Goal: Task Accomplishment & Management: Use online tool/utility

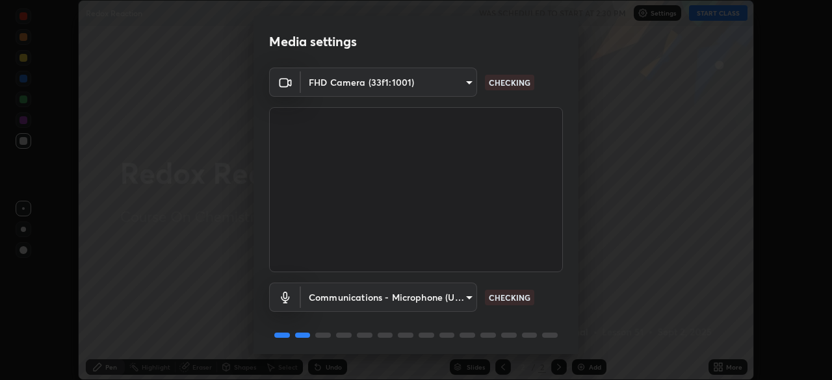
scroll to position [46, 0]
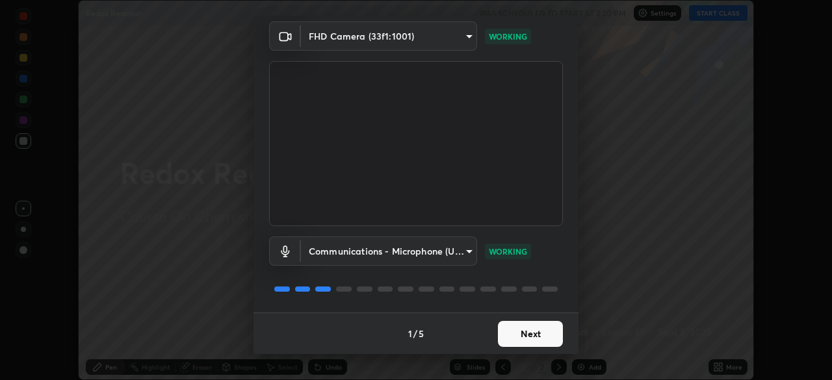
click at [515, 329] on button "Next" at bounding box center [530, 334] width 65 height 26
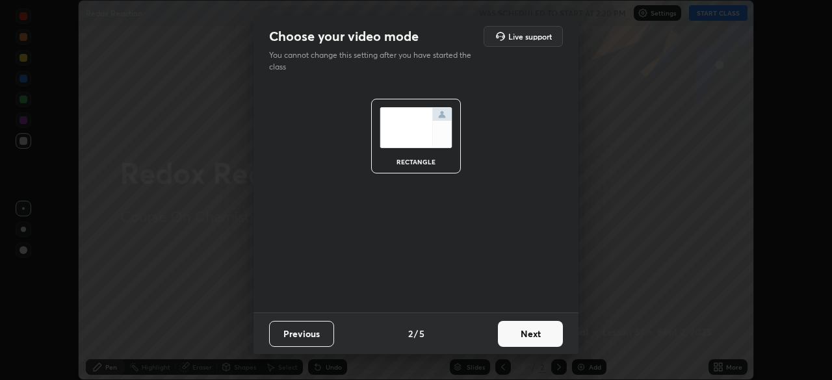
scroll to position [0, 0]
click at [518, 335] on button "Next" at bounding box center [530, 334] width 65 height 26
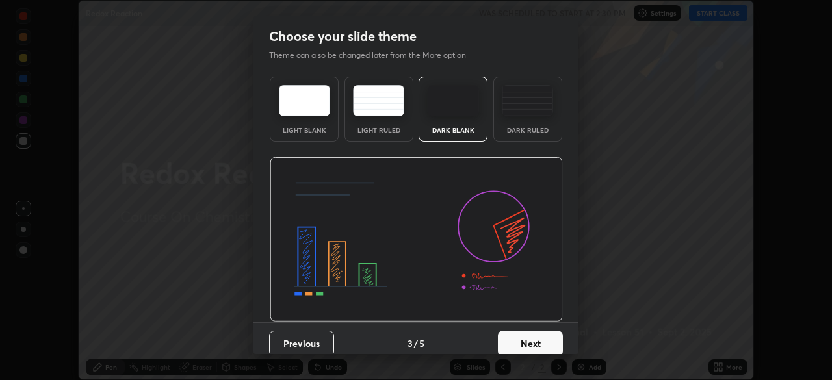
scroll to position [10, 0]
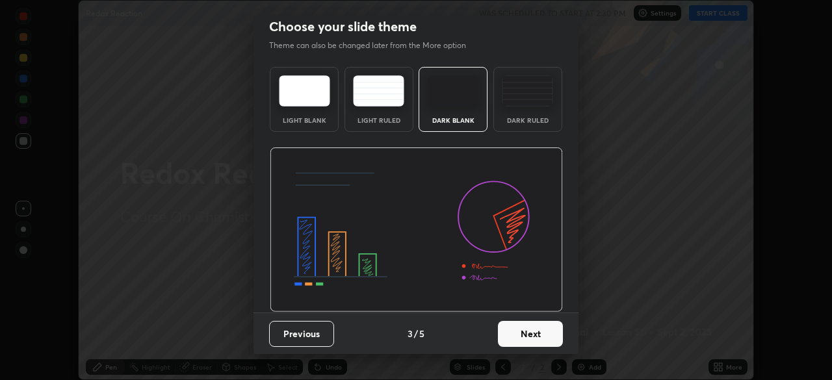
click at [518, 336] on button "Next" at bounding box center [530, 334] width 65 height 26
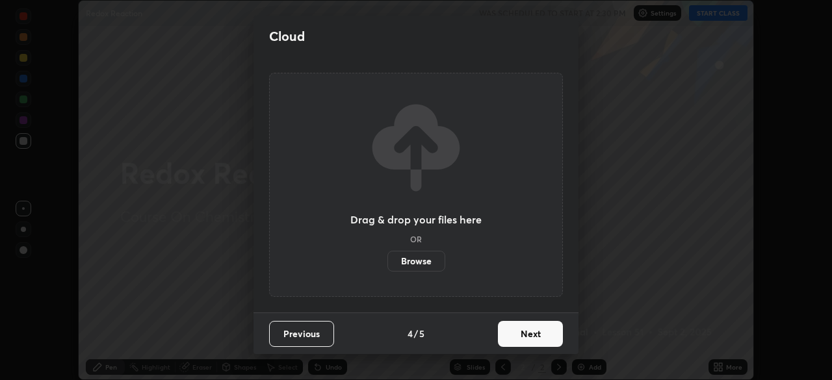
click at [531, 327] on button "Next" at bounding box center [530, 334] width 65 height 26
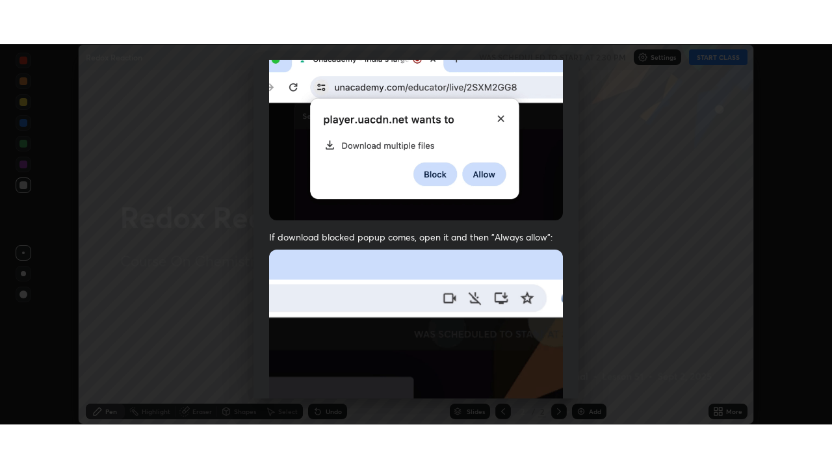
scroll to position [311, 0]
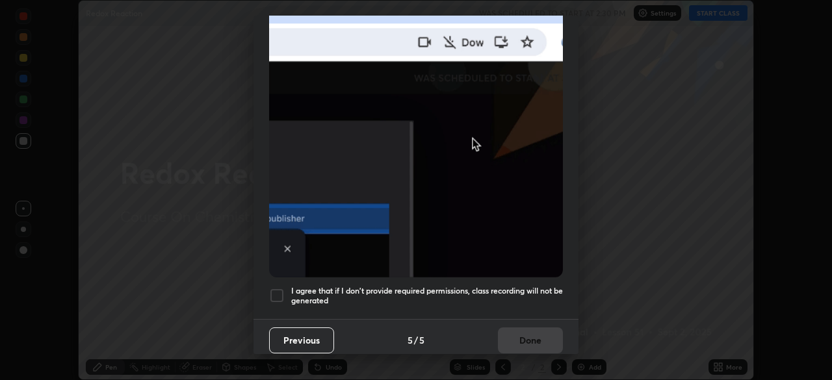
click at [522, 286] on h5 "I agree that if I don't provide required permissions, class recording will not …" at bounding box center [427, 296] width 272 height 20
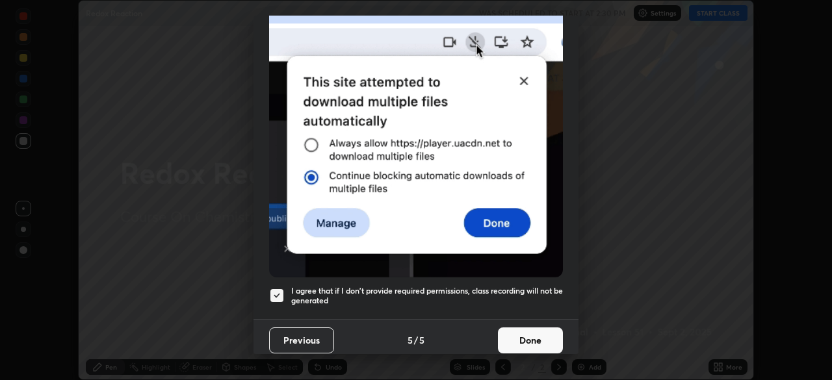
click at [527, 344] on button "Done" at bounding box center [530, 341] width 65 height 26
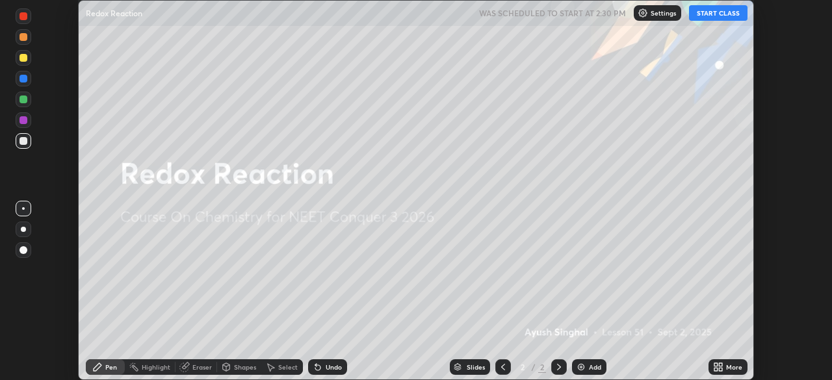
click at [599, 368] on div "Add" at bounding box center [595, 367] width 12 height 6
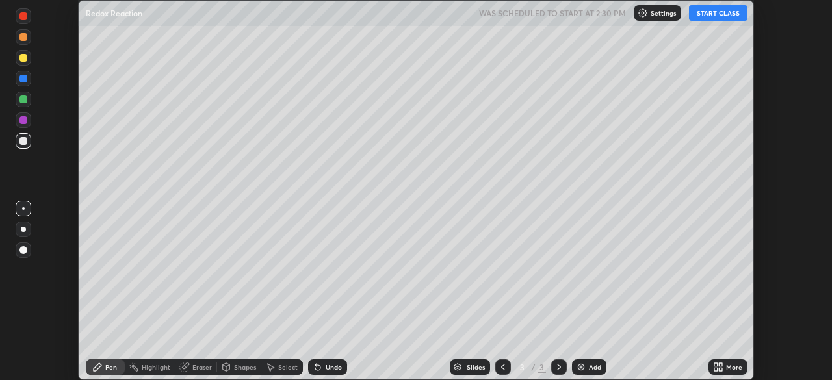
click at [731, 364] on div "More" at bounding box center [734, 367] width 16 height 6
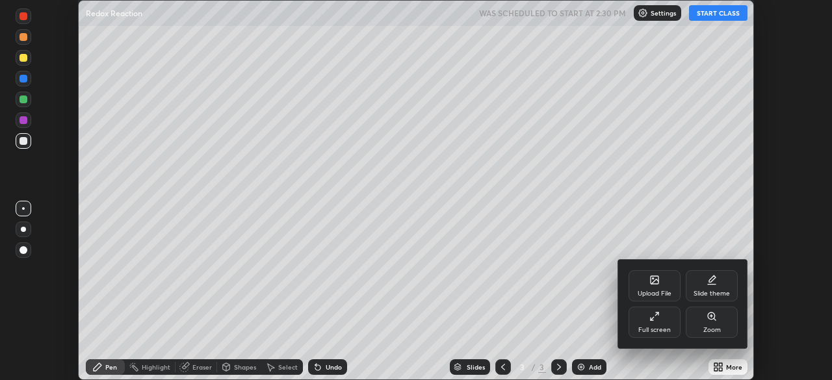
click at [653, 327] on div "Full screen" at bounding box center [654, 330] width 32 height 6
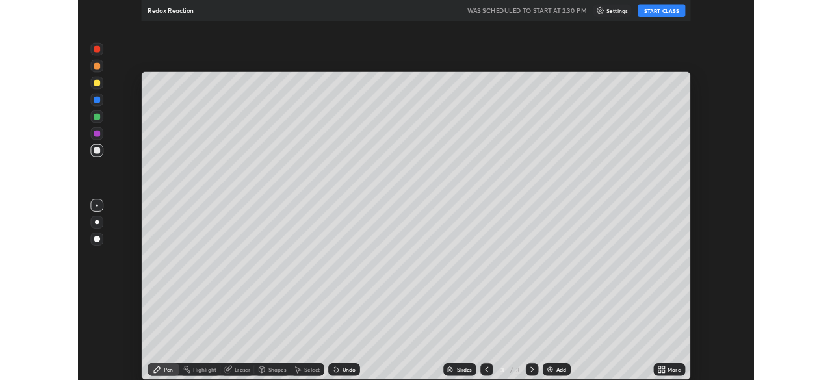
scroll to position [468, 832]
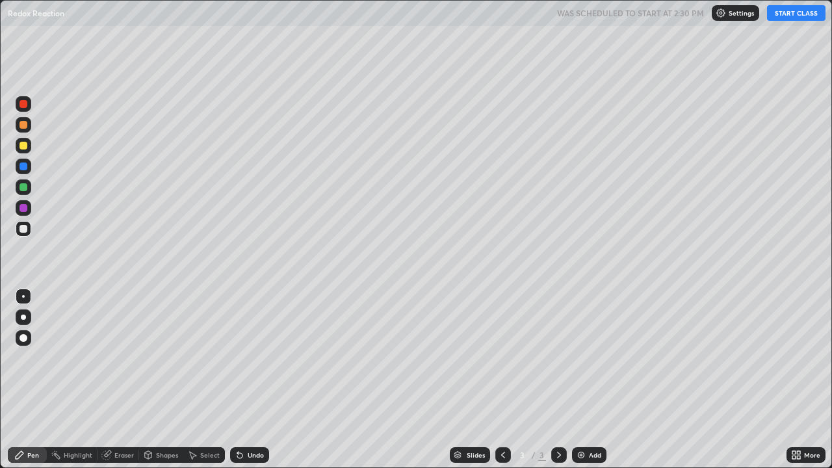
click at [787, 16] on button "START CLASS" at bounding box center [796, 13] width 58 height 16
click at [20, 226] on div at bounding box center [23, 229] width 8 height 8
click at [26, 235] on div at bounding box center [24, 229] width 16 height 16
click at [244, 380] on div "Undo" at bounding box center [249, 455] width 39 height 16
click at [120, 380] on div "Eraser" at bounding box center [118, 455] width 42 height 16
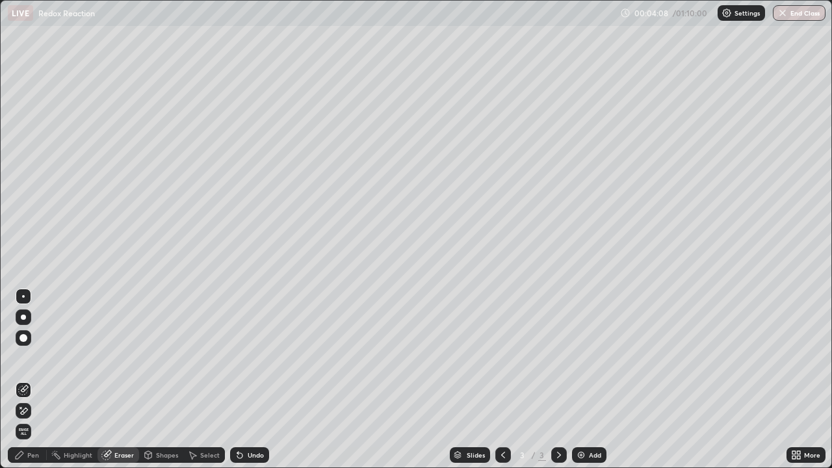
click at [34, 380] on div "Pen" at bounding box center [33, 455] width 12 height 6
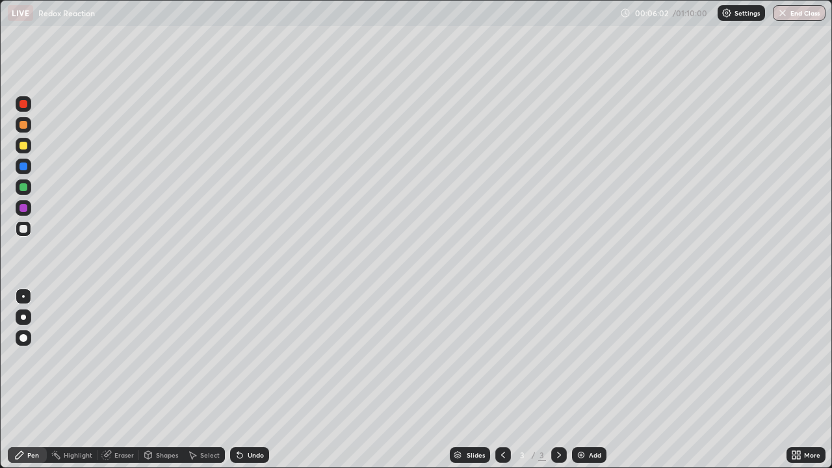
click at [589, 380] on div "Add" at bounding box center [595, 455] width 12 height 6
click at [498, 380] on icon at bounding box center [503, 455] width 10 height 10
click at [125, 380] on div "Eraser" at bounding box center [123, 455] width 19 height 6
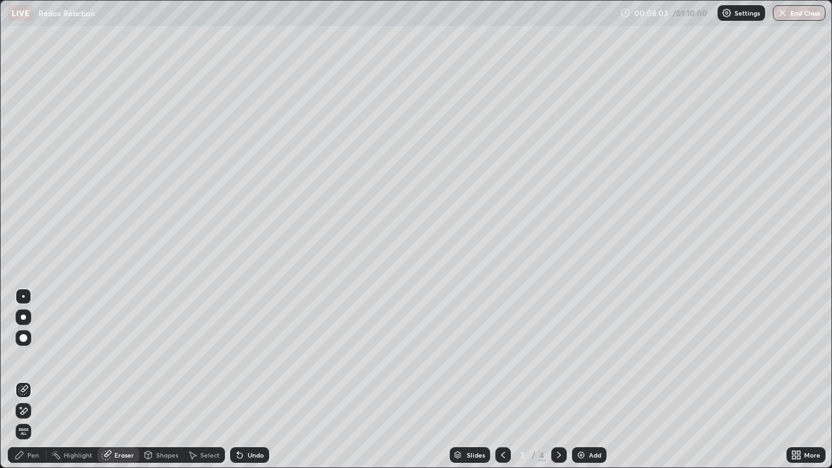
click at [28, 380] on div "Pen" at bounding box center [33, 455] width 12 height 6
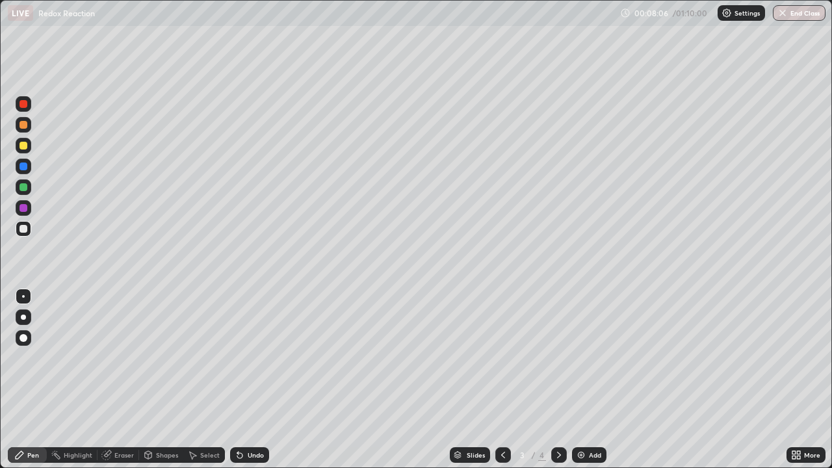
click at [123, 380] on div "Eraser" at bounding box center [118, 455] width 42 height 16
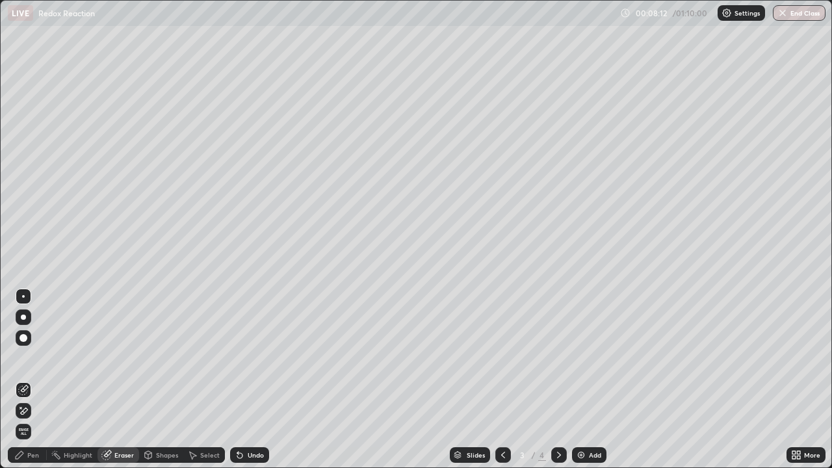
click at [34, 380] on div "Pen" at bounding box center [33, 455] width 12 height 6
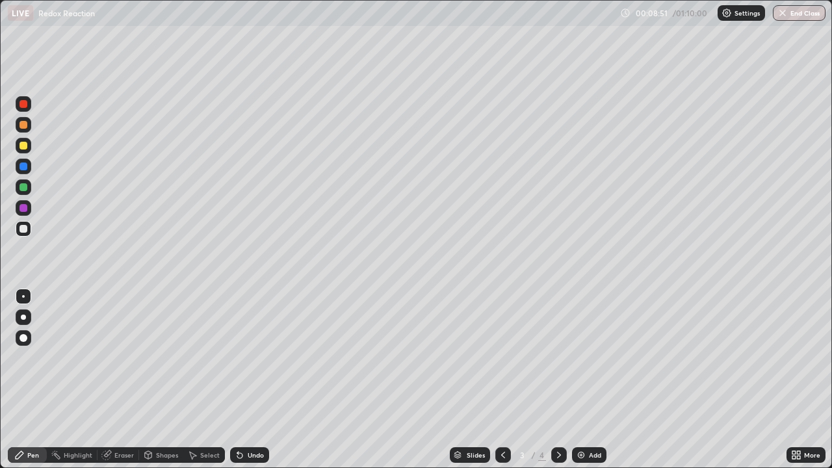
click at [256, 380] on div "Undo" at bounding box center [256, 455] width 16 height 6
click at [255, 380] on div "Undo" at bounding box center [256, 455] width 16 height 6
click at [251, 380] on div "Undo" at bounding box center [249, 455] width 39 height 16
click at [260, 380] on div "Undo" at bounding box center [256, 455] width 16 height 6
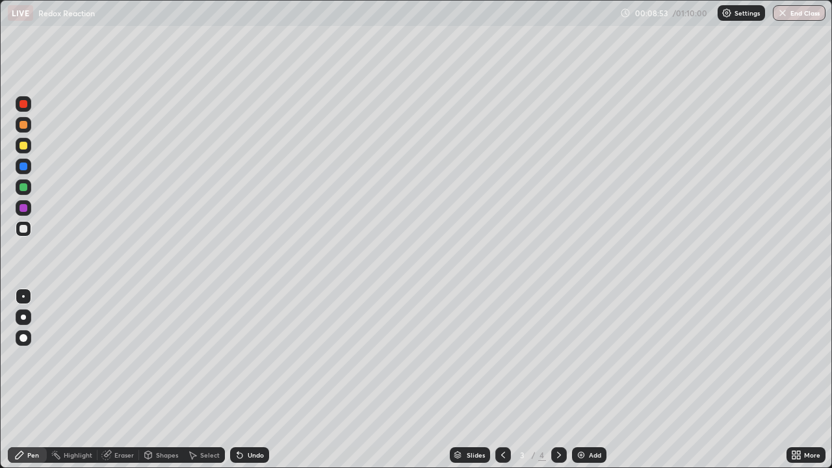
click at [251, 380] on div "Undo" at bounding box center [256, 455] width 16 height 6
click at [589, 380] on div "Add" at bounding box center [595, 455] width 12 height 6
click at [26, 231] on div at bounding box center [23, 229] width 8 height 8
click at [22, 229] on div at bounding box center [23, 229] width 8 height 8
click at [250, 380] on div "Undo" at bounding box center [249, 455] width 39 height 16
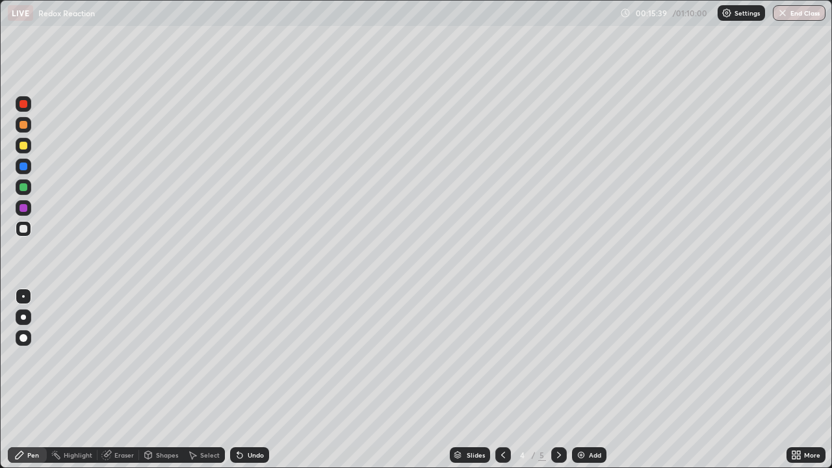
click at [249, 380] on div "Undo" at bounding box center [256, 455] width 16 height 6
click at [244, 380] on div "Undo" at bounding box center [249, 455] width 39 height 16
click at [248, 380] on div "Undo" at bounding box center [256, 455] width 16 height 6
click at [586, 380] on div "Add" at bounding box center [589, 455] width 34 height 16
click at [27, 188] on div at bounding box center [23, 187] width 8 height 8
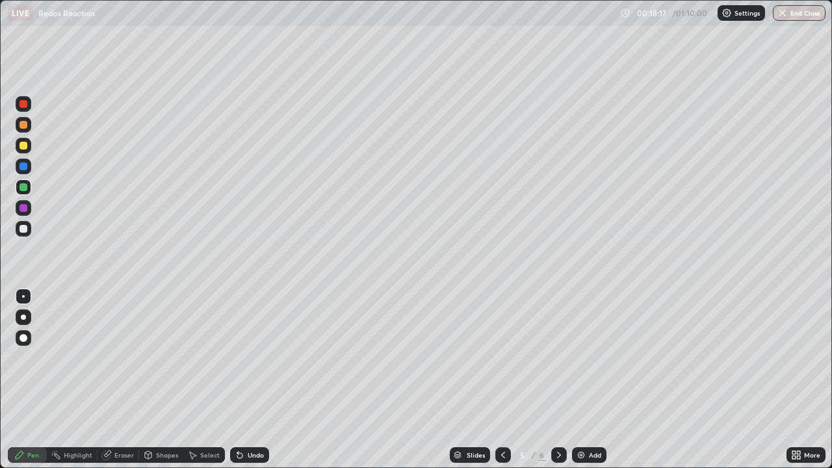
click at [21, 235] on div at bounding box center [24, 229] width 16 height 16
click at [248, 380] on div "Undo" at bounding box center [256, 455] width 16 height 6
click at [252, 380] on div "Undo" at bounding box center [256, 455] width 16 height 6
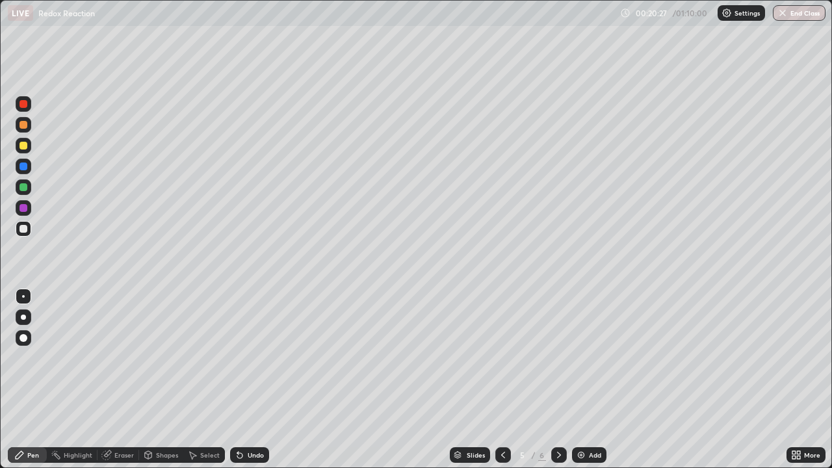
click at [248, 380] on div "Undo" at bounding box center [256, 455] width 16 height 6
click at [250, 380] on div "Undo" at bounding box center [256, 455] width 16 height 6
click at [110, 380] on icon at bounding box center [106, 455] width 10 height 10
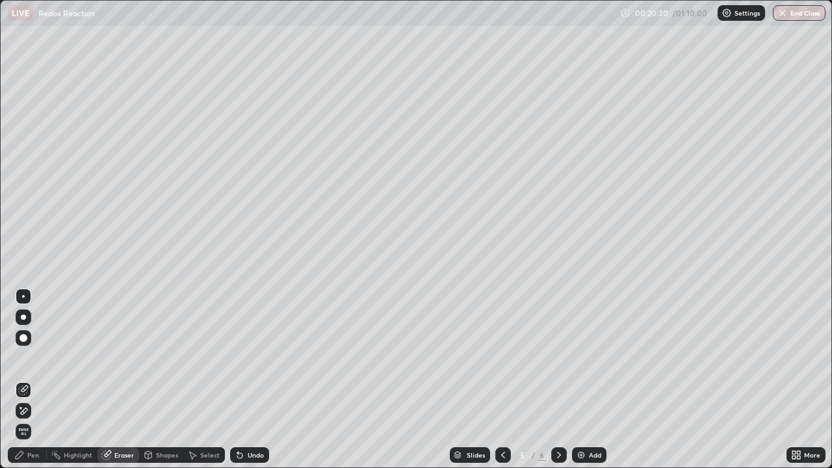
click at [34, 380] on div "Pen" at bounding box center [33, 455] width 12 height 6
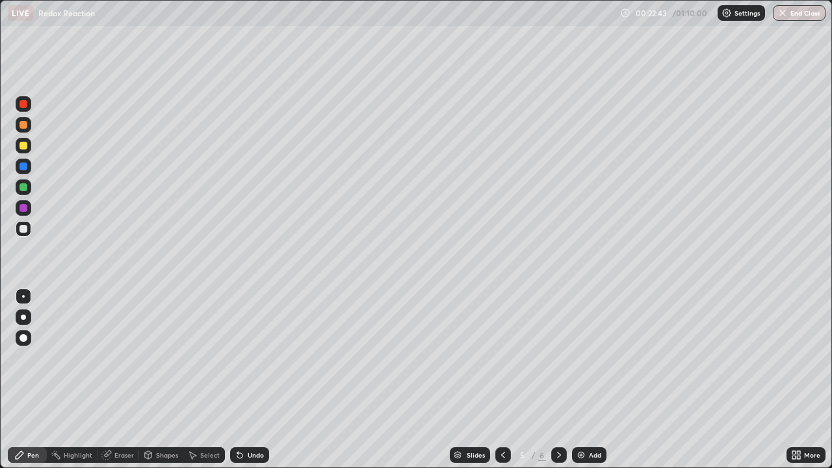
click at [29, 190] on div at bounding box center [24, 187] width 16 height 16
click at [248, 380] on div "Undo" at bounding box center [256, 455] width 16 height 6
click at [244, 380] on div "Undo" at bounding box center [249, 455] width 39 height 16
click at [250, 380] on div "Undo" at bounding box center [256, 455] width 16 height 6
click at [251, 380] on div "Undo" at bounding box center [256, 455] width 16 height 6
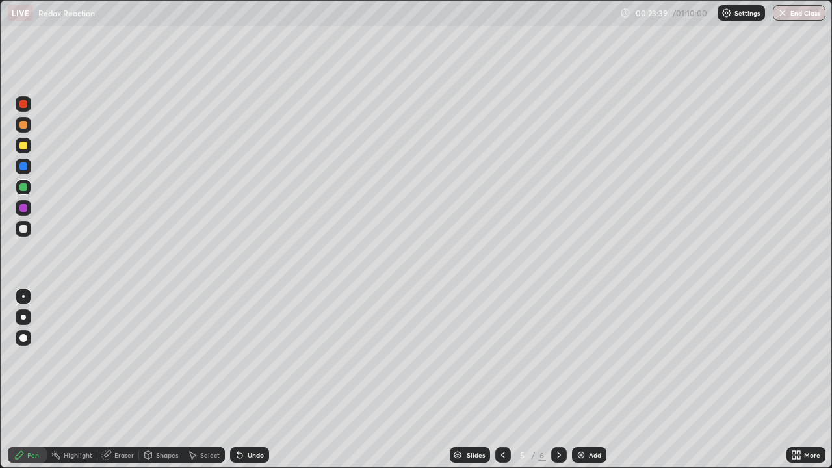
click at [253, 380] on div "Undo" at bounding box center [256, 455] width 16 height 6
click at [502, 380] on icon at bounding box center [503, 455] width 10 height 10
click at [558, 380] on icon at bounding box center [559, 455] width 10 height 10
click at [124, 380] on div "Eraser" at bounding box center [123, 455] width 19 height 6
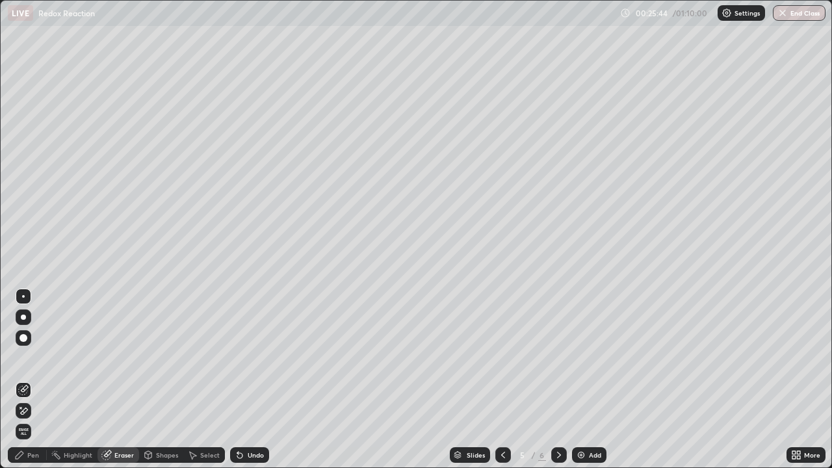
click at [33, 380] on div "Pen" at bounding box center [33, 455] width 12 height 6
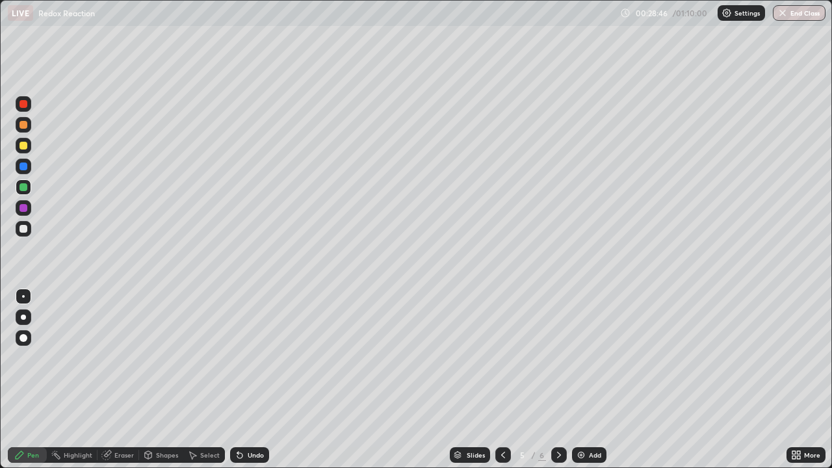
click at [124, 380] on div "Eraser" at bounding box center [118, 455] width 42 height 16
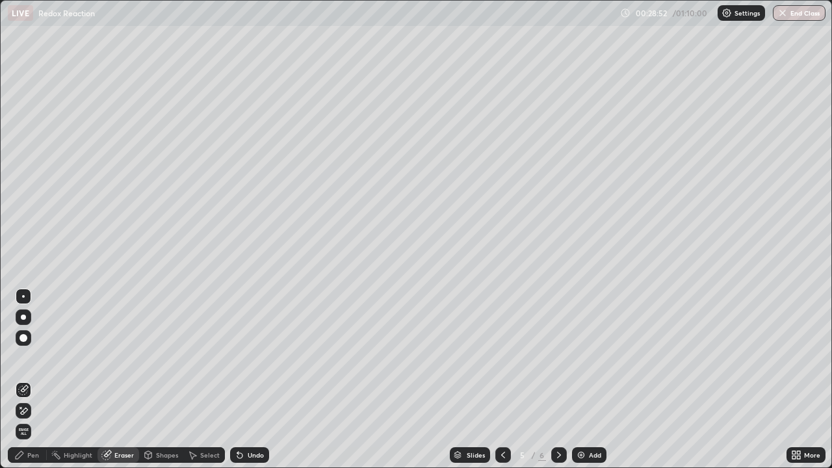
click at [198, 380] on div "Select" at bounding box center [204, 455] width 42 height 16
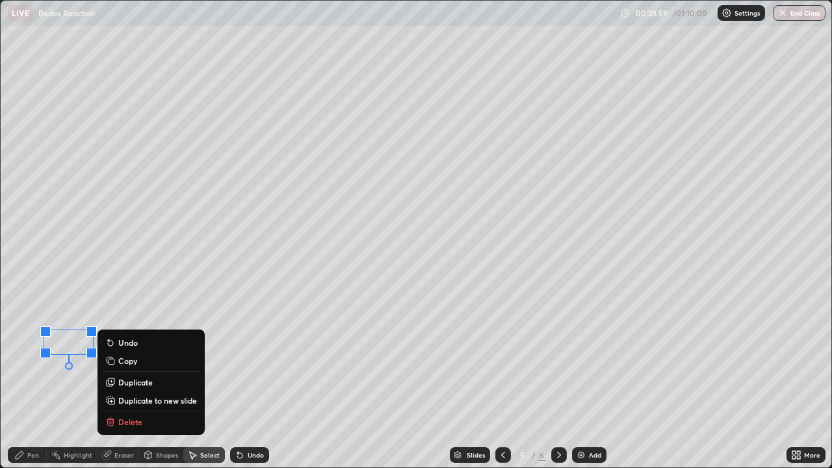
click at [31, 380] on div "Pen" at bounding box center [33, 455] width 12 height 6
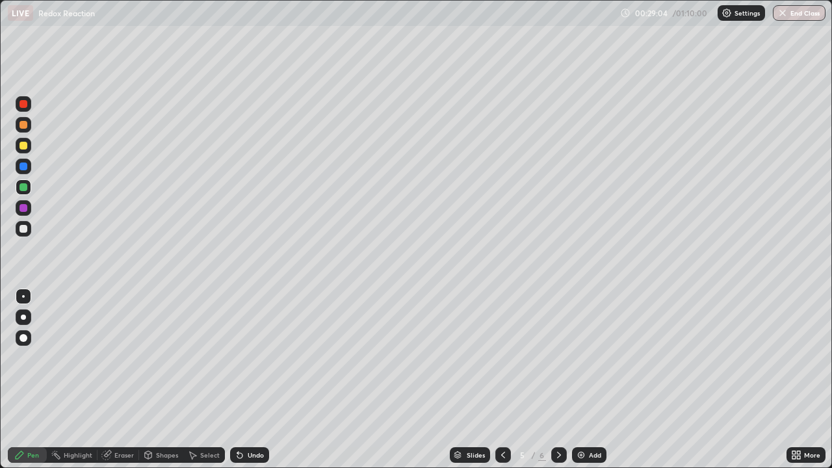
click at [24, 231] on div at bounding box center [23, 229] width 8 height 8
click at [86, 380] on div "Highlight" at bounding box center [78, 455] width 29 height 6
click at [122, 380] on div "Eraser" at bounding box center [123, 455] width 19 height 6
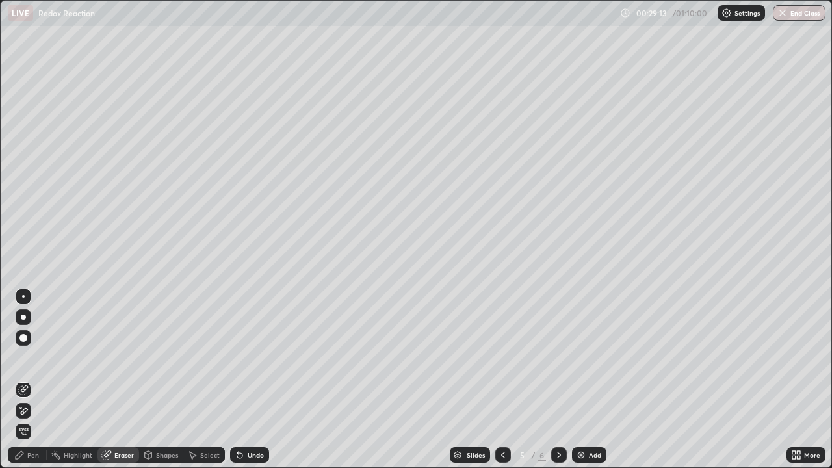
click at [34, 380] on div "Pen" at bounding box center [33, 455] width 12 height 6
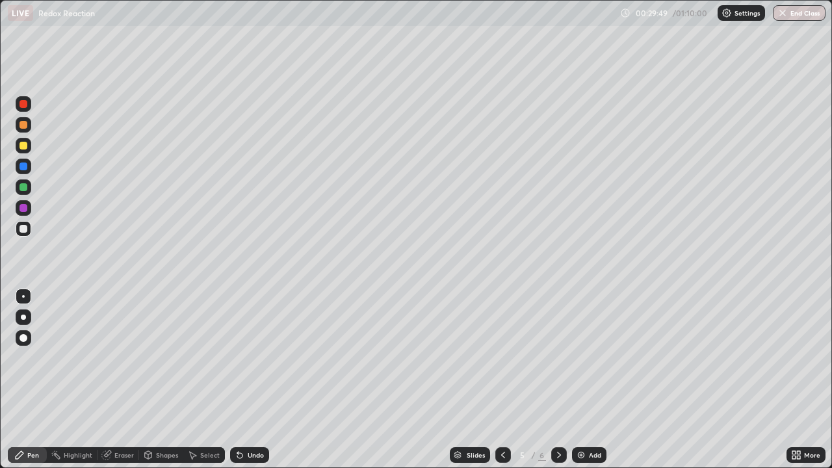
click at [248, 380] on div "Undo" at bounding box center [256, 455] width 16 height 6
click at [244, 380] on div "Undo" at bounding box center [249, 455] width 39 height 16
click at [245, 380] on div "Undo" at bounding box center [249, 455] width 39 height 16
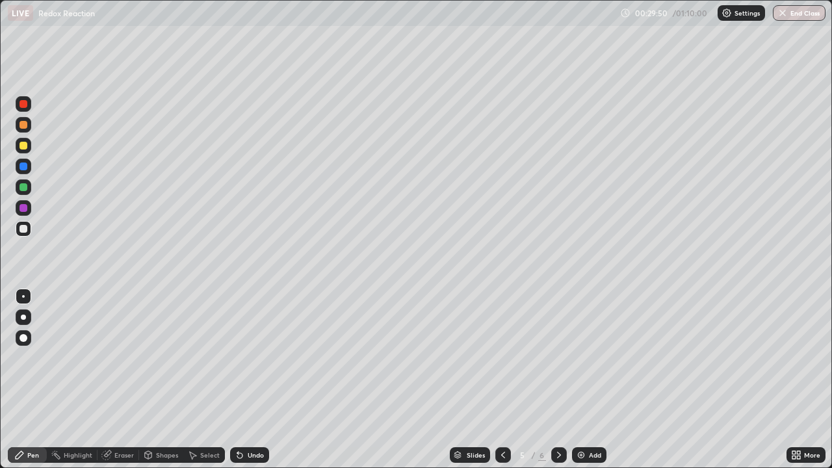
click at [245, 380] on div "Undo" at bounding box center [249, 455] width 39 height 16
click at [250, 380] on div "Undo" at bounding box center [256, 455] width 16 height 6
click at [251, 380] on div "Undo" at bounding box center [256, 455] width 16 height 6
click at [252, 380] on div "Undo" at bounding box center [256, 455] width 16 height 6
click at [253, 380] on div "Undo" at bounding box center [256, 455] width 16 height 6
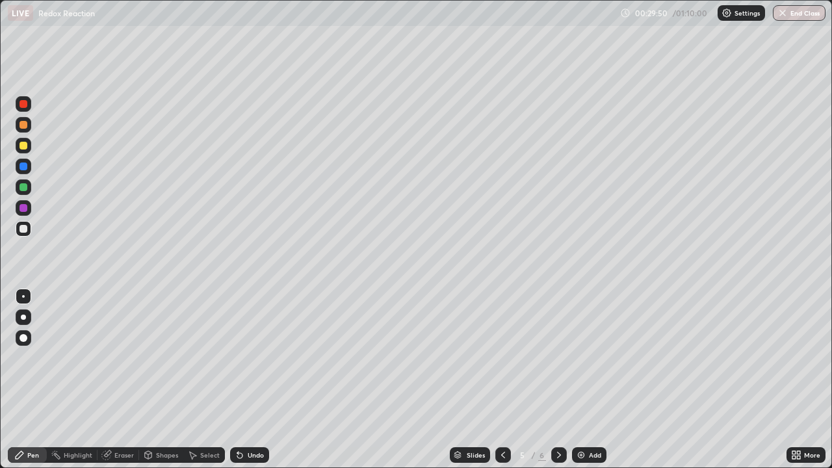
click at [253, 380] on div "Undo" at bounding box center [256, 455] width 16 height 6
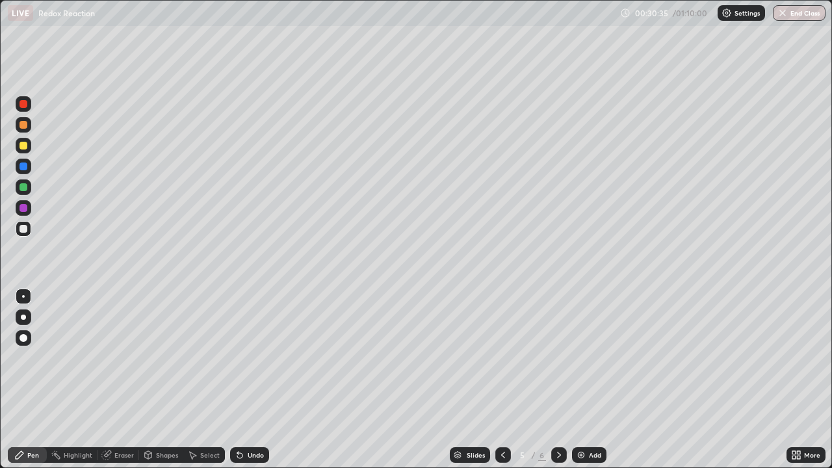
click at [119, 380] on div "Eraser" at bounding box center [123, 455] width 19 height 6
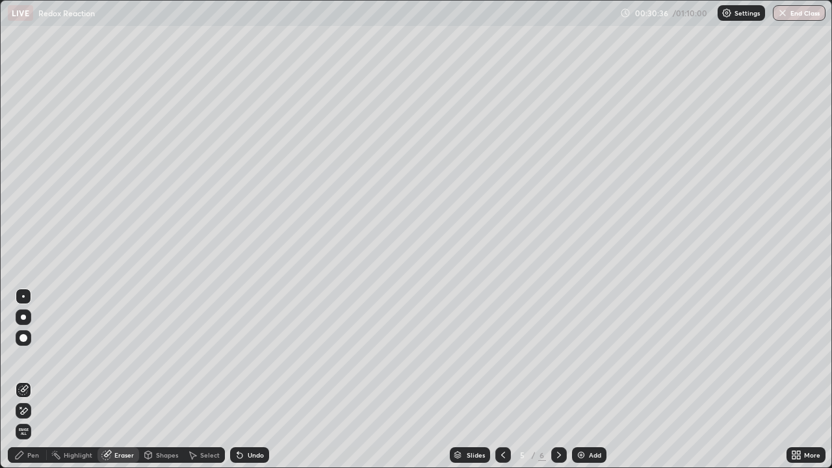
click at [201, 380] on div "Select" at bounding box center [209, 455] width 19 height 6
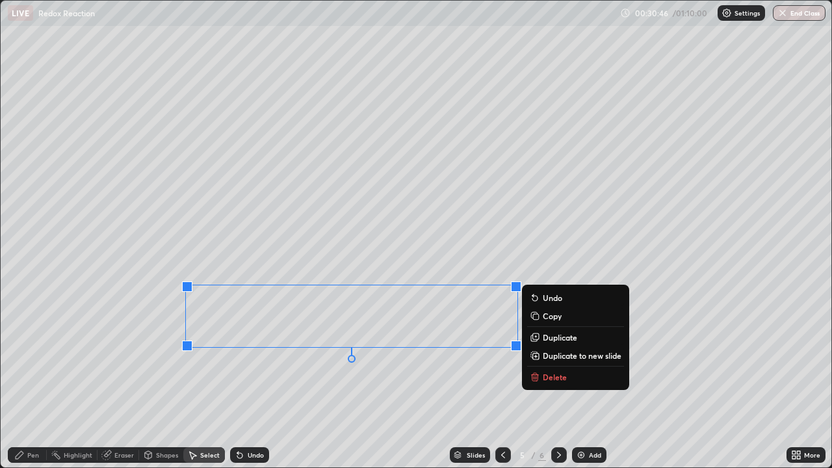
click at [118, 380] on div "Eraser" at bounding box center [123, 455] width 19 height 6
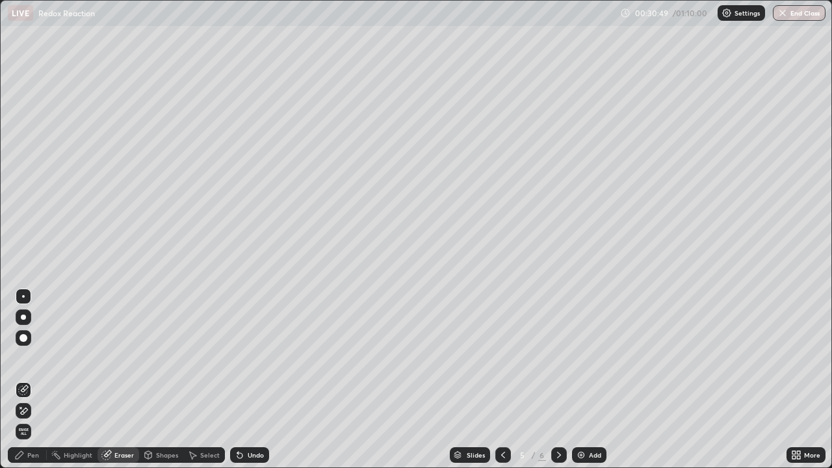
click at [32, 380] on div "Pen" at bounding box center [33, 455] width 12 height 6
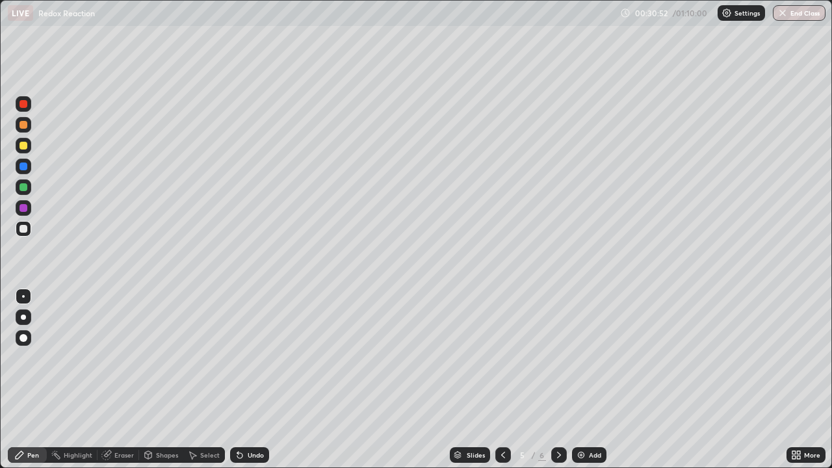
click at [798, 380] on icon at bounding box center [798, 452] width 3 height 3
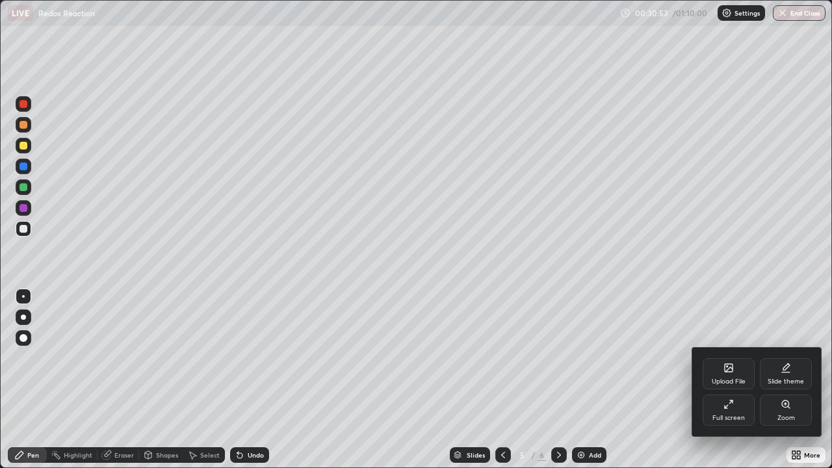
click at [730, 380] on div "Full screen" at bounding box center [728, 409] width 52 height 31
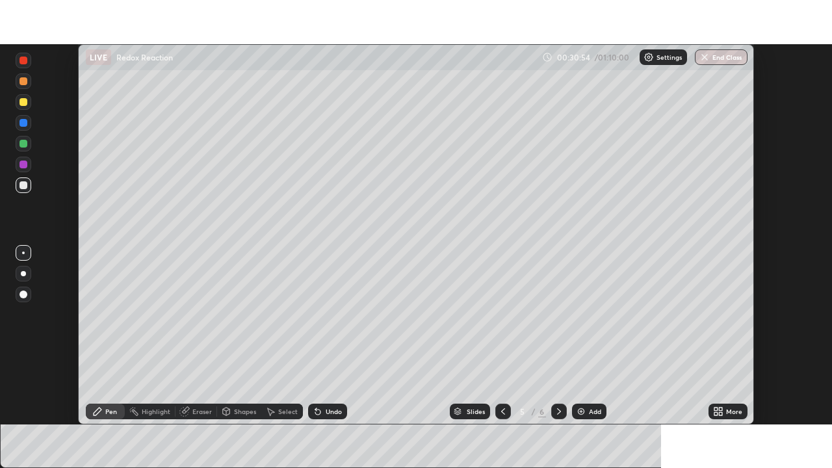
scroll to position [64605, 64154]
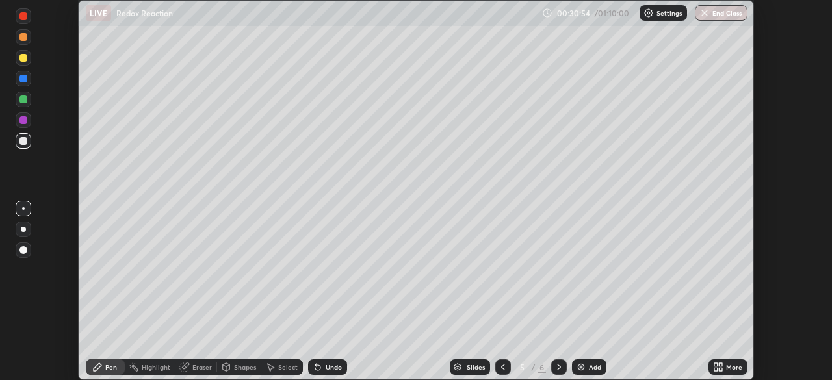
click at [734, 367] on div "More" at bounding box center [734, 367] width 16 height 6
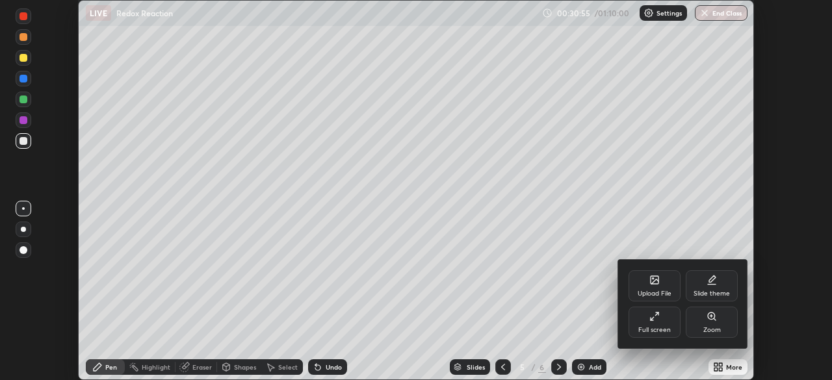
click at [664, 328] on div "Full screen" at bounding box center [654, 330] width 32 height 6
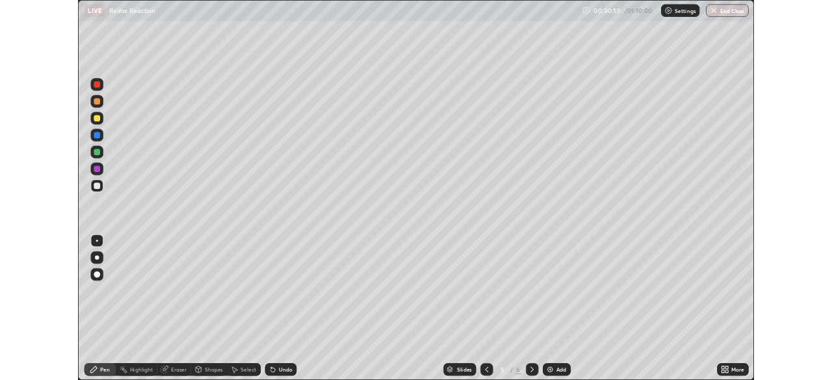
scroll to position [468, 832]
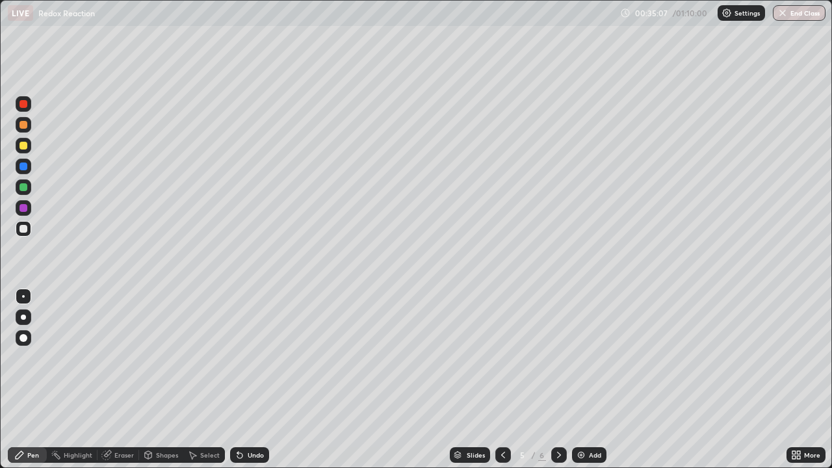
click at [557, 380] on icon at bounding box center [559, 455] width 4 height 6
click at [586, 380] on div "Add" at bounding box center [589, 455] width 34 height 16
click at [254, 380] on div "Undo" at bounding box center [256, 455] width 16 height 6
click at [129, 380] on div "Eraser" at bounding box center [118, 455] width 42 height 16
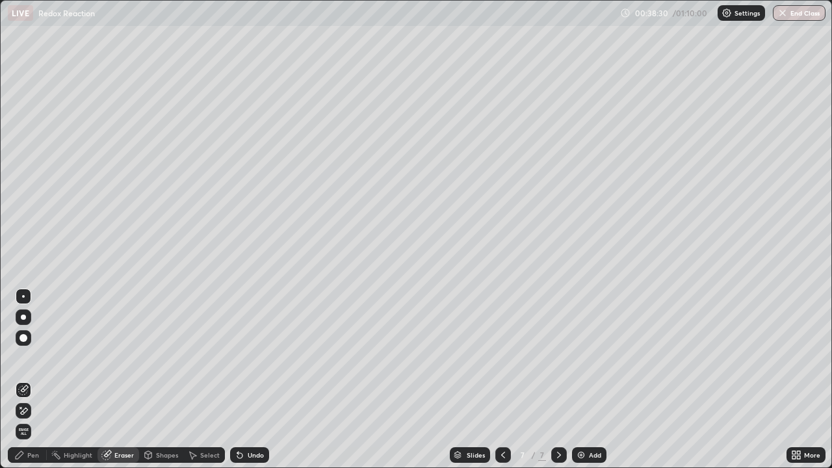
click at [25, 380] on div "Pen" at bounding box center [27, 455] width 39 height 16
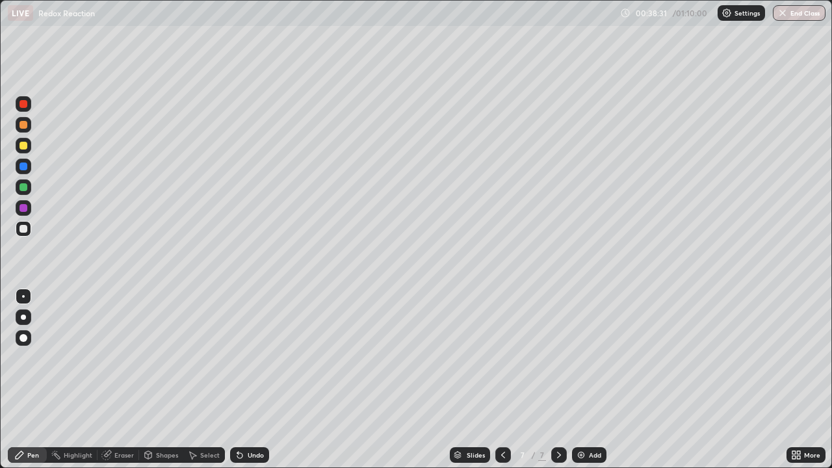
click at [34, 380] on div "Pen" at bounding box center [33, 455] width 12 height 6
click at [257, 380] on div "Undo" at bounding box center [256, 455] width 16 height 6
click at [250, 380] on div "Undo" at bounding box center [256, 455] width 16 height 6
click at [585, 380] on div "Add" at bounding box center [589, 455] width 34 height 16
click at [576, 380] on img at bounding box center [581, 455] width 10 height 10
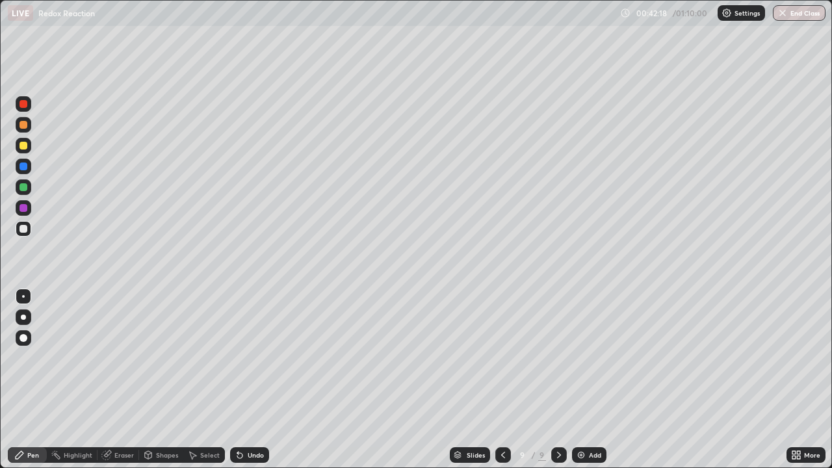
click at [251, 380] on div "Undo" at bounding box center [247, 455] width 44 height 26
click at [81, 380] on div "Highlight" at bounding box center [78, 455] width 29 height 6
click at [115, 380] on div "Eraser" at bounding box center [123, 455] width 19 height 6
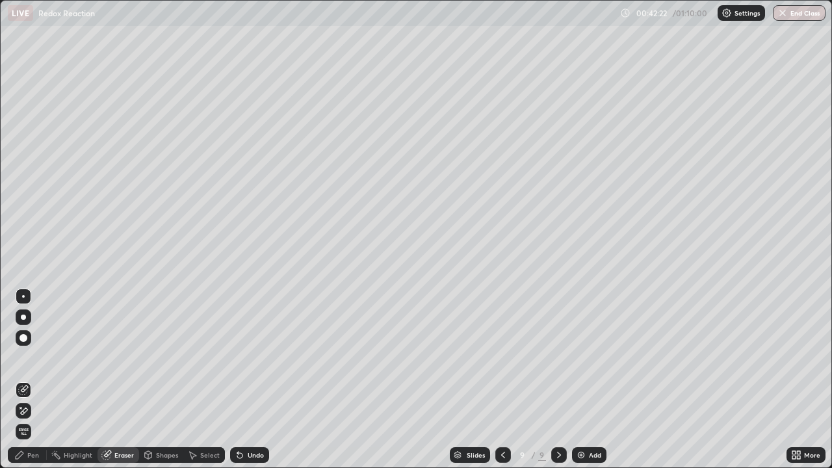
click at [26, 380] on div "Pen" at bounding box center [27, 455] width 39 height 16
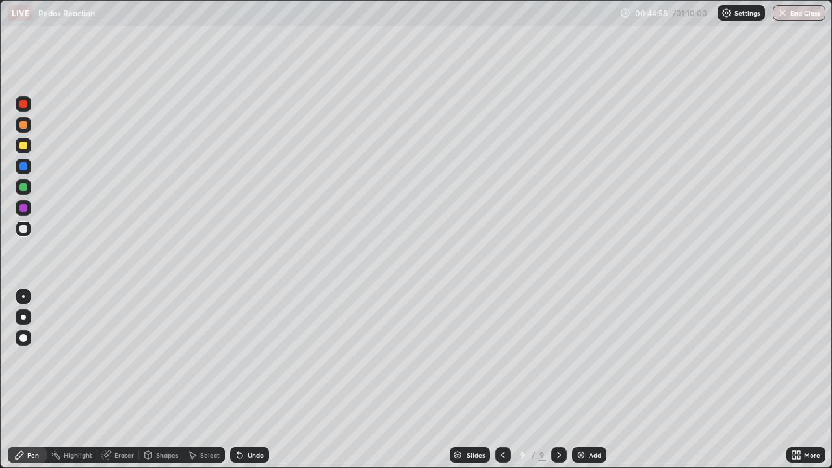
click at [508, 380] on div at bounding box center [503, 455] width 16 height 16
click at [251, 380] on div "Undo" at bounding box center [256, 455] width 16 height 6
click at [250, 380] on div "Undo" at bounding box center [249, 455] width 39 height 16
click at [240, 380] on div "Undo" at bounding box center [249, 455] width 39 height 16
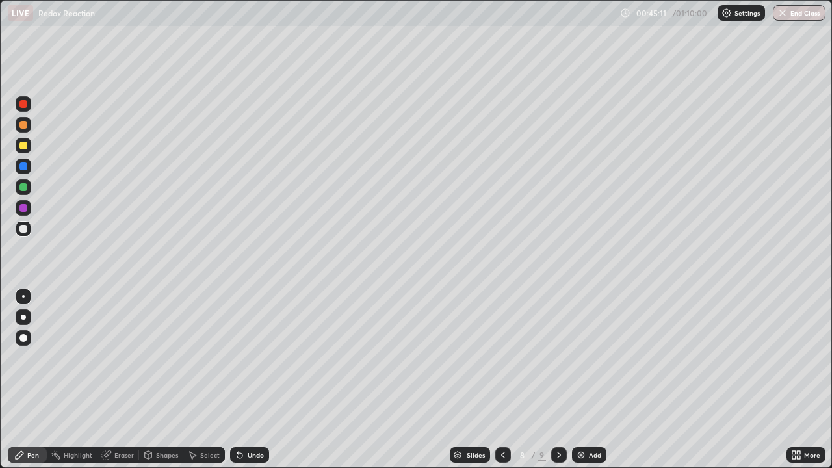
click at [238, 380] on div "Undo" at bounding box center [249, 455] width 39 height 16
click at [507, 380] on div at bounding box center [503, 455] width 16 height 16
click at [502, 380] on icon at bounding box center [503, 455] width 4 height 6
click at [500, 380] on div at bounding box center [503, 455] width 16 height 16
click at [503, 380] on icon at bounding box center [503, 455] width 10 height 10
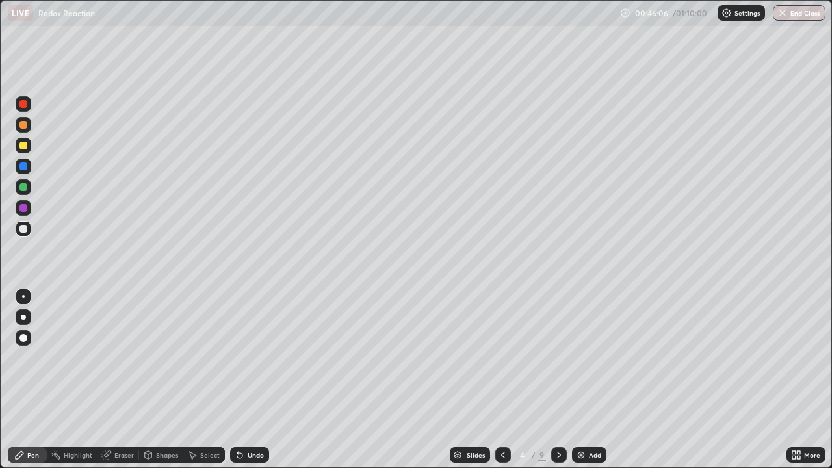
click at [502, 380] on icon at bounding box center [503, 455] width 10 height 10
click at [255, 380] on div "Undo" at bounding box center [256, 455] width 16 height 6
click at [254, 380] on div "Undo" at bounding box center [249, 455] width 39 height 16
click at [254, 380] on div "Undo" at bounding box center [256, 455] width 16 height 6
click at [255, 380] on div "Undo" at bounding box center [256, 455] width 16 height 6
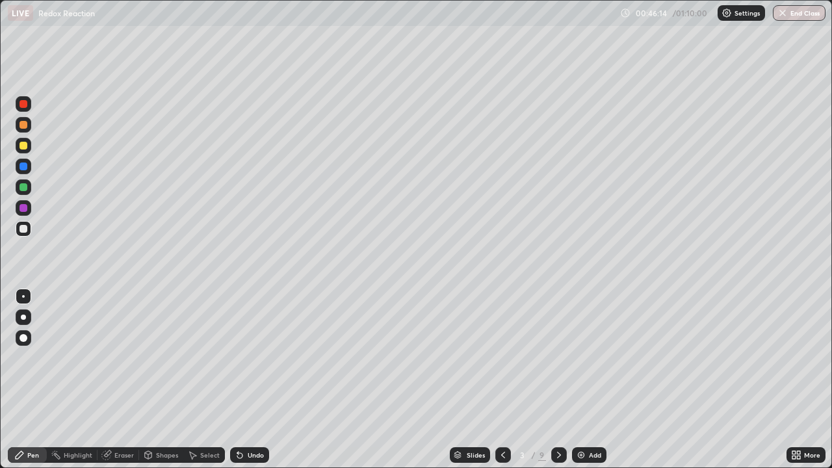
click at [255, 380] on div "Undo" at bounding box center [256, 455] width 16 height 6
click at [558, 380] on icon at bounding box center [559, 455] width 10 height 10
click at [557, 380] on icon at bounding box center [559, 455] width 10 height 10
click at [559, 380] on icon at bounding box center [559, 455] width 10 height 10
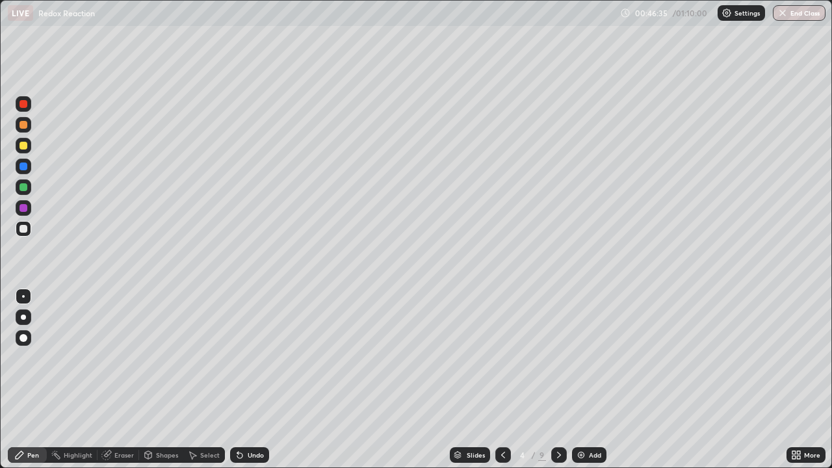
click at [558, 380] on icon at bounding box center [559, 455] width 10 height 10
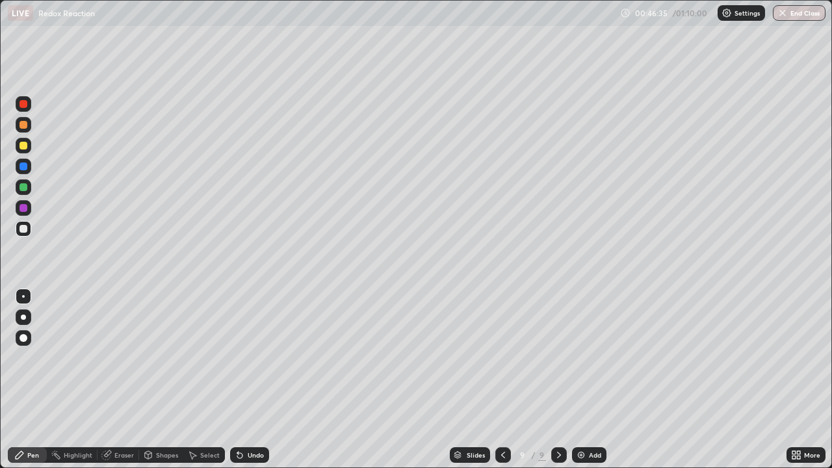
click at [558, 380] on icon at bounding box center [559, 455] width 10 height 10
click at [502, 380] on icon at bounding box center [503, 455] width 10 height 10
click at [508, 380] on div at bounding box center [503, 455] width 16 height 16
click at [558, 380] on icon at bounding box center [559, 455] width 10 height 10
click at [507, 380] on div at bounding box center [503, 455] width 16 height 16
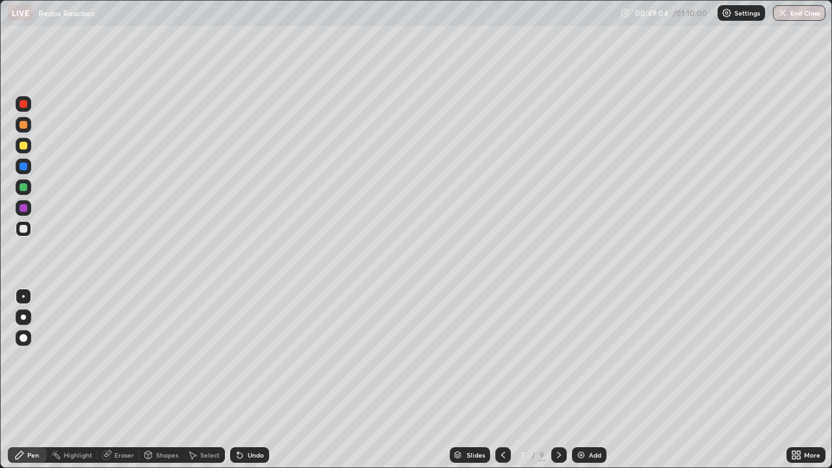
click at [501, 380] on icon at bounding box center [503, 455] width 10 height 10
click at [507, 380] on div at bounding box center [503, 455] width 16 height 16
click at [496, 380] on div at bounding box center [503, 455] width 16 height 16
click at [556, 380] on div at bounding box center [559, 455] width 16 height 16
click at [120, 380] on div "Eraser" at bounding box center [123, 455] width 19 height 6
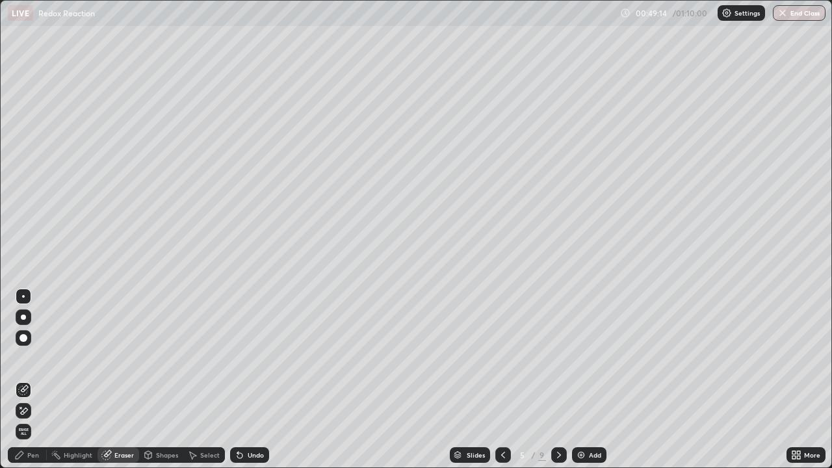
click at [32, 380] on div "Pen" at bounding box center [27, 455] width 39 height 16
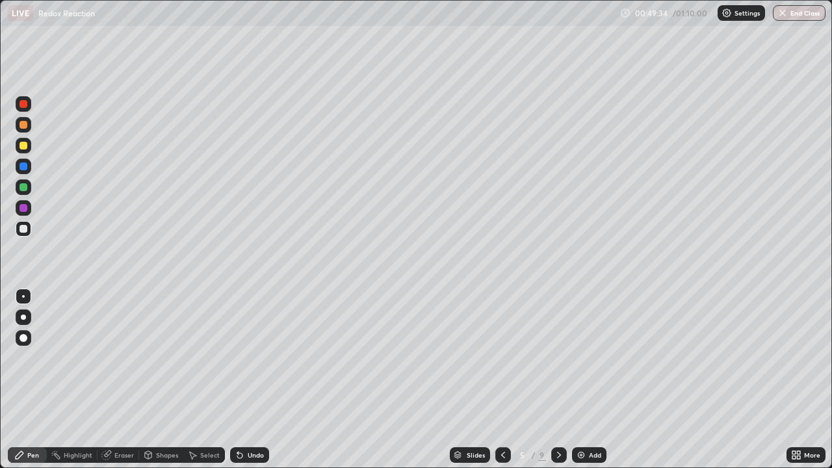
click at [559, 380] on icon at bounding box center [559, 455] width 10 height 10
click at [556, 380] on icon at bounding box center [559, 455] width 10 height 10
click at [557, 380] on icon at bounding box center [559, 455] width 10 height 10
click at [556, 380] on icon at bounding box center [559, 455] width 10 height 10
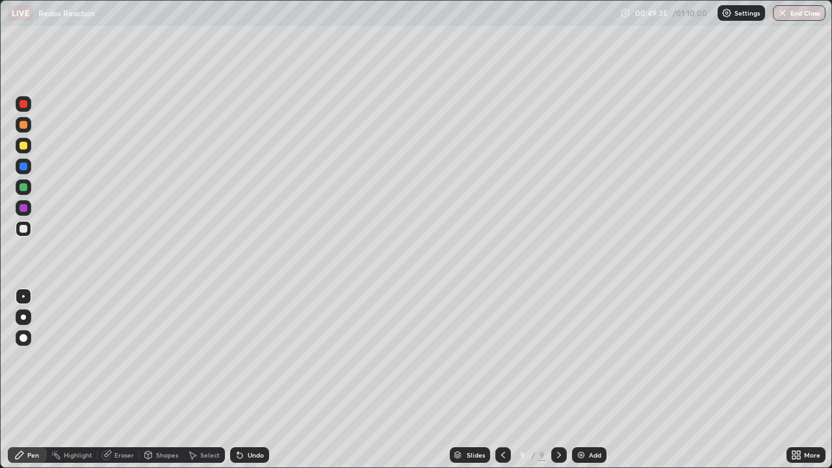
click at [558, 380] on icon at bounding box center [559, 455] width 10 height 10
click at [556, 380] on icon at bounding box center [559, 455] width 10 height 10
click at [503, 380] on icon at bounding box center [503, 455] width 10 height 10
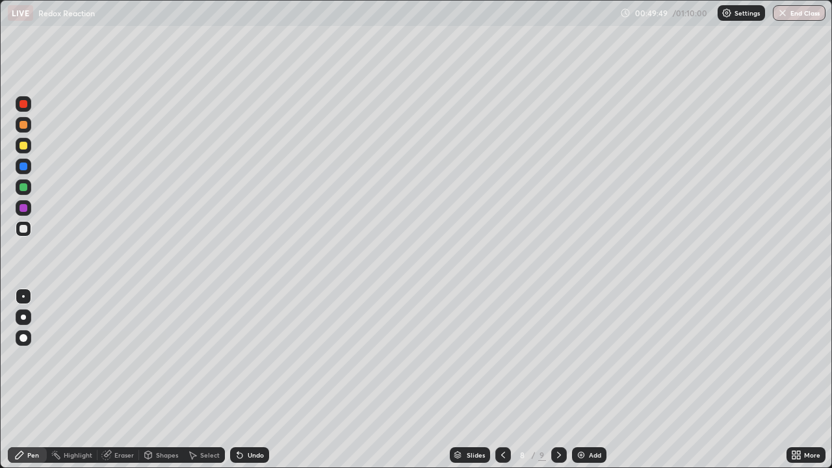
click at [558, 380] on icon at bounding box center [559, 455] width 10 height 10
click at [559, 380] on icon at bounding box center [559, 455] width 10 height 10
click at [558, 380] on icon at bounding box center [559, 455] width 10 height 10
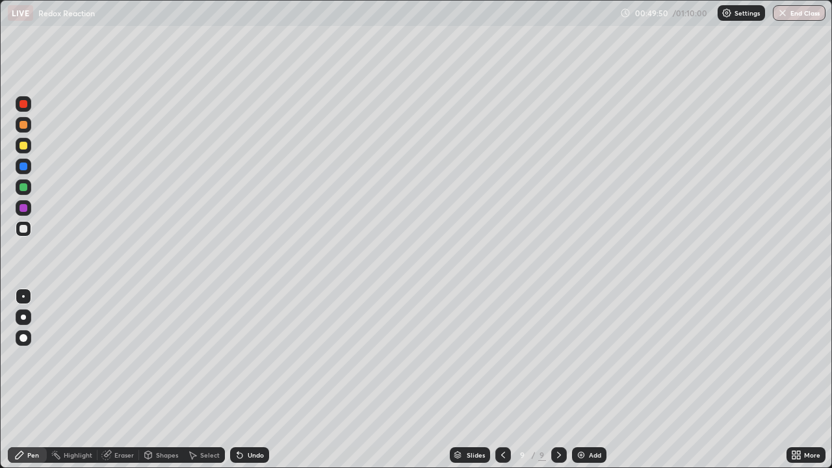
click at [576, 380] on img at bounding box center [581, 455] width 10 height 10
click at [25, 231] on div at bounding box center [23, 229] width 8 height 8
click at [502, 380] on icon at bounding box center [502, 455] width 10 height 10
click at [501, 380] on icon at bounding box center [502, 455] width 10 height 10
click at [120, 380] on div "Eraser" at bounding box center [123, 455] width 19 height 6
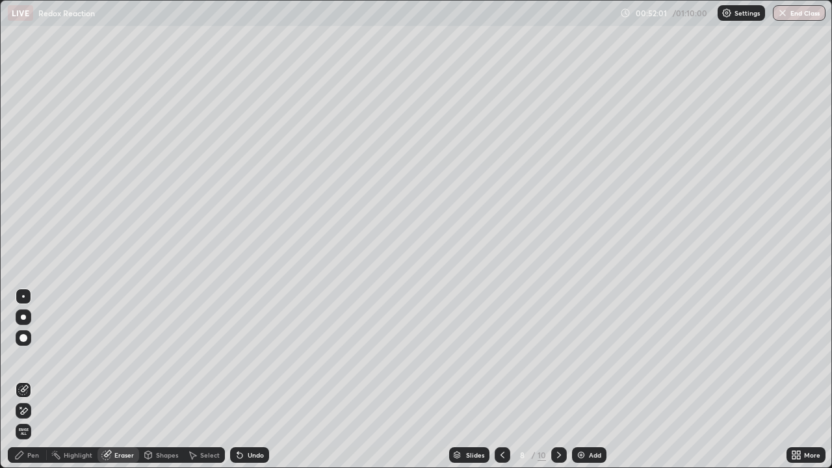
click at [34, 380] on div "Pen" at bounding box center [33, 455] width 12 height 6
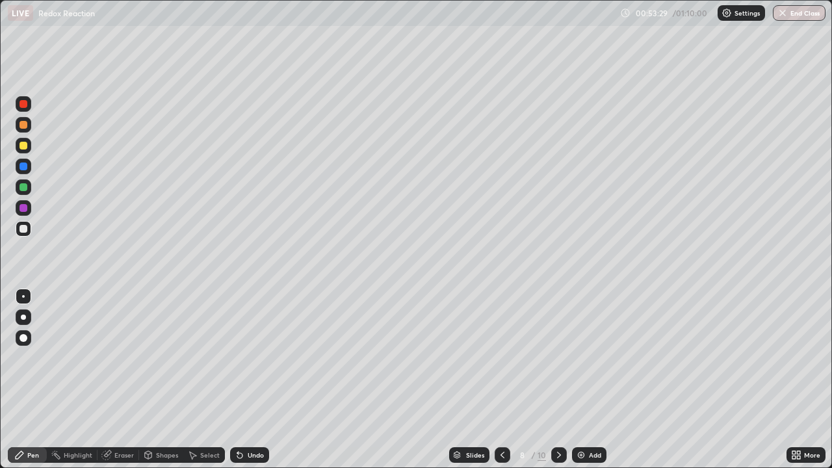
click at [556, 380] on icon at bounding box center [559, 455] width 10 height 10
click at [558, 380] on icon at bounding box center [559, 455] width 10 height 10
click at [558, 380] on div at bounding box center [559, 455] width 16 height 26
click at [27, 190] on div at bounding box center [23, 187] width 8 height 8
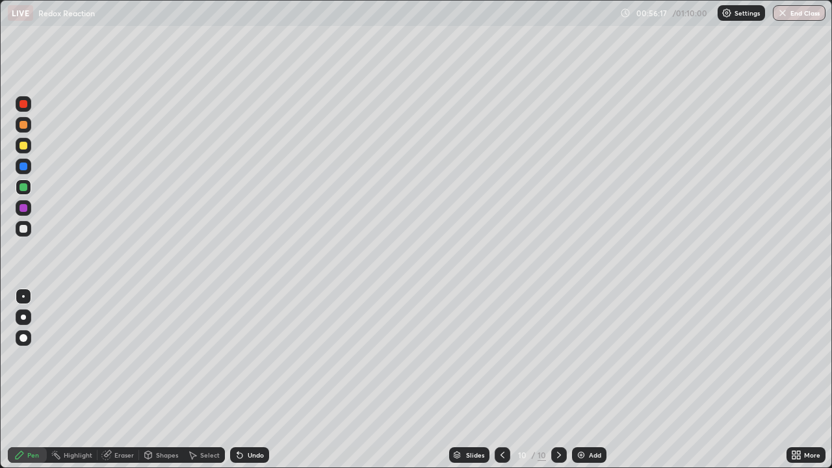
click at [254, 380] on div "Undo" at bounding box center [249, 455] width 39 height 16
click at [246, 380] on div "Undo" at bounding box center [249, 455] width 39 height 16
click at [253, 380] on div "Undo" at bounding box center [249, 455] width 39 height 16
click at [251, 380] on div "Undo" at bounding box center [249, 455] width 39 height 16
click at [24, 229] on div at bounding box center [23, 229] width 8 height 8
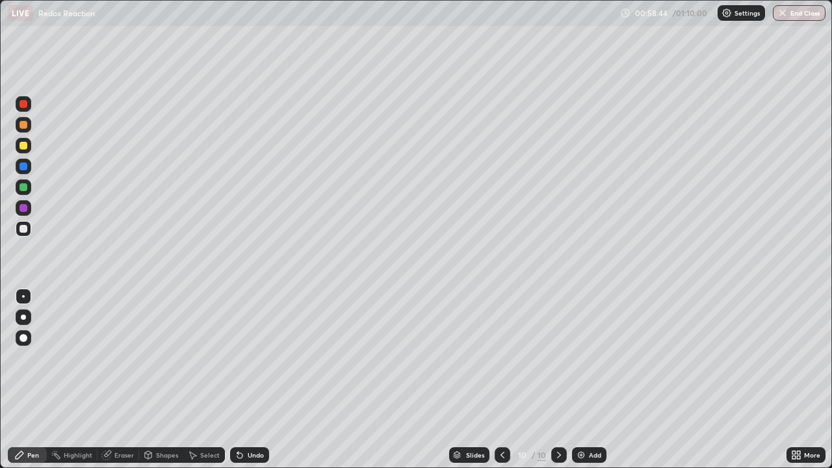
click at [251, 380] on div "Undo" at bounding box center [249, 455] width 39 height 16
click at [248, 380] on div "Undo" at bounding box center [249, 455] width 39 height 16
click at [249, 380] on div "Undo" at bounding box center [249, 455] width 39 height 16
click at [248, 380] on div "Undo" at bounding box center [249, 455] width 39 height 16
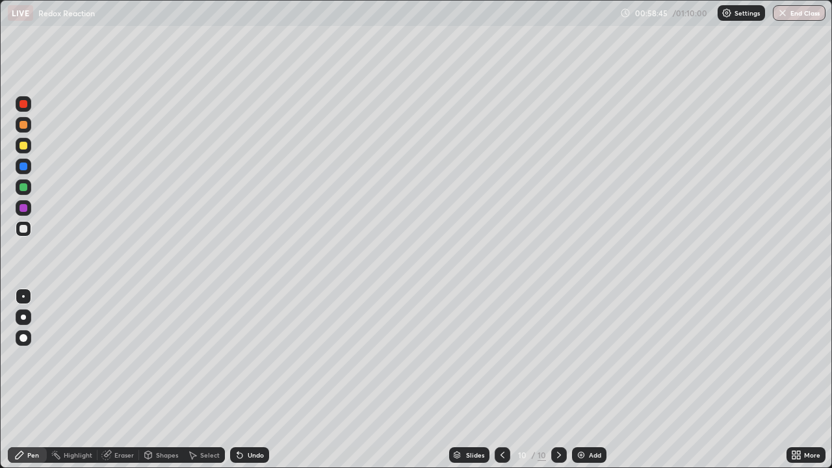
click at [248, 380] on div "Undo" at bounding box center [249, 455] width 39 height 16
click at [251, 380] on div "Undo" at bounding box center [249, 455] width 39 height 16
click at [250, 380] on div "Undo" at bounding box center [249, 455] width 39 height 16
click at [248, 380] on div "Undo" at bounding box center [249, 455] width 39 height 16
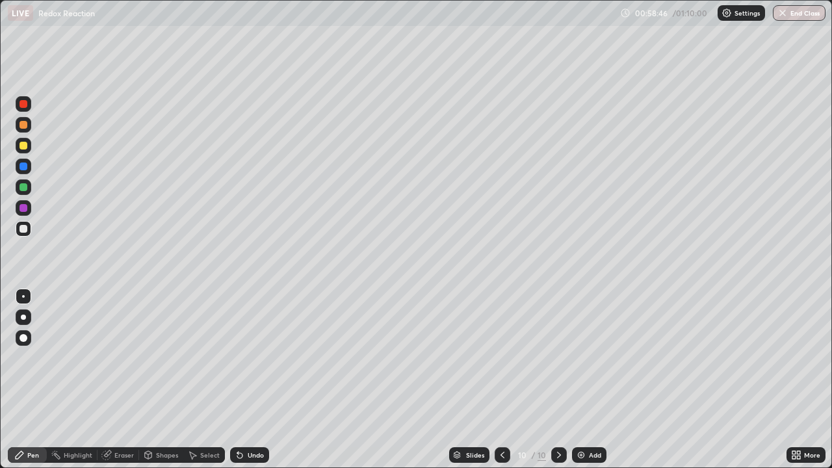
click at [247, 380] on div "Undo" at bounding box center [249, 455] width 39 height 16
click at [245, 380] on div "Undo" at bounding box center [249, 455] width 39 height 16
click at [244, 380] on div "Undo" at bounding box center [249, 455] width 39 height 16
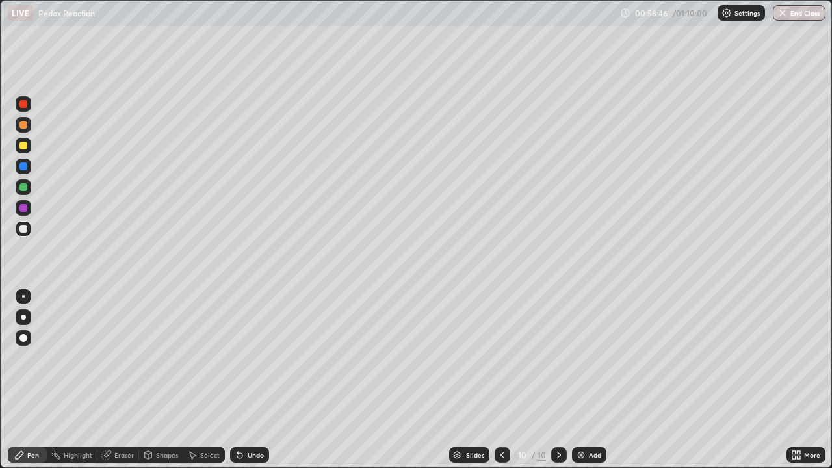
click at [245, 380] on div "Undo" at bounding box center [249, 455] width 39 height 16
click at [247, 380] on div "Undo" at bounding box center [249, 455] width 39 height 16
click at [248, 380] on div "Undo" at bounding box center [249, 455] width 39 height 16
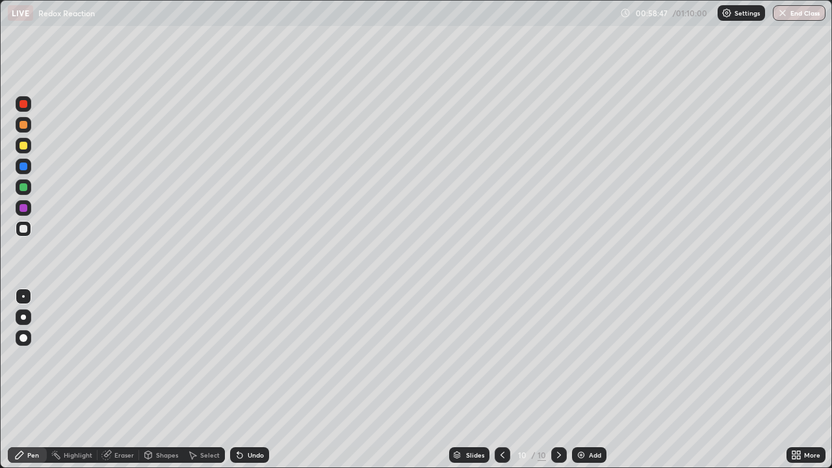
click at [248, 380] on div "Undo" at bounding box center [249, 455] width 39 height 16
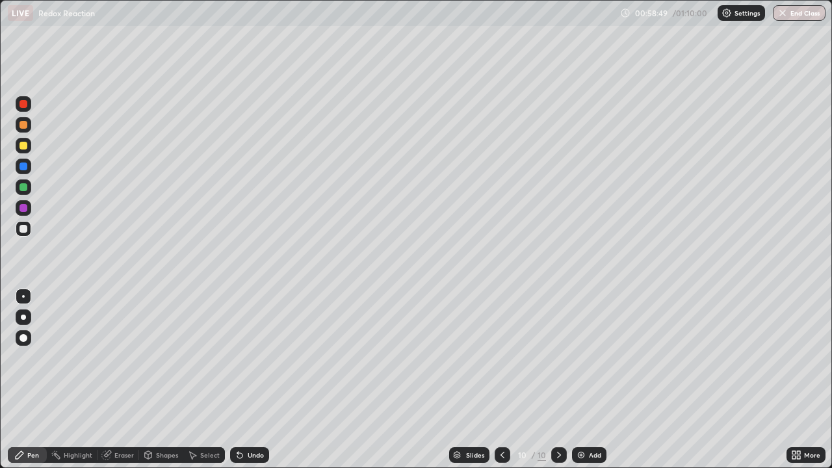
click at [88, 380] on div "Highlight" at bounding box center [78, 455] width 29 height 6
click at [115, 380] on div "Eraser" at bounding box center [123, 455] width 19 height 6
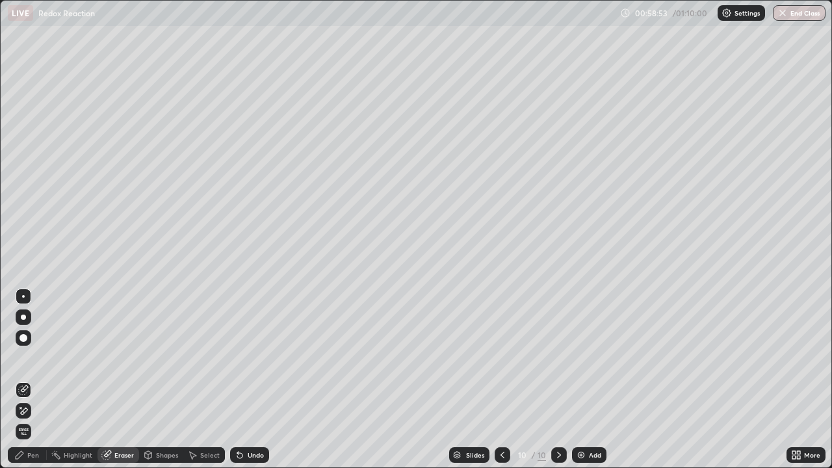
click at [35, 380] on div "Pen" at bounding box center [33, 455] width 12 height 6
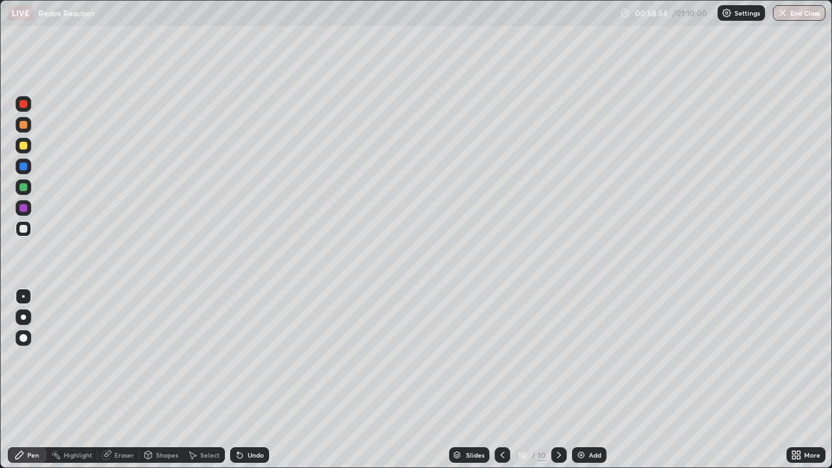
click at [23, 229] on div at bounding box center [23, 229] width 8 height 8
click at [246, 380] on div "Undo" at bounding box center [249, 455] width 39 height 16
click at [243, 380] on div "Undo" at bounding box center [249, 455] width 39 height 16
click at [249, 380] on div "Undo" at bounding box center [249, 455] width 39 height 16
click at [247, 380] on div "Undo" at bounding box center [249, 455] width 39 height 16
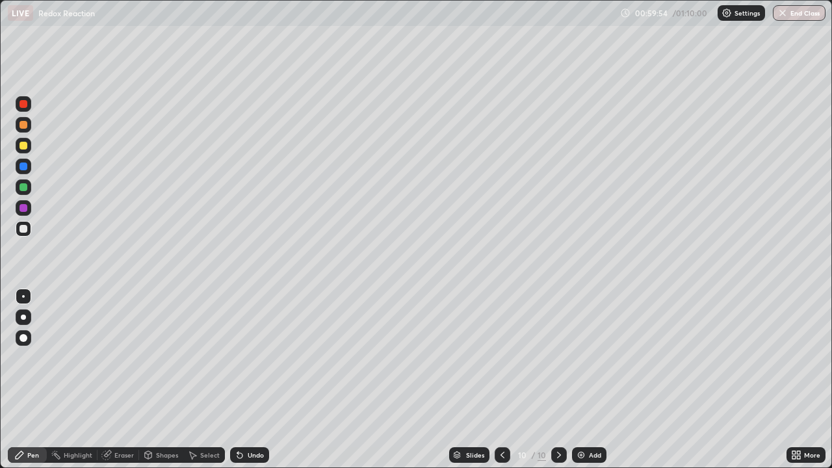
click at [244, 380] on div "Undo" at bounding box center [249, 455] width 39 height 16
click at [242, 380] on icon at bounding box center [240, 455] width 10 height 10
click at [243, 380] on div "Undo" at bounding box center [249, 455] width 39 height 16
click at [242, 380] on icon at bounding box center [240, 455] width 10 height 10
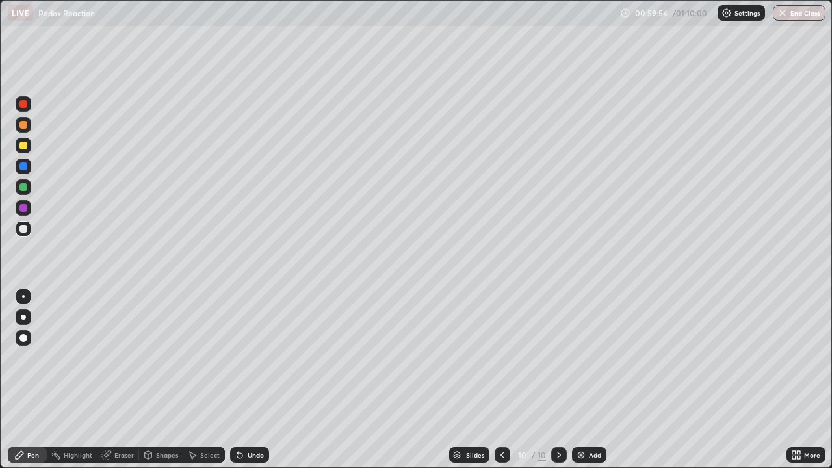
click at [242, 380] on icon at bounding box center [240, 455] width 10 height 10
click at [251, 380] on div "Undo" at bounding box center [256, 455] width 16 height 6
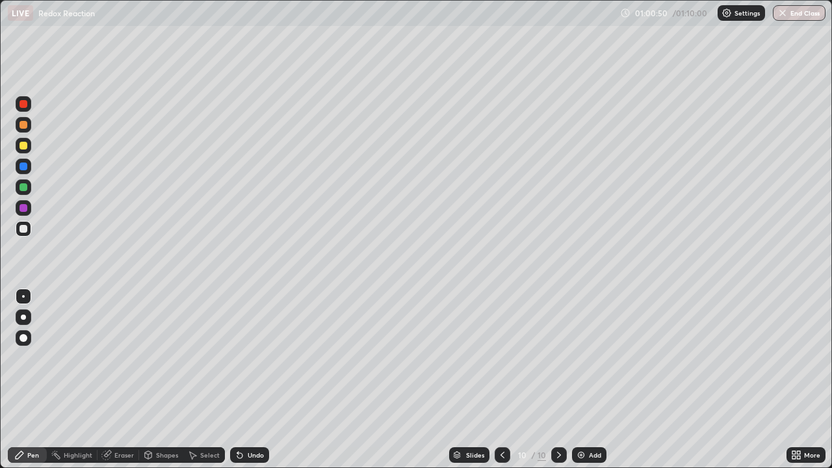
click at [252, 380] on div "Undo" at bounding box center [256, 455] width 16 height 6
click at [123, 380] on div "Eraser" at bounding box center [118, 455] width 42 height 16
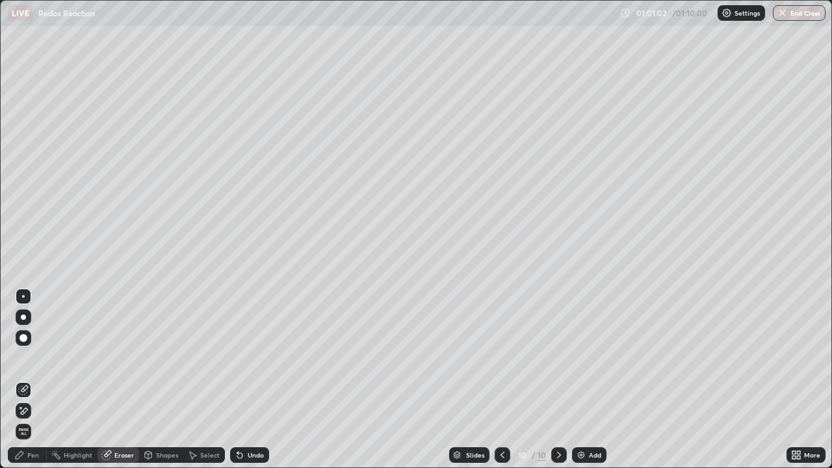
click at [30, 380] on div "Pen" at bounding box center [33, 455] width 12 height 6
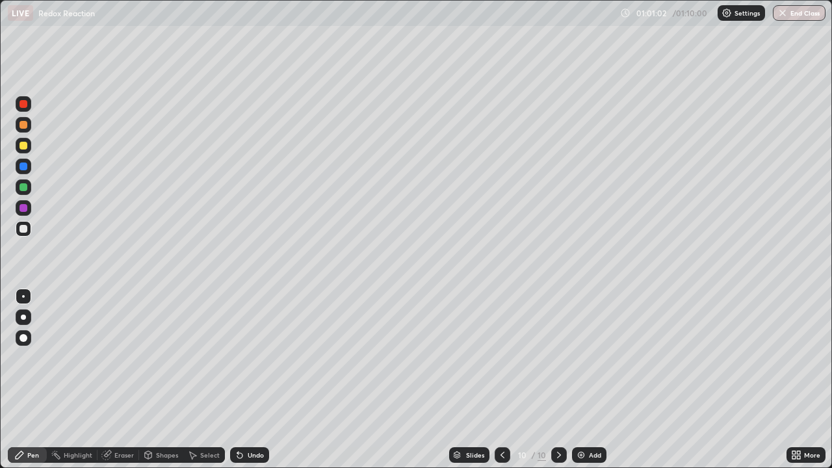
click at [30, 380] on div "Pen" at bounding box center [33, 455] width 12 height 6
click at [29, 188] on div at bounding box center [24, 187] width 16 height 16
click at [589, 380] on div "Add" at bounding box center [595, 455] width 12 height 6
click at [26, 230] on div at bounding box center [23, 229] width 8 height 8
click at [247, 380] on div "Undo" at bounding box center [249, 455] width 39 height 16
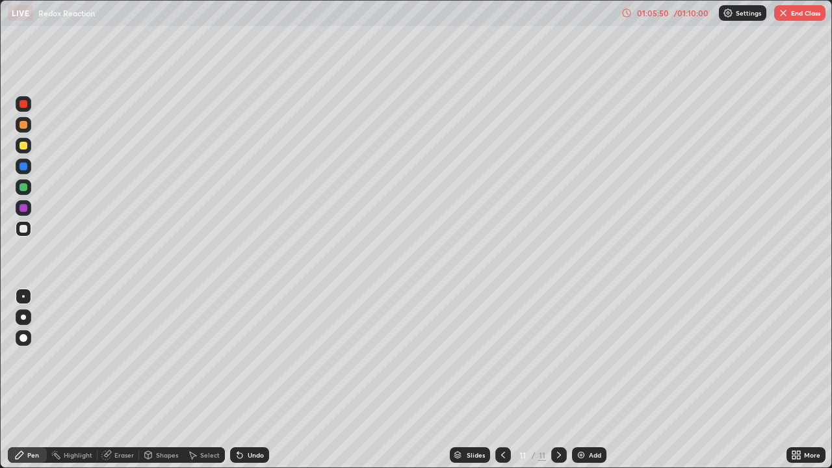
click at [248, 380] on div "Undo" at bounding box center [256, 455] width 16 height 6
click at [244, 380] on div "Undo" at bounding box center [249, 455] width 39 height 16
click at [237, 380] on icon at bounding box center [237, 452] width 1 height 1
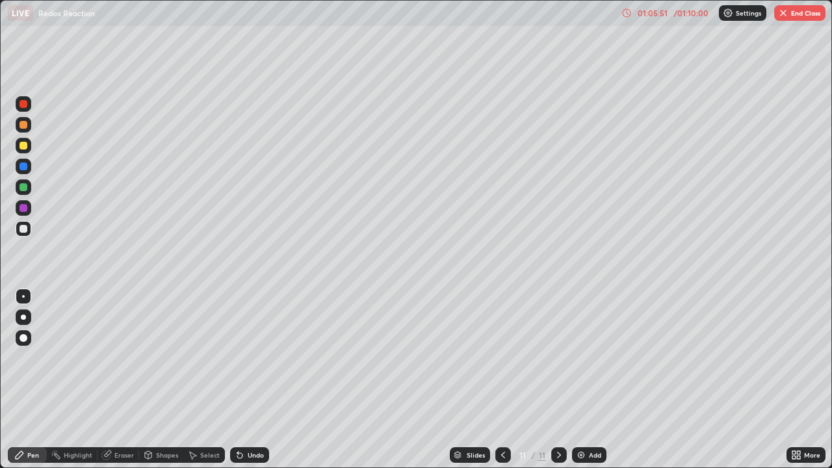
click at [237, 380] on icon at bounding box center [237, 452] width 1 height 1
click at [249, 380] on div "Undo" at bounding box center [249, 455] width 39 height 16
click at [246, 380] on div "Undo" at bounding box center [249, 455] width 39 height 16
click at [249, 380] on div "Undo" at bounding box center [247, 455] width 44 height 26
click at [248, 380] on div "Undo" at bounding box center [247, 455] width 44 height 26
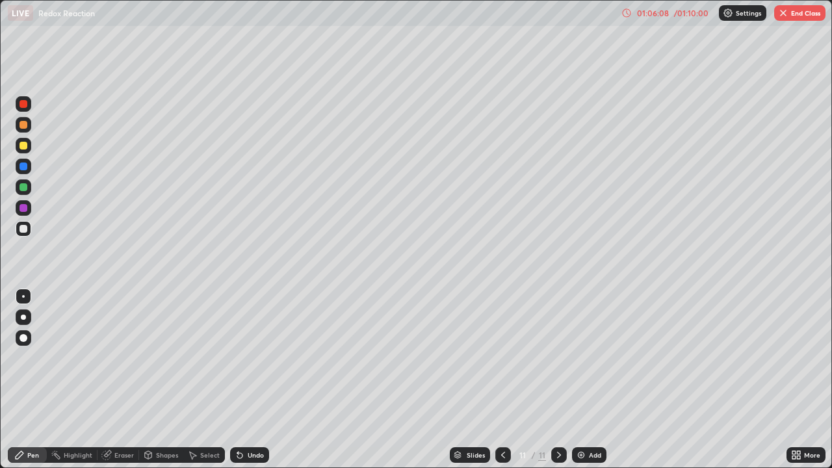
click at [243, 380] on div "Undo" at bounding box center [247, 455] width 44 height 26
click at [502, 380] on icon at bounding box center [503, 455] width 10 height 10
click at [559, 380] on icon at bounding box center [559, 455] width 4 height 6
click at [114, 380] on div "Eraser" at bounding box center [123, 455] width 19 height 6
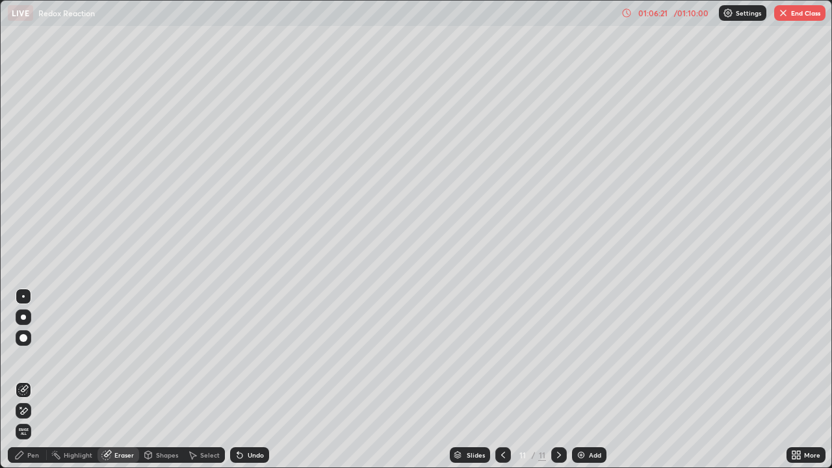
click at [33, 380] on div "Pen" at bounding box center [33, 455] width 12 height 6
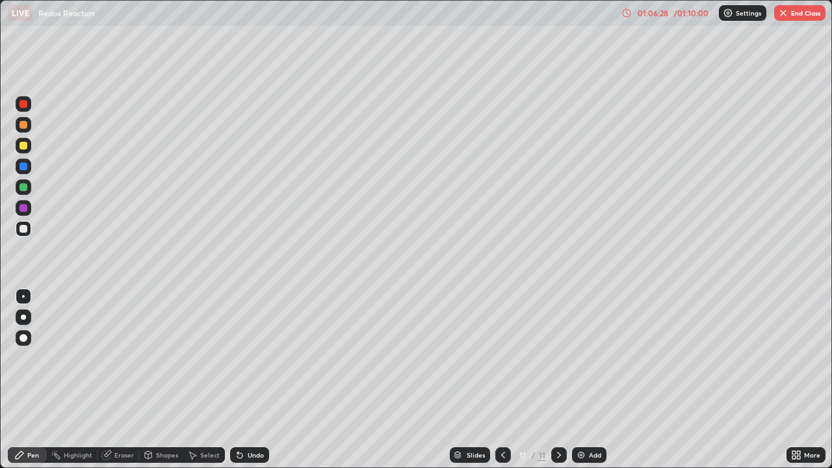
click at [126, 380] on div "Eraser" at bounding box center [123, 455] width 19 height 6
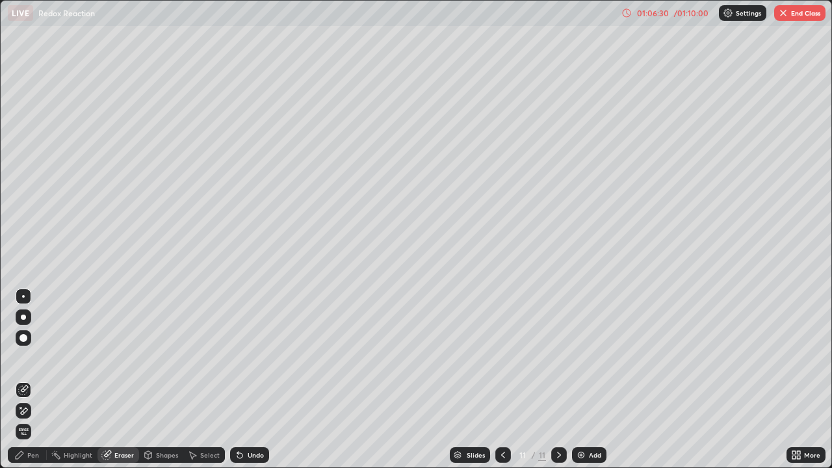
click at [26, 380] on div "Pen" at bounding box center [27, 455] width 39 height 16
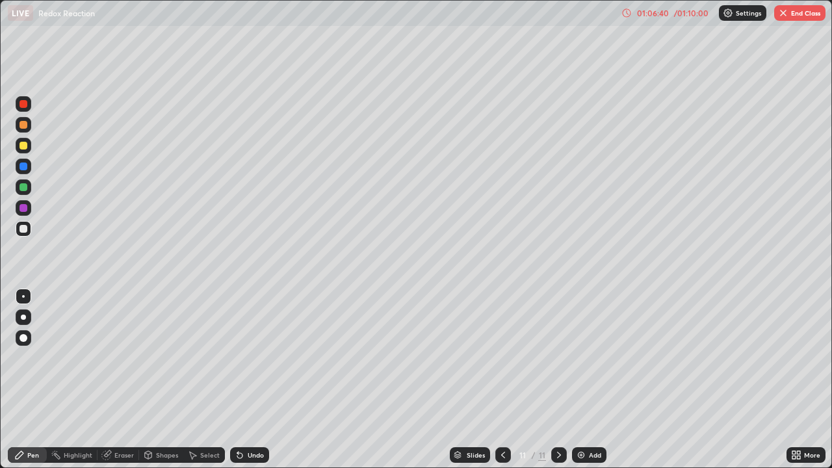
click at [116, 380] on div "Eraser" at bounding box center [123, 455] width 19 height 6
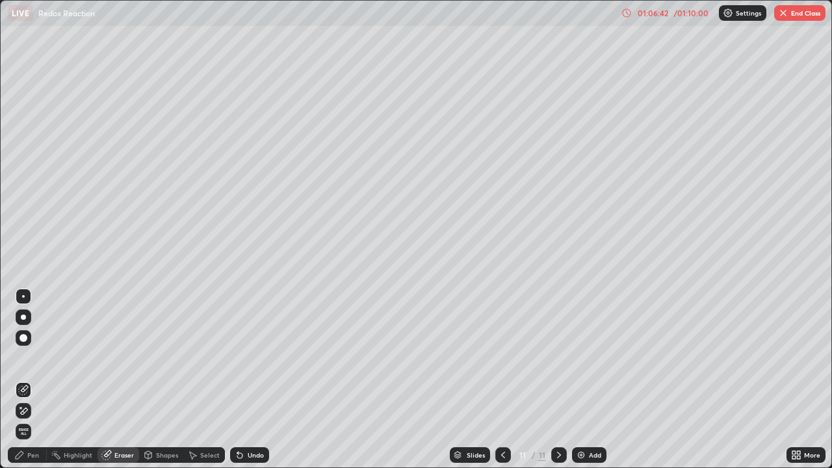
click at [27, 380] on div "Pen" at bounding box center [27, 455] width 39 height 16
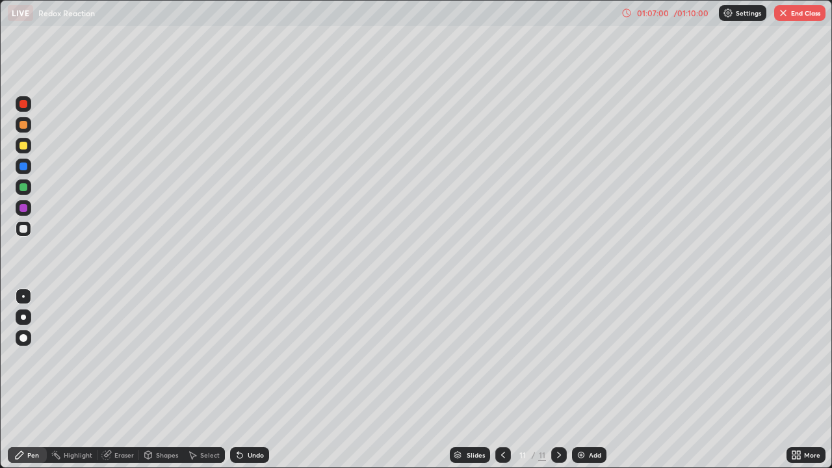
click at [558, 380] on icon at bounding box center [559, 455] width 10 height 10
click at [501, 380] on icon at bounding box center [503, 455] width 10 height 10
click at [805, 16] on button "End Class" at bounding box center [799, 13] width 51 height 16
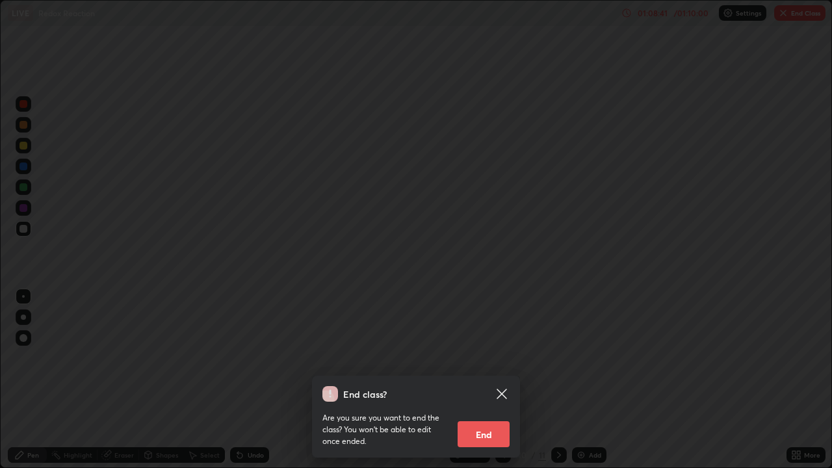
click at [491, 380] on button "End" at bounding box center [483, 434] width 52 height 26
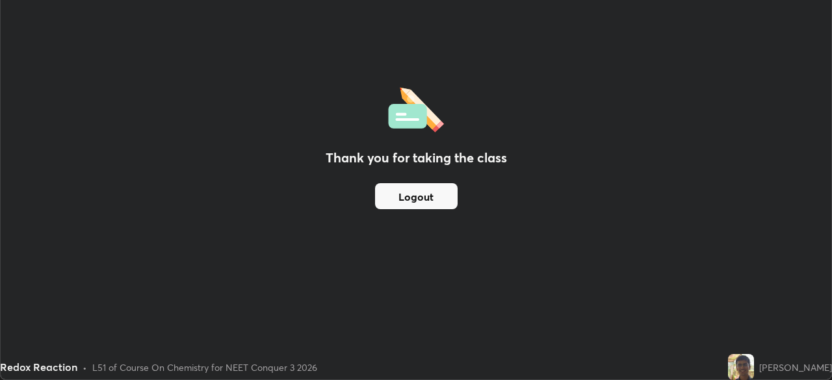
scroll to position [64605, 64154]
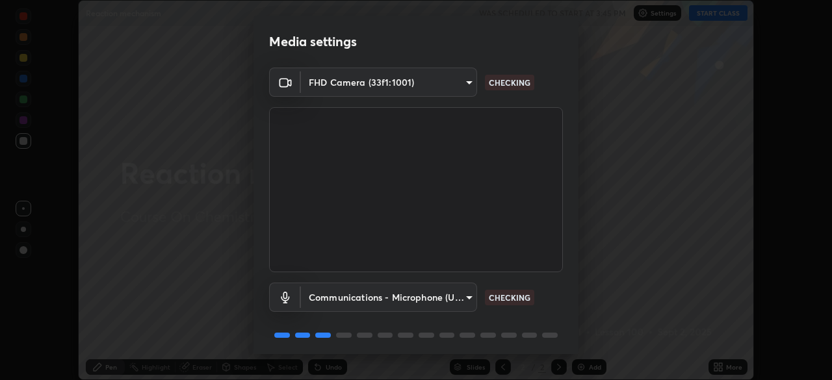
scroll to position [46, 0]
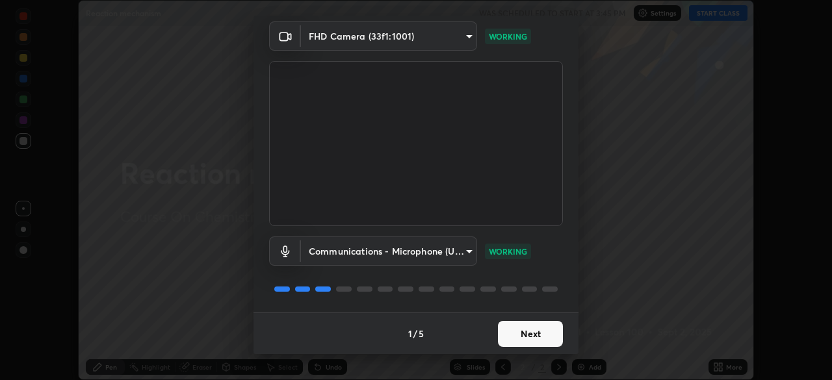
click at [550, 339] on button "Next" at bounding box center [530, 334] width 65 height 26
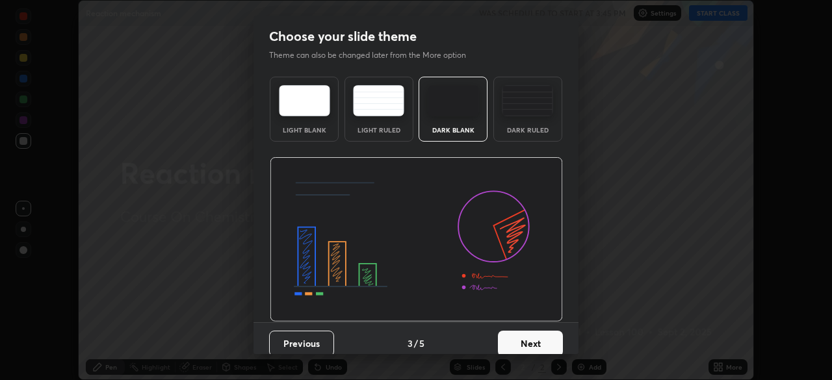
click at [550, 339] on button "Next" at bounding box center [530, 344] width 65 height 26
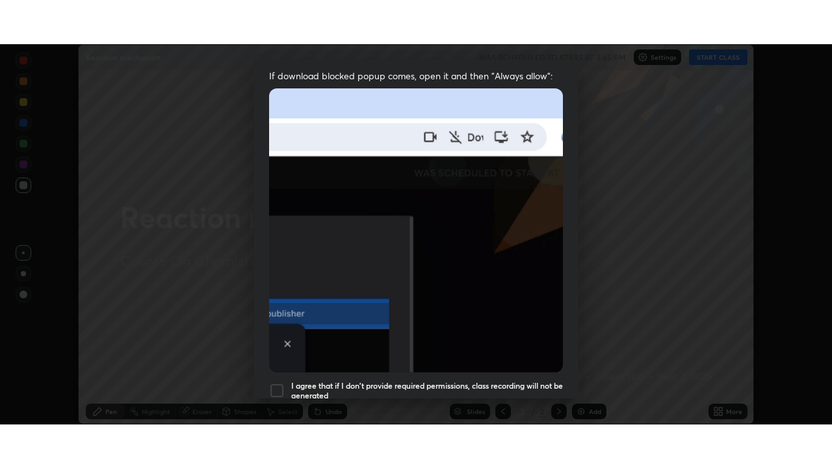
scroll to position [311, 0]
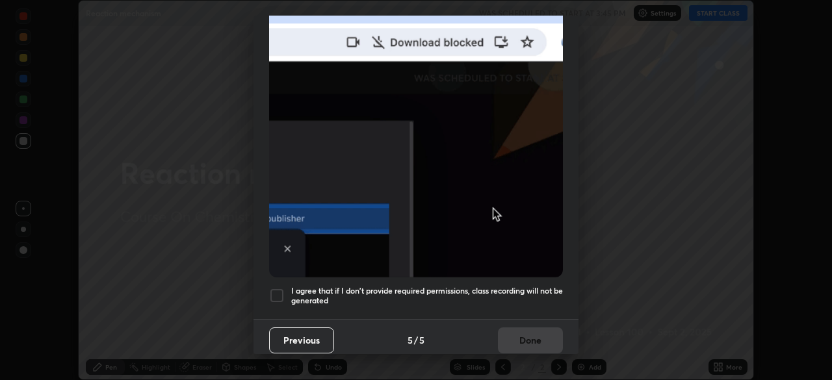
click at [279, 290] on div at bounding box center [277, 296] width 16 height 16
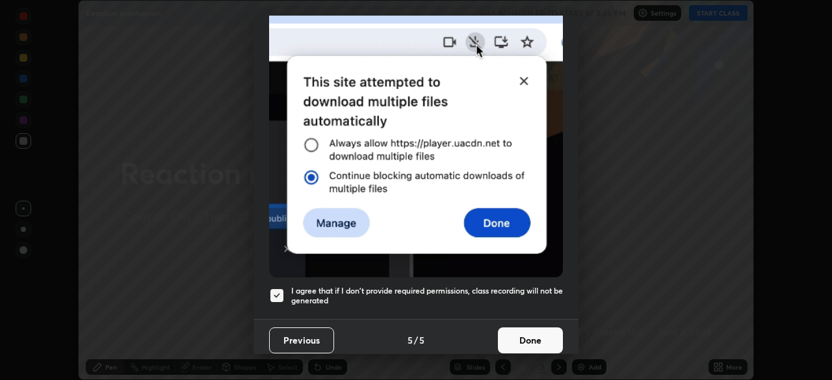
click at [522, 335] on button "Done" at bounding box center [530, 341] width 65 height 26
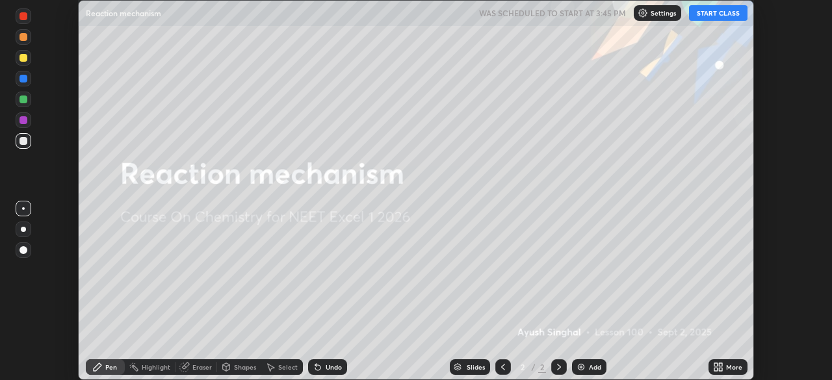
click at [582, 369] on img at bounding box center [581, 367] width 10 height 10
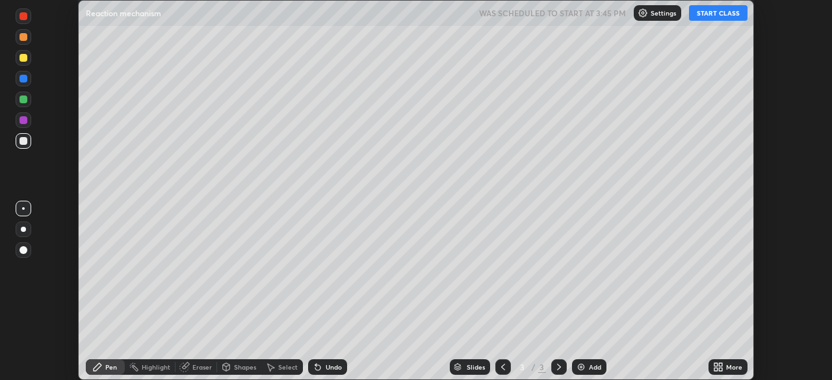
click at [720, 369] on icon at bounding box center [720, 369] width 3 height 3
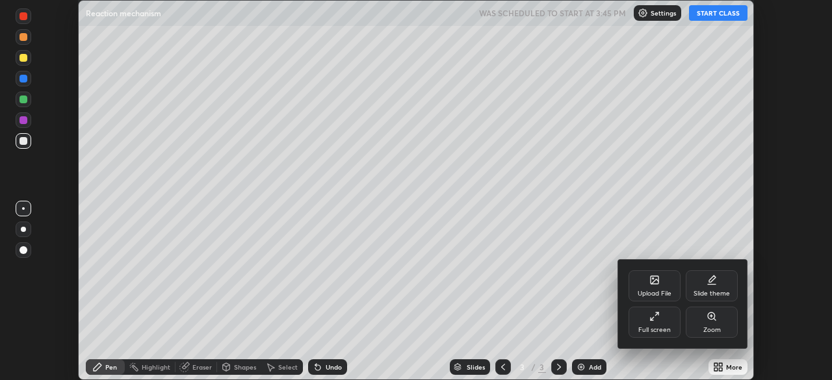
click at [649, 321] on div "Full screen" at bounding box center [654, 322] width 52 height 31
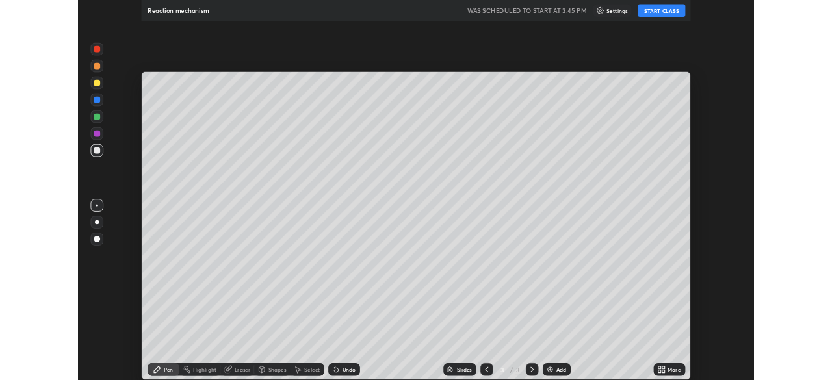
scroll to position [468, 832]
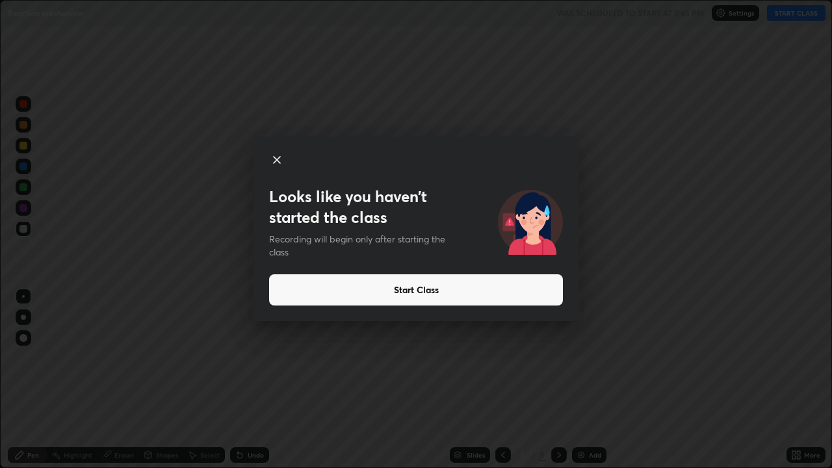
click at [277, 159] on icon at bounding box center [277, 160] width 6 height 6
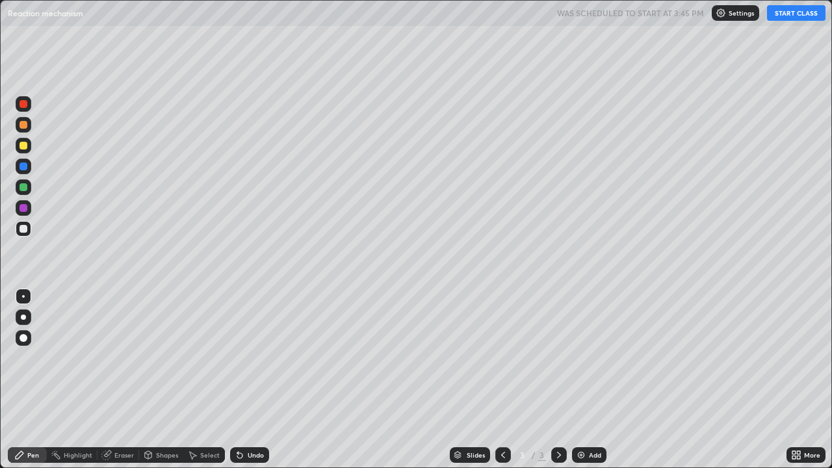
click at [807, 380] on div "More" at bounding box center [812, 455] width 16 height 6
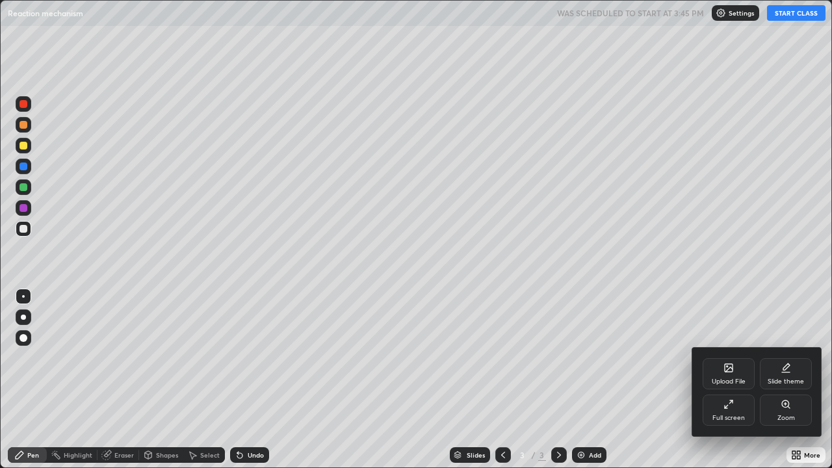
click at [727, 380] on div "Full screen" at bounding box center [728, 409] width 52 height 31
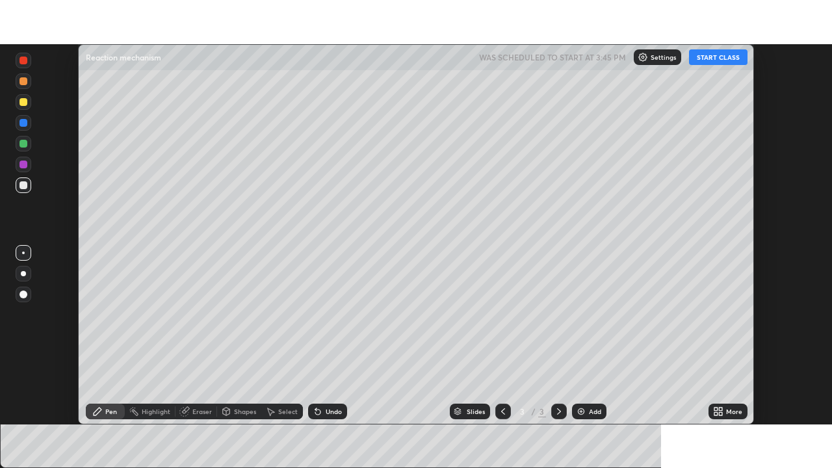
scroll to position [64605, 64154]
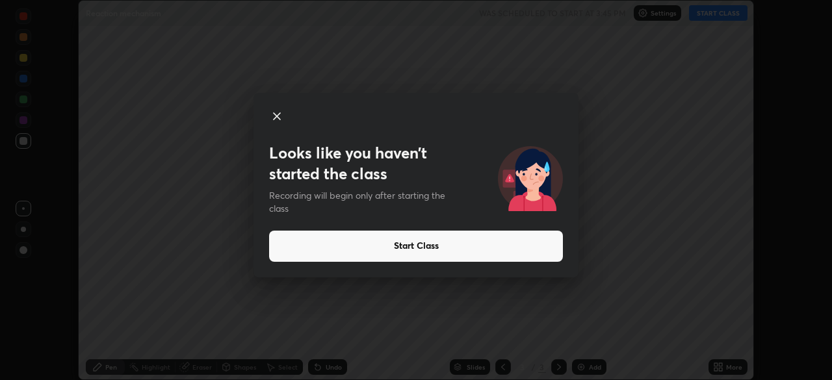
click at [504, 246] on button "Start Class" at bounding box center [416, 246] width 294 height 31
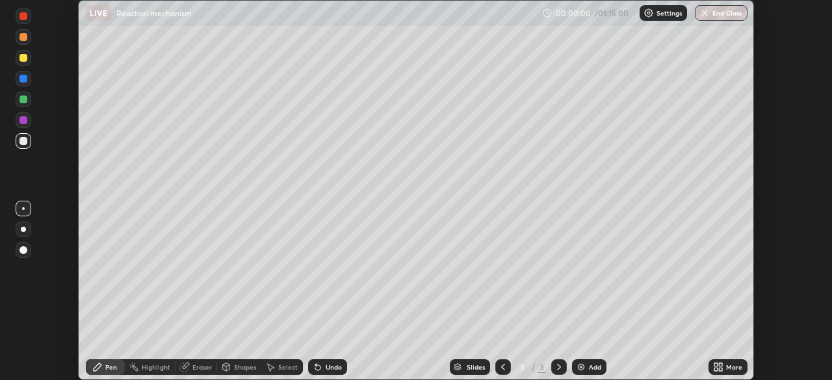
click at [725, 365] on div "More" at bounding box center [727, 367] width 39 height 16
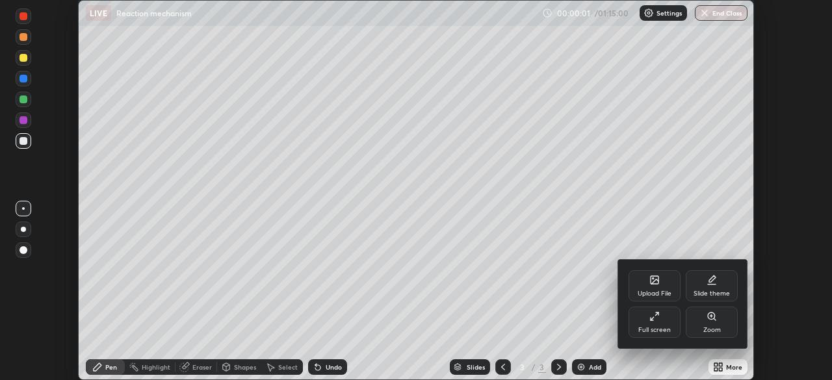
click at [658, 285] on div "Upload File" at bounding box center [654, 285] width 52 height 31
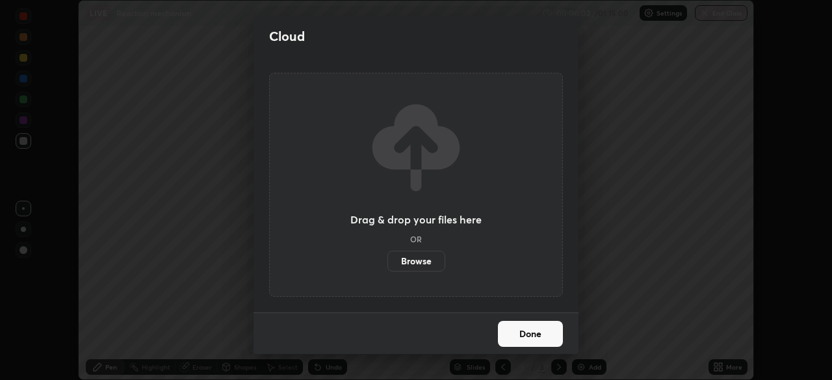
click at [430, 256] on label "Browse" at bounding box center [416, 261] width 58 height 21
click at [387, 256] on input "Browse" at bounding box center [387, 261] width 0 height 21
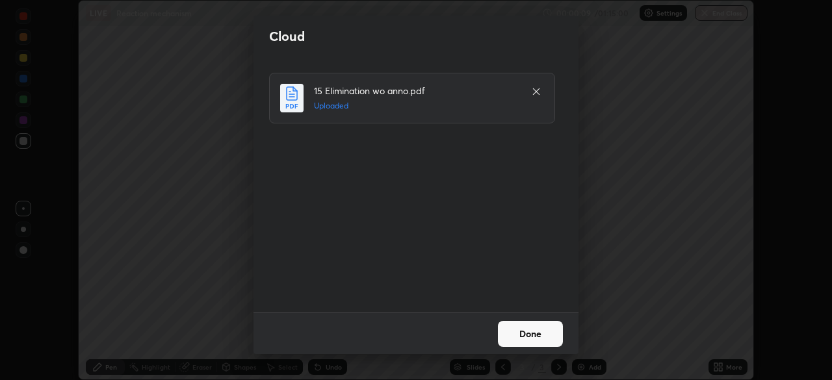
click at [516, 332] on button "Done" at bounding box center [530, 334] width 65 height 26
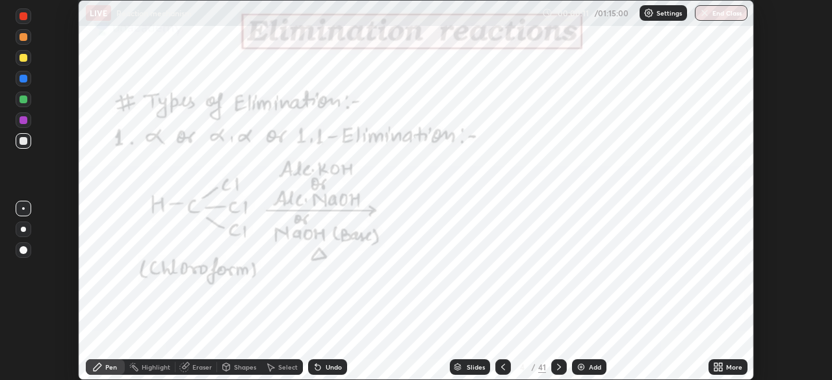
click at [720, 364] on icon at bounding box center [720, 364] width 3 height 3
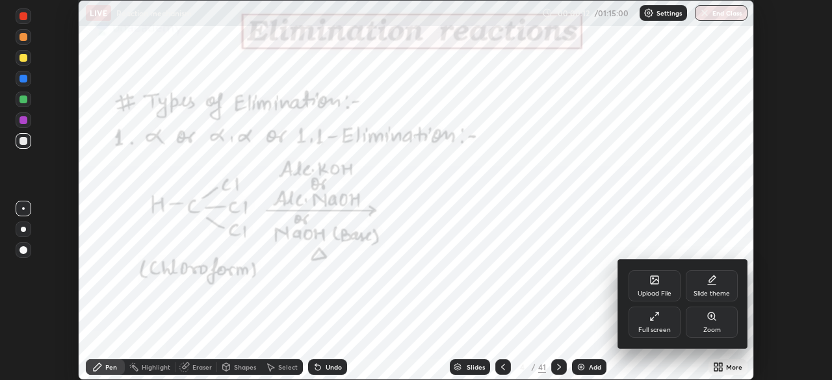
click at [640, 331] on div "Full screen" at bounding box center [654, 330] width 32 height 6
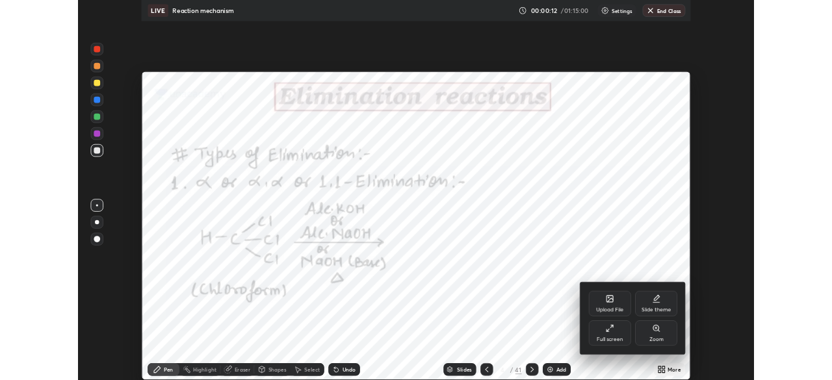
scroll to position [468, 832]
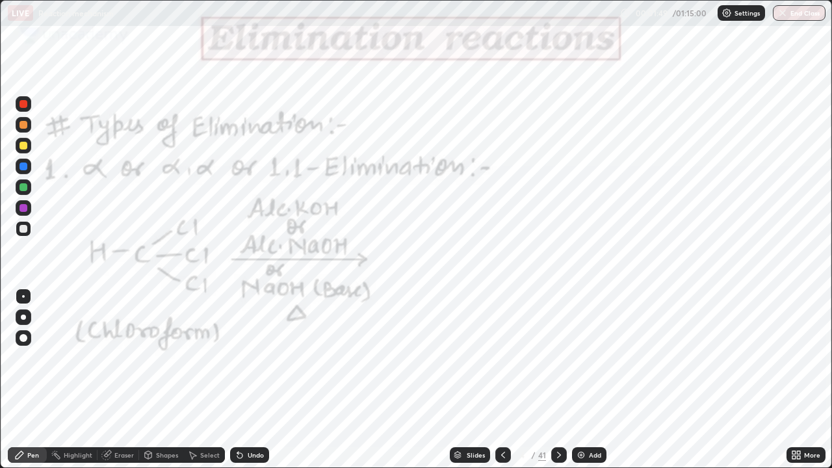
click at [29, 187] on div at bounding box center [24, 187] width 16 height 16
click at [29, 189] on div at bounding box center [24, 187] width 16 height 16
click at [25, 338] on div at bounding box center [23, 338] width 8 height 8
click at [23, 233] on div at bounding box center [24, 229] width 16 height 16
click at [19, 215] on div at bounding box center [24, 208] width 16 height 16
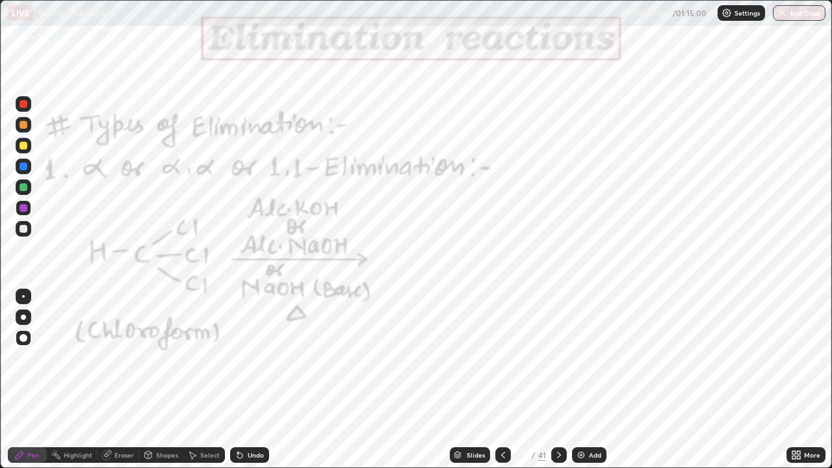
click at [23, 231] on div at bounding box center [23, 229] width 8 height 8
click at [25, 169] on div at bounding box center [23, 166] width 8 height 8
click at [123, 380] on div "Eraser" at bounding box center [123, 455] width 19 height 6
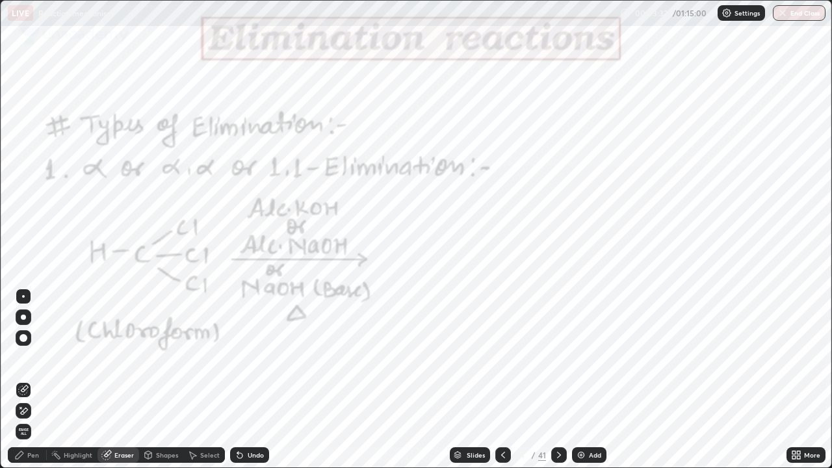
click at [34, 380] on div "Pen" at bounding box center [33, 455] width 12 height 6
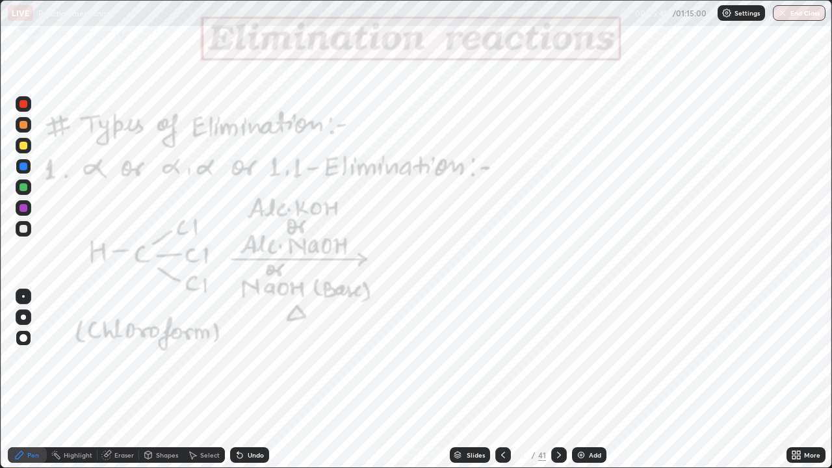
click at [114, 380] on div "Eraser" at bounding box center [123, 455] width 19 height 6
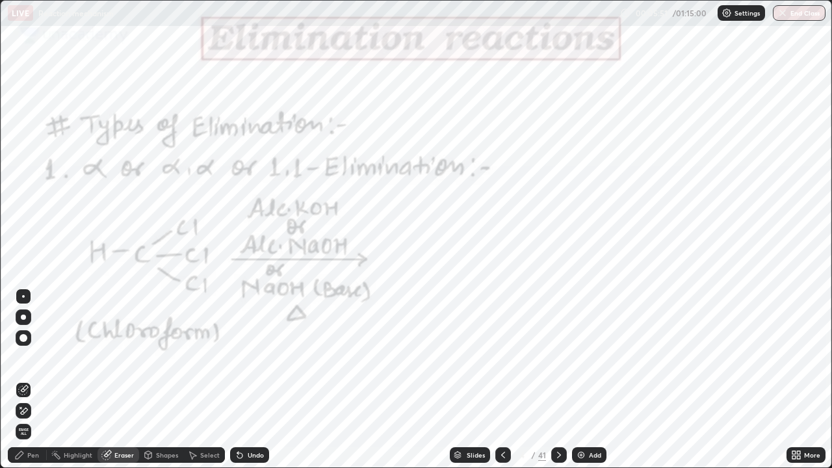
click at [31, 380] on div "Pen" at bounding box center [33, 455] width 12 height 6
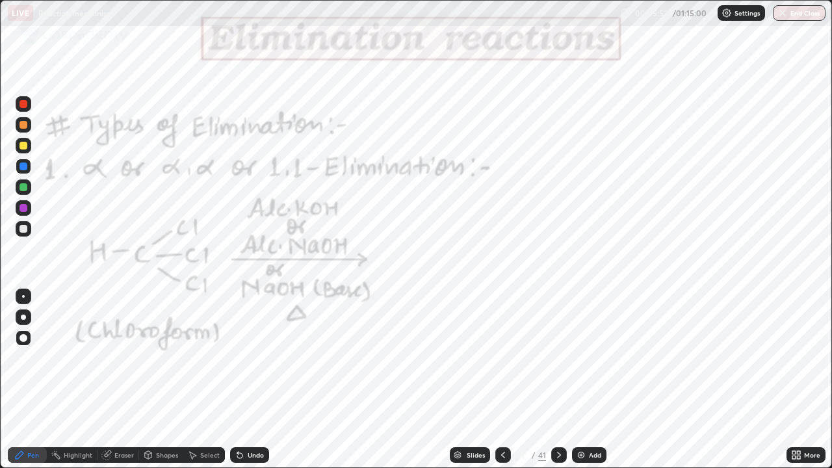
click at [23, 297] on div at bounding box center [23, 296] width 3 height 3
click at [25, 207] on div at bounding box center [23, 208] width 8 height 8
click at [237, 380] on icon at bounding box center [239, 455] width 5 height 5
click at [237, 380] on icon at bounding box center [237, 452] width 1 height 1
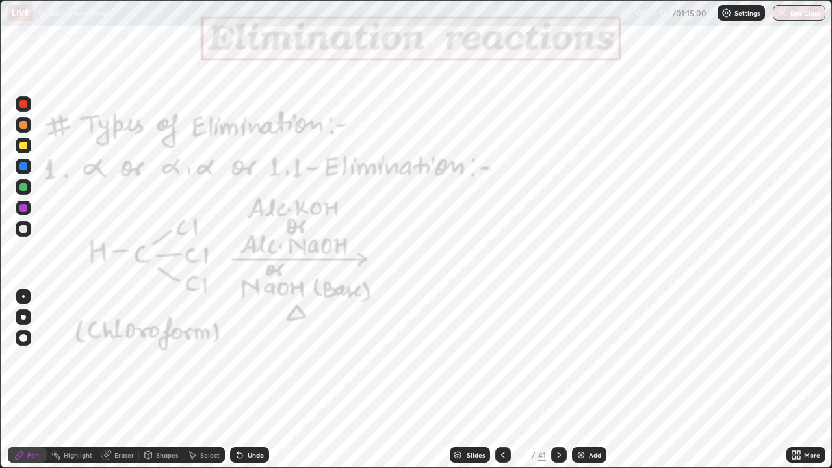
click at [120, 380] on div "Eraser" at bounding box center [123, 455] width 19 height 6
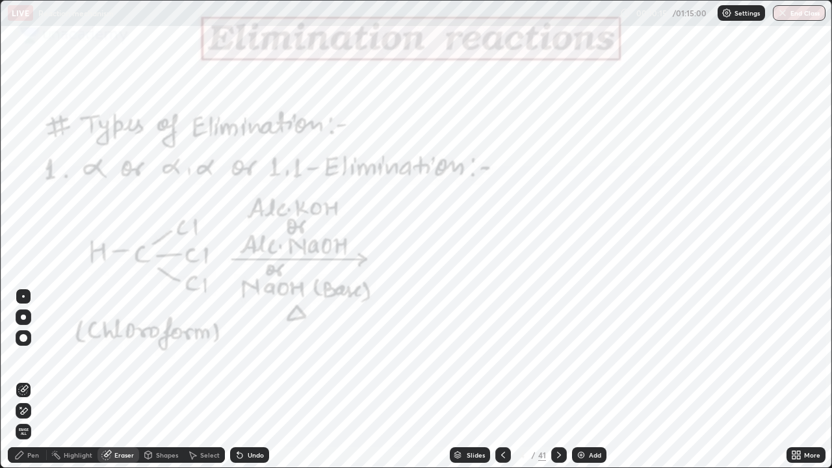
click at [28, 380] on div "Pen" at bounding box center [27, 455] width 39 height 16
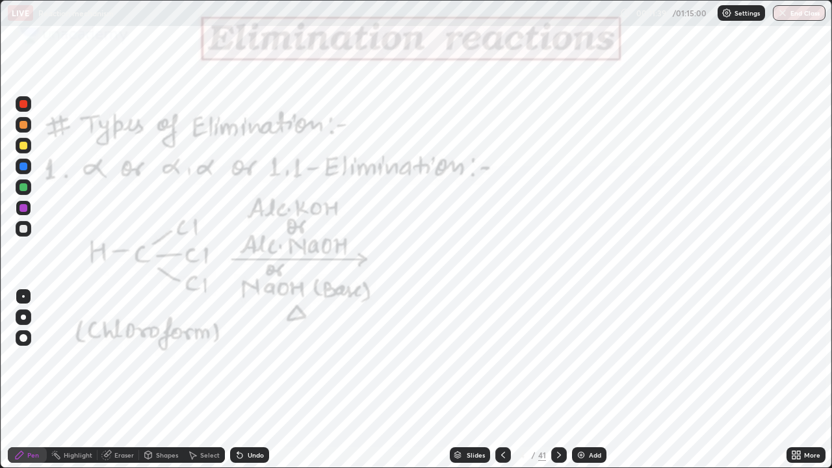
click at [252, 380] on div "Undo" at bounding box center [247, 455] width 44 height 26
click at [558, 380] on icon at bounding box center [559, 455] width 4 height 6
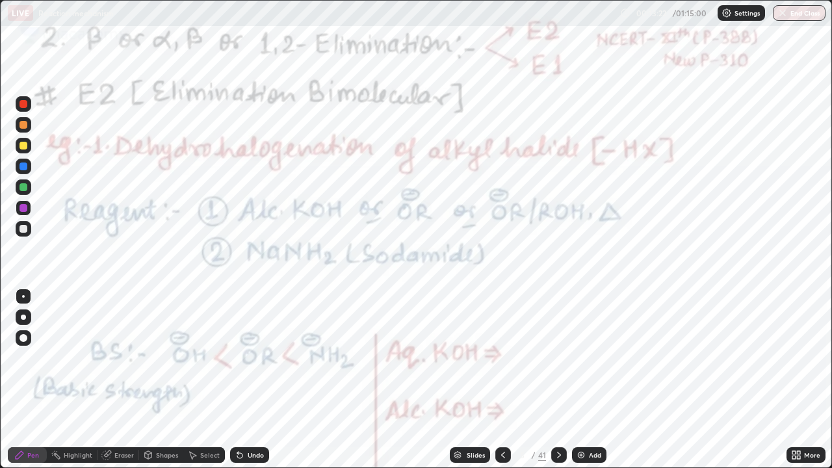
click at [503, 380] on icon at bounding box center [503, 455] width 10 height 10
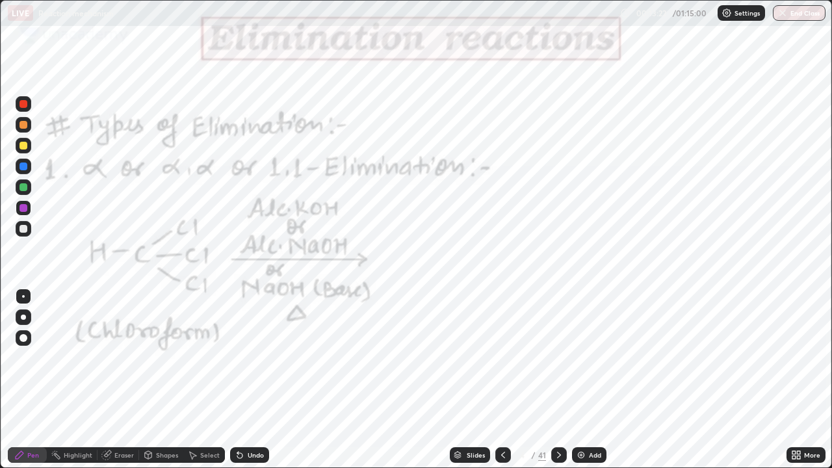
click at [576, 380] on img at bounding box center [581, 455] width 10 height 10
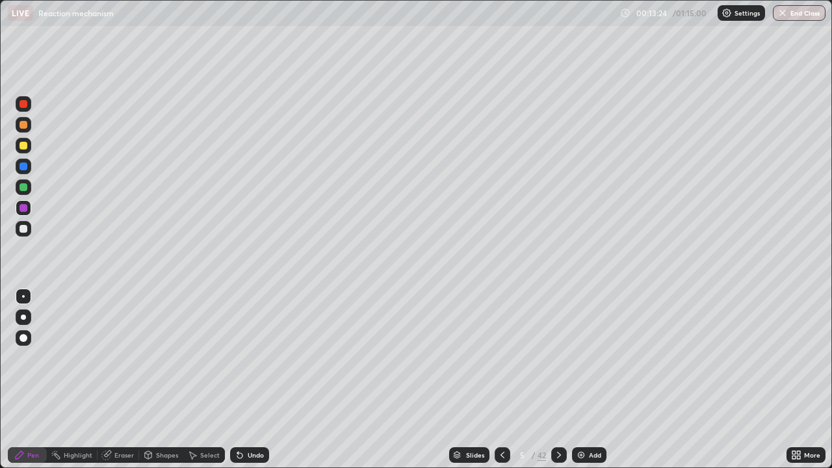
click at [29, 231] on div at bounding box center [24, 229] width 16 height 16
click at [26, 211] on div at bounding box center [24, 208] width 16 height 16
click at [24, 187] on div at bounding box center [23, 187] width 8 height 8
click at [157, 380] on div "Shapes" at bounding box center [167, 455] width 22 height 6
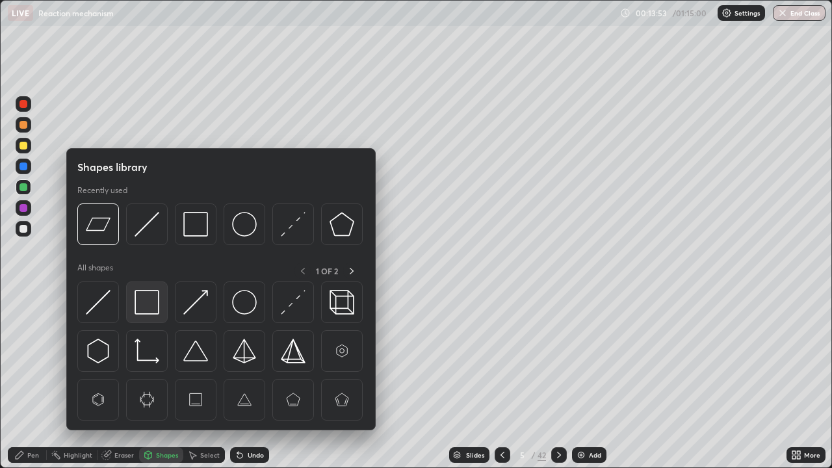
click at [151, 300] on img at bounding box center [147, 302] width 25 height 25
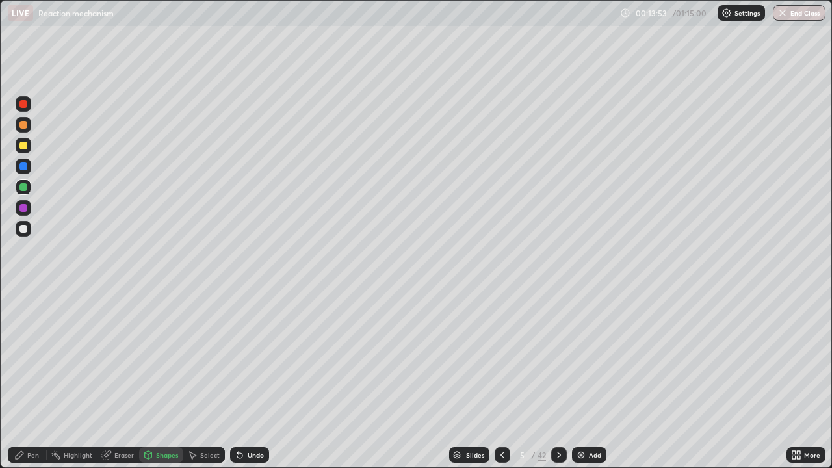
click at [27, 166] on div at bounding box center [23, 166] width 8 height 8
click at [23, 151] on div at bounding box center [24, 146] width 16 height 16
click at [25, 127] on div at bounding box center [23, 125] width 8 height 8
click at [500, 380] on div at bounding box center [503, 455] width 16 height 16
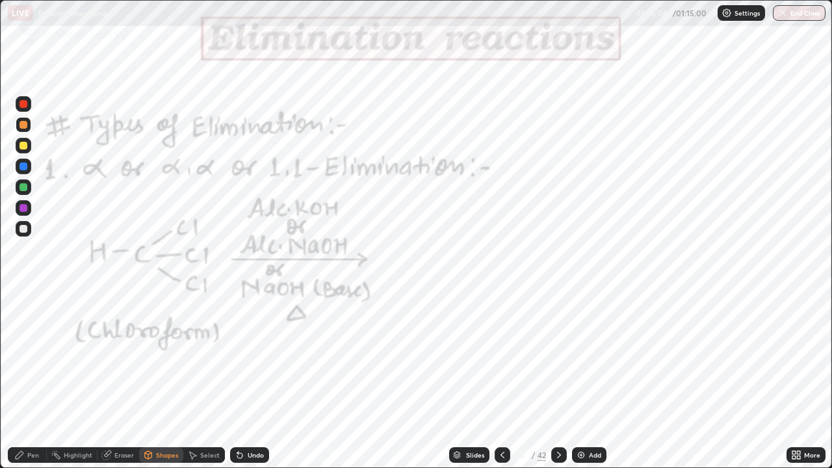
click at [27, 232] on div at bounding box center [24, 229] width 16 height 16
click at [29, 209] on div at bounding box center [24, 208] width 16 height 16
click at [112, 380] on div "Eraser" at bounding box center [118, 455] width 42 height 16
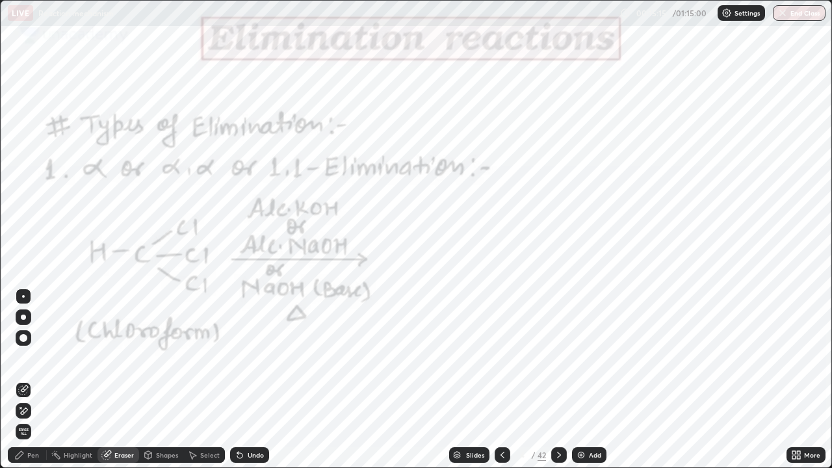
click at [27, 380] on div "Pen" at bounding box center [27, 455] width 39 height 16
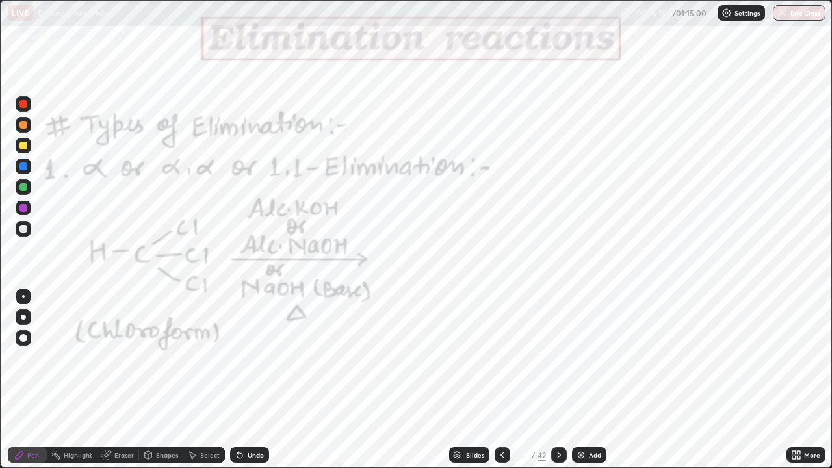
click at [248, 380] on div "Undo" at bounding box center [249, 455] width 39 height 16
click at [251, 380] on div "Undo" at bounding box center [256, 455] width 16 height 6
click at [255, 380] on div "Undo" at bounding box center [256, 455] width 16 height 6
click at [258, 380] on div "Undo" at bounding box center [256, 455] width 16 height 6
click at [257, 380] on div "Undo" at bounding box center [256, 455] width 16 height 6
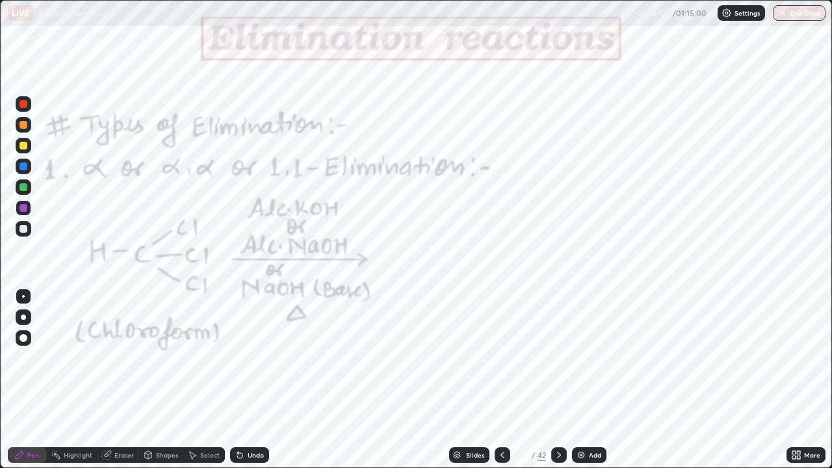
click at [257, 380] on div "Undo" at bounding box center [256, 455] width 16 height 6
click at [253, 380] on div "Undo" at bounding box center [249, 455] width 39 height 16
click at [251, 380] on div "Undo" at bounding box center [249, 455] width 39 height 16
click at [558, 380] on icon at bounding box center [559, 455] width 10 height 10
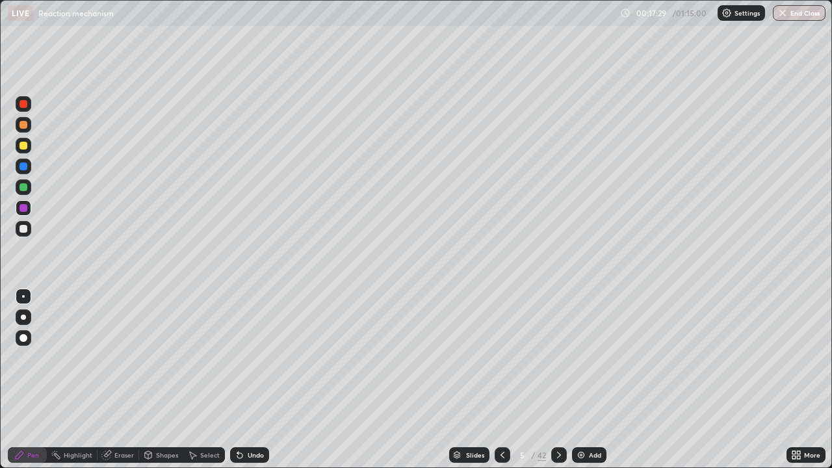
click at [559, 380] on icon at bounding box center [559, 455] width 10 height 10
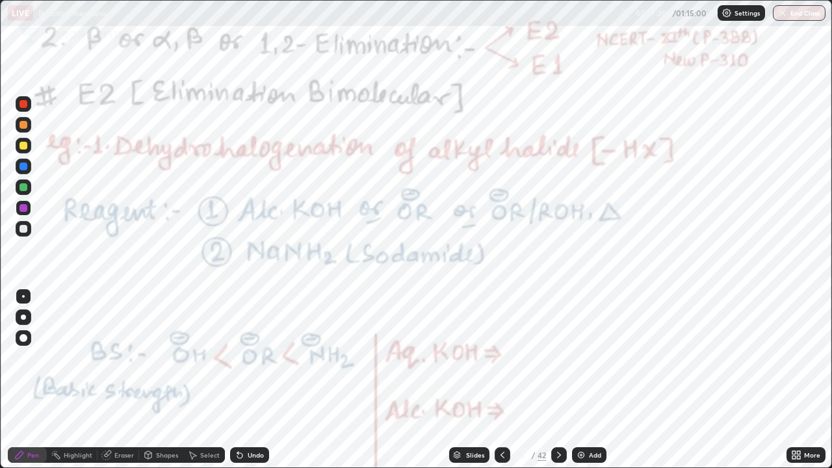
click at [26, 209] on div at bounding box center [23, 208] width 8 height 8
click at [24, 205] on div at bounding box center [23, 208] width 8 height 8
click at [25, 209] on div at bounding box center [23, 208] width 8 height 8
click at [21, 209] on div at bounding box center [23, 208] width 8 height 8
click at [498, 380] on div at bounding box center [503, 455] width 16 height 16
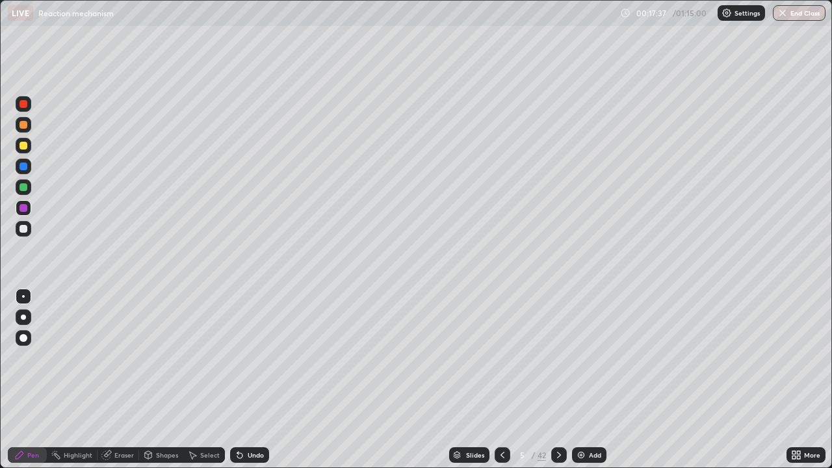
click at [495, 380] on div at bounding box center [503, 455] width 16 height 16
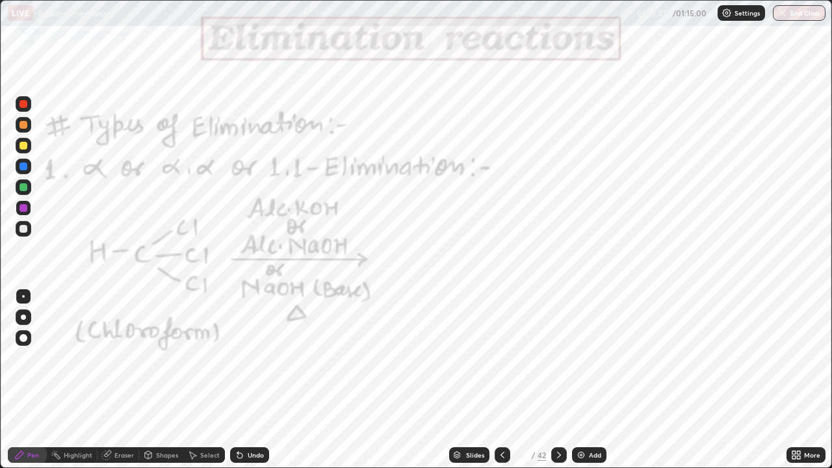
click at [24, 188] on div at bounding box center [23, 187] width 8 height 8
click at [261, 380] on div "Undo" at bounding box center [249, 455] width 39 height 16
click at [554, 380] on div at bounding box center [559, 455] width 16 height 16
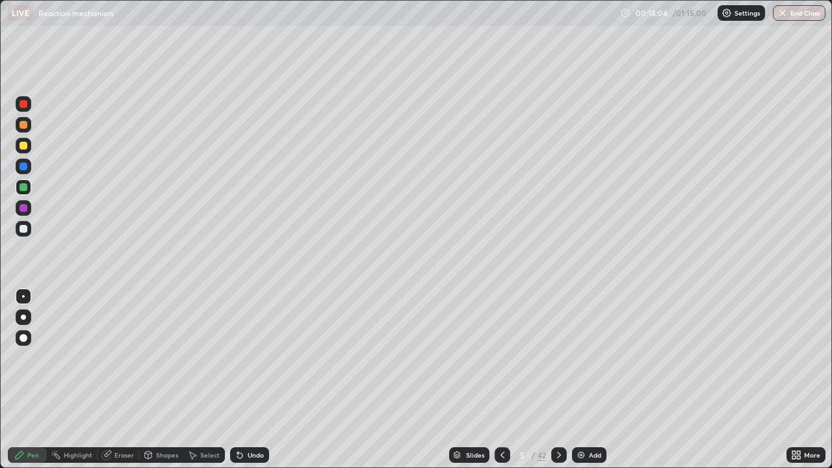
click at [558, 380] on icon at bounding box center [559, 455] width 10 height 10
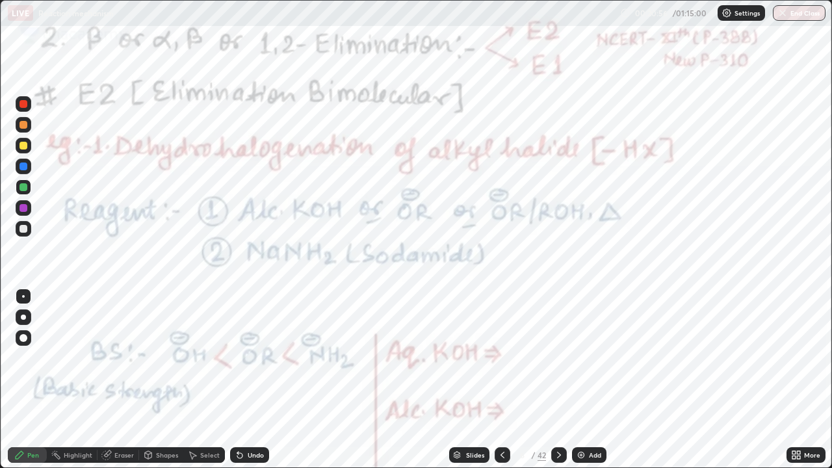
click at [29, 208] on div at bounding box center [24, 208] width 16 height 16
click at [250, 380] on div "Undo" at bounding box center [249, 455] width 39 height 16
click at [243, 380] on div "Undo" at bounding box center [249, 455] width 39 height 16
click at [557, 380] on icon at bounding box center [559, 455] width 4 height 6
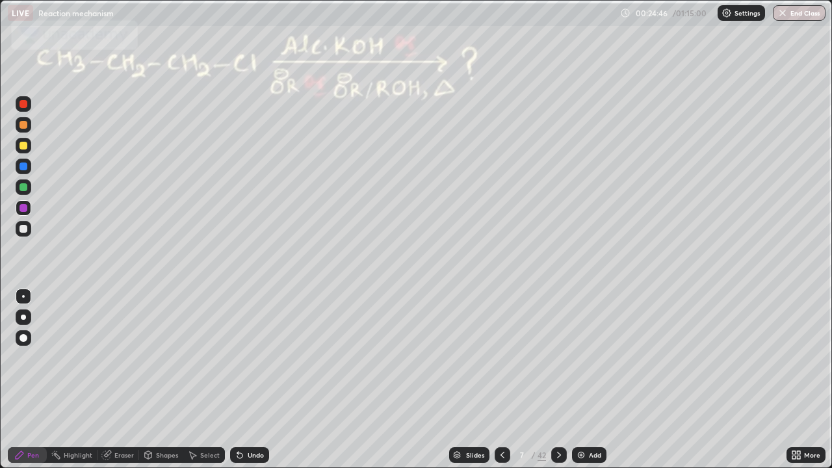
click at [23, 231] on div at bounding box center [23, 229] width 8 height 8
click at [500, 380] on icon at bounding box center [502, 455] width 10 height 10
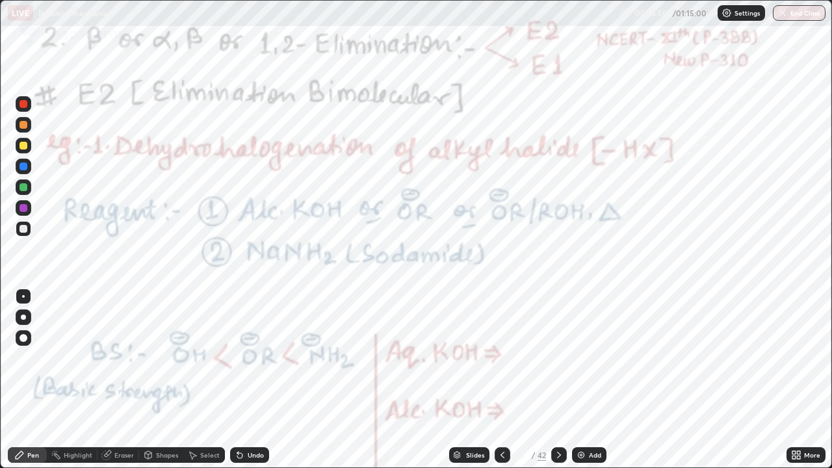
click at [589, 380] on div "Add" at bounding box center [595, 455] width 12 height 6
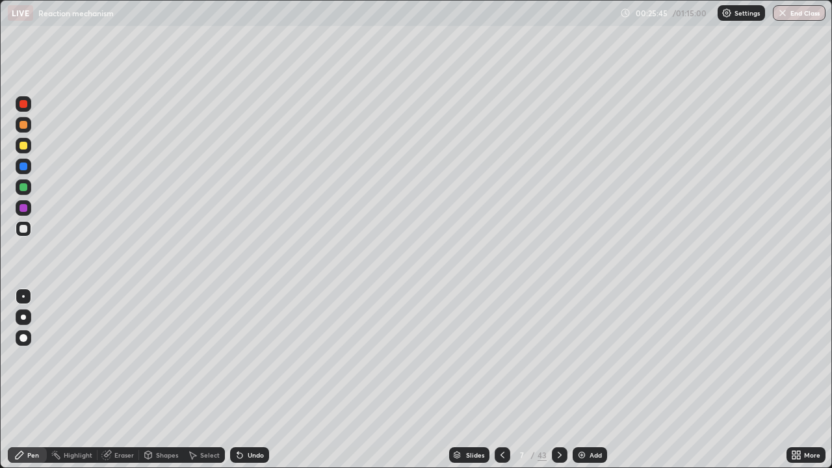
click at [116, 380] on div "Eraser" at bounding box center [118, 455] width 42 height 16
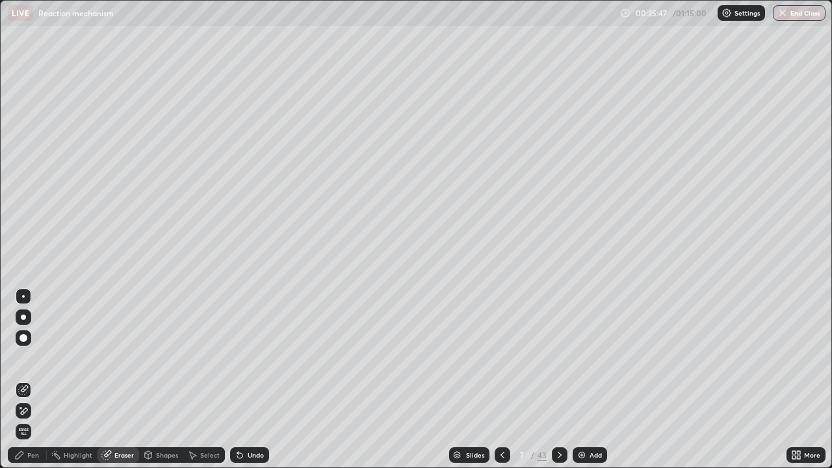
click at [27, 380] on div "Pen" at bounding box center [33, 455] width 12 height 6
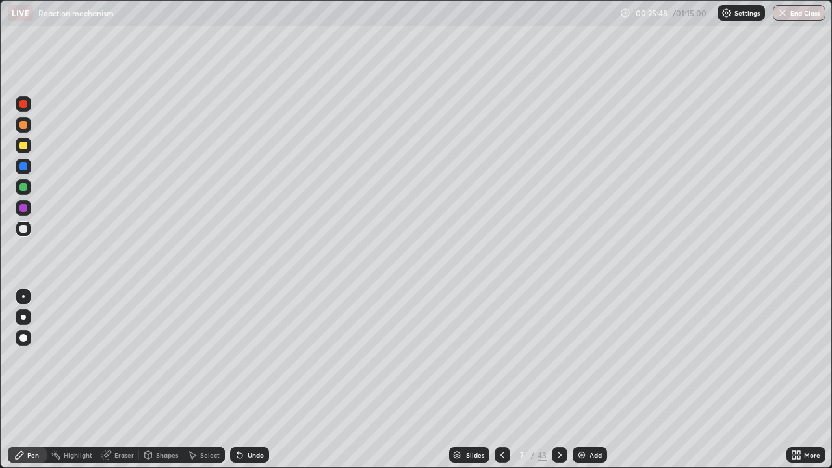
click at [22, 295] on div at bounding box center [23, 296] width 3 height 3
click at [24, 188] on div at bounding box center [23, 187] width 8 height 8
click at [251, 380] on div "Undo" at bounding box center [256, 455] width 16 height 6
click at [248, 380] on div "Undo" at bounding box center [256, 455] width 16 height 6
click at [32, 380] on div "Pen" at bounding box center [33, 455] width 12 height 6
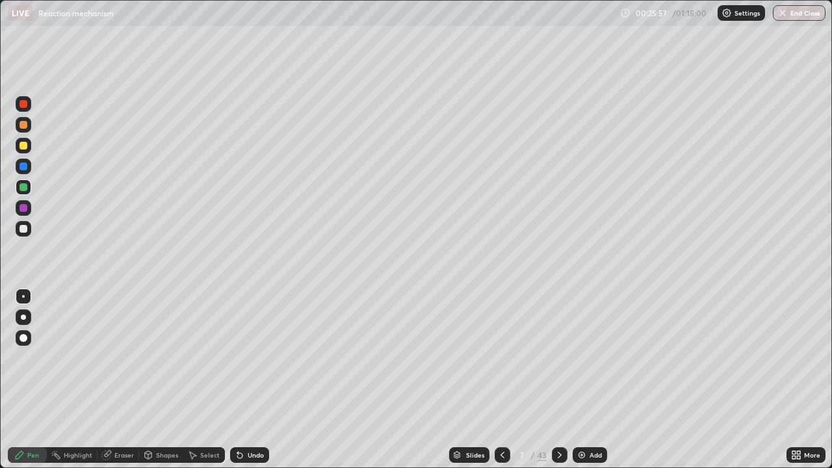
click at [73, 380] on div "Highlight" at bounding box center [78, 455] width 29 height 6
click at [250, 380] on div "Undo" at bounding box center [249, 455] width 39 height 16
click at [122, 380] on div "Eraser" at bounding box center [123, 455] width 19 height 6
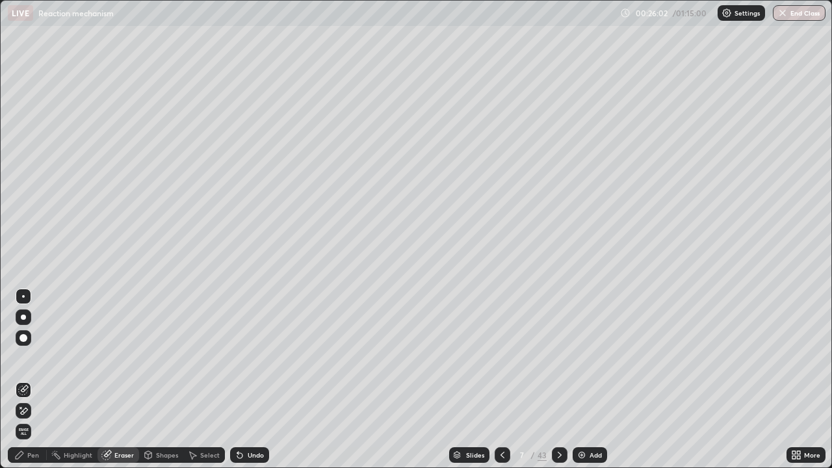
click at [31, 380] on div "Pen" at bounding box center [33, 455] width 12 height 6
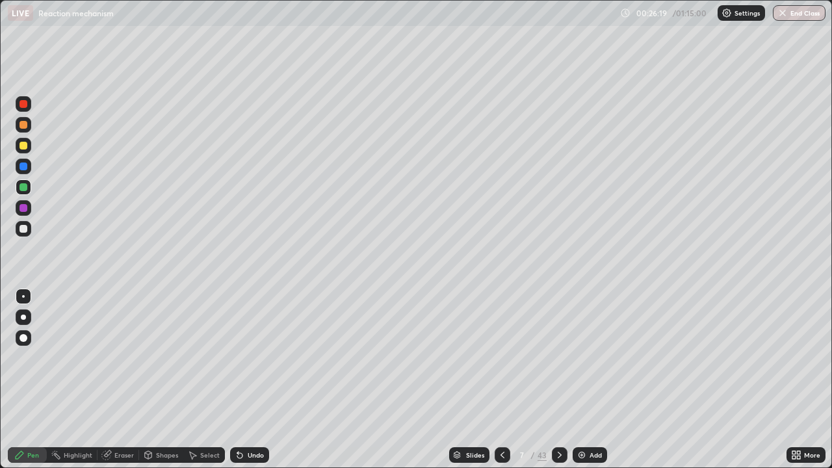
click at [120, 380] on div "Eraser" at bounding box center [123, 455] width 19 height 6
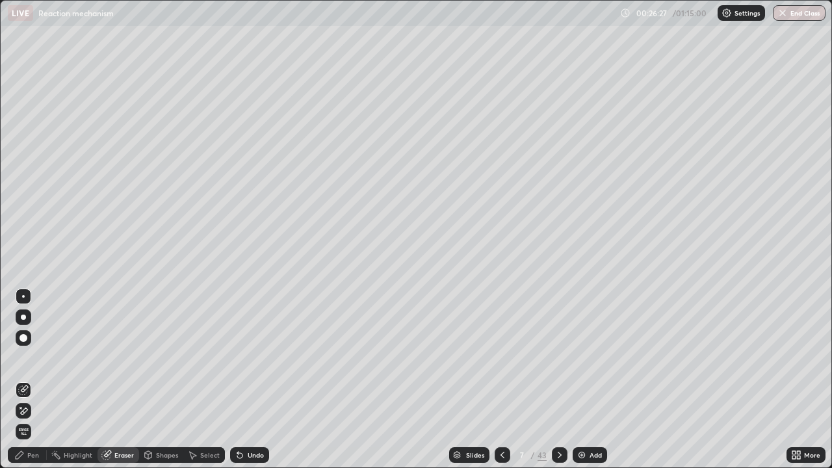
click at [34, 380] on div "Pen" at bounding box center [33, 455] width 12 height 6
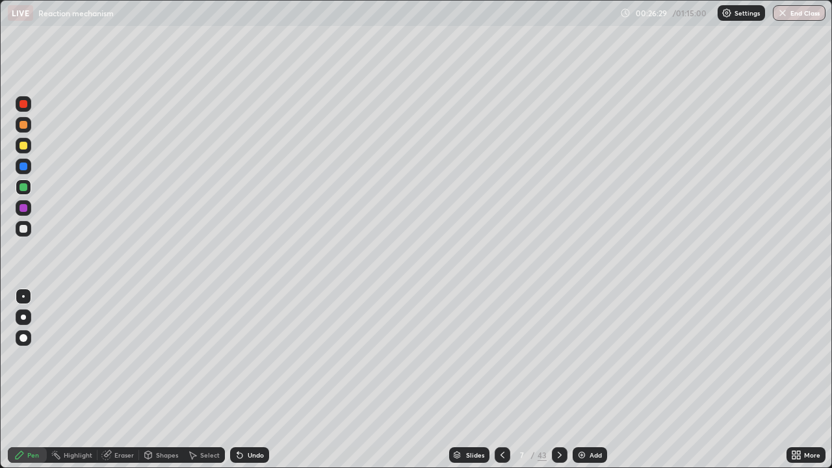
click at [248, 380] on div "Undo" at bounding box center [256, 455] width 16 height 6
click at [556, 380] on icon at bounding box center [559, 455] width 10 height 10
click at [26, 231] on div at bounding box center [23, 229] width 8 height 8
click at [27, 166] on div at bounding box center [23, 166] width 8 height 8
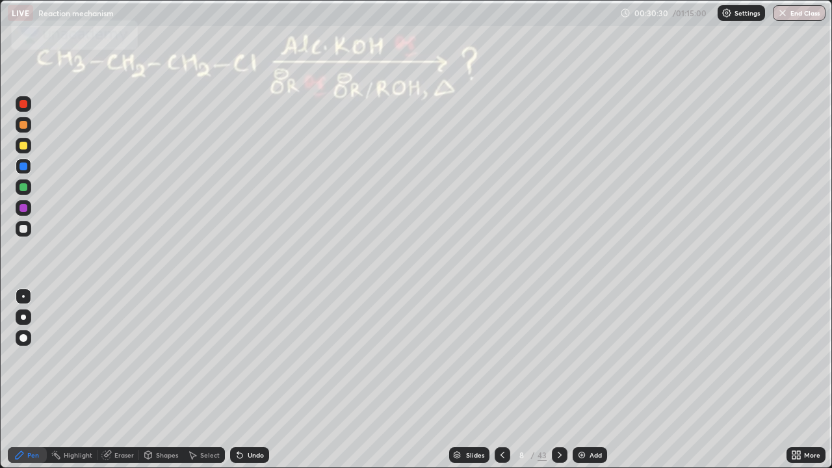
click at [121, 380] on div "Eraser" at bounding box center [123, 455] width 19 height 6
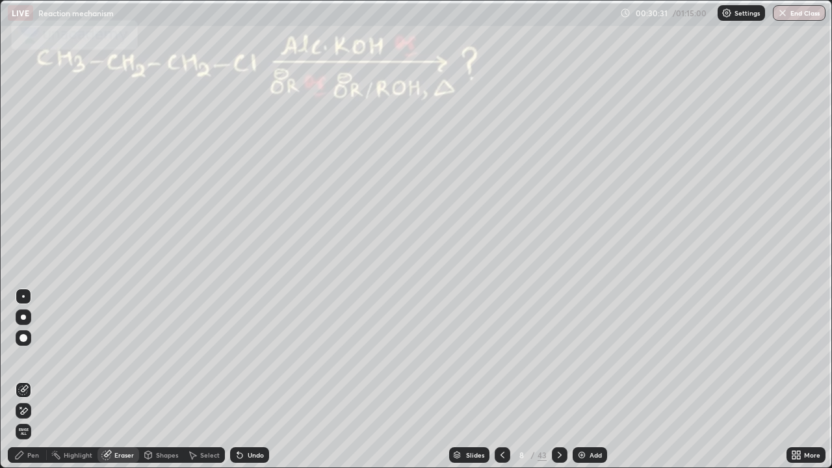
click at [29, 380] on div at bounding box center [24, 411] width 16 height 16
click at [32, 380] on div "Pen" at bounding box center [33, 455] width 12 height 6
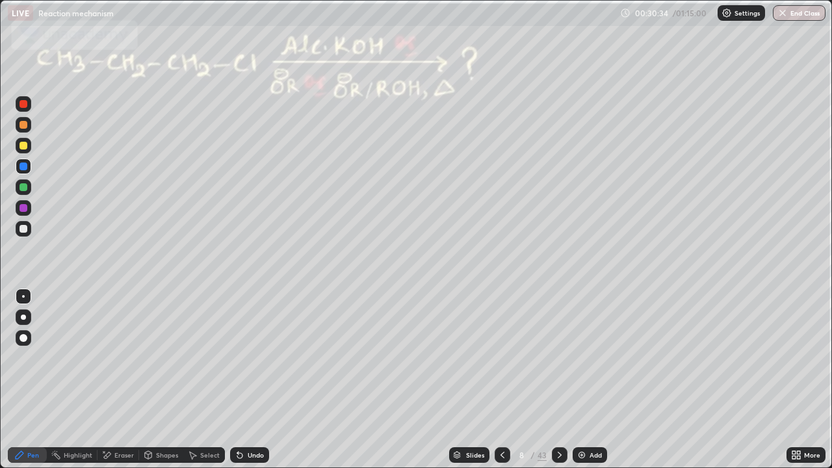
click at [23, 229] on div at bounding box center [23, 229] width 8 height 8
click at [23, 164] on div at bounding box center [23, 166] width 8 height 8
click at [27, 231] on div at bounding box center [24, 229] width 16 height 16
click at [27, 190] on div at bounding box center [24, 187] width 16 height 16
click at [29, 235] on div at bounding box center [24, 229] width 16 height 16
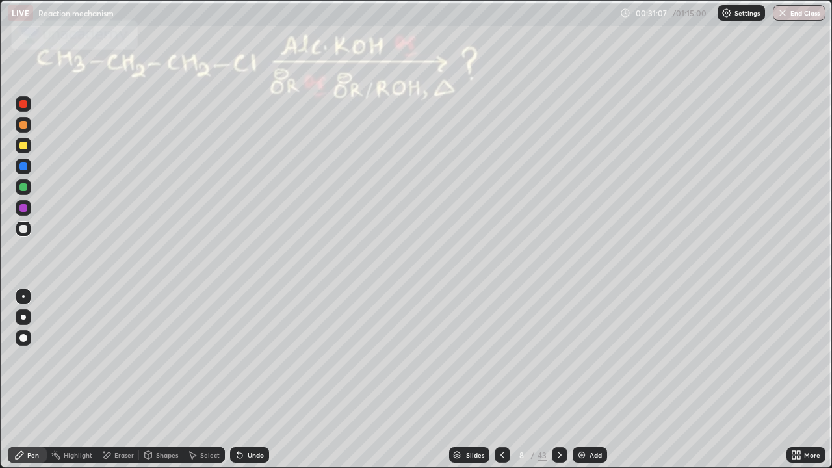
click at [25, 167] on div at bounding box center [23, 166] width 8 height 8
click at [22, 143] on div at bounding box center [23, 146] width 8 height 8
click at [24, 187] on div at bounding box center [23, 187] width 8 height 8
click at [20, 148] on div at bounding box center [23, 146] width 8 height 8
click at [29, 187] on div at bounding box center [24, 187] width 16 height 16
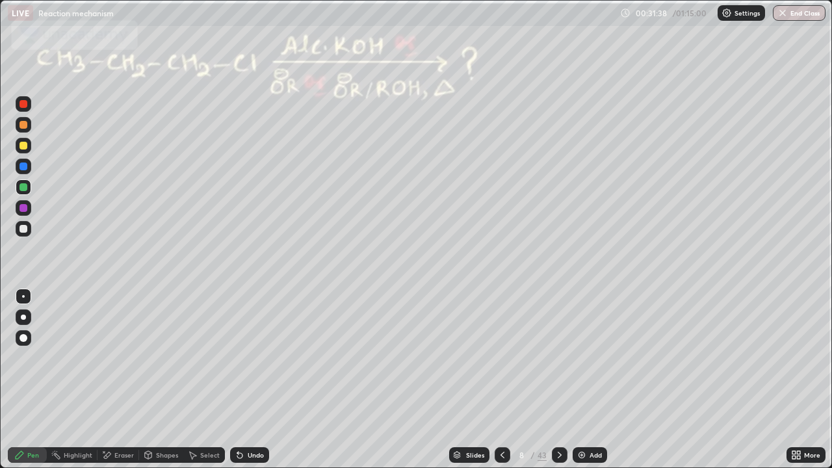
click at [21, 230] on div at bounding box center [23, 229] width 8 height 8
click at [21, 231] on div at bounding box center [23, 229] width 8 height 8
click at [211, 380] on div "Select" at bounding box center [209, 455] width 19 height 6
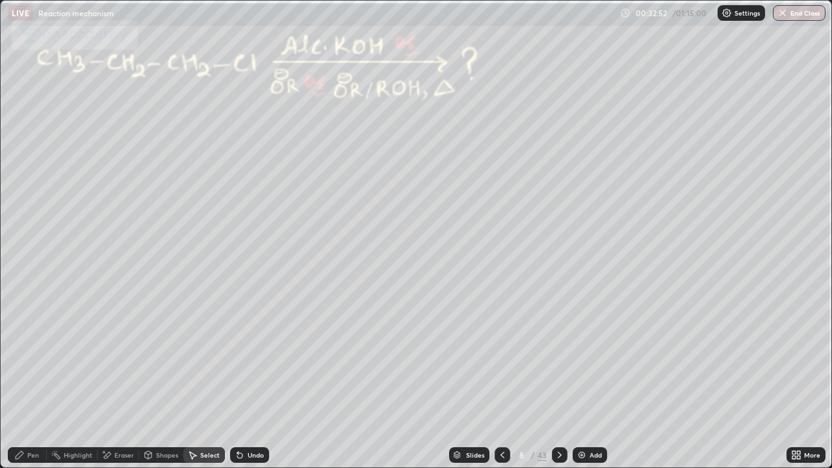
click at [113, 380] on div "Eraser" at bounding box center [118, 455] width 42 height 16
click at [60, 380] on icon at bounding box center [56, 455] width 10 height 10
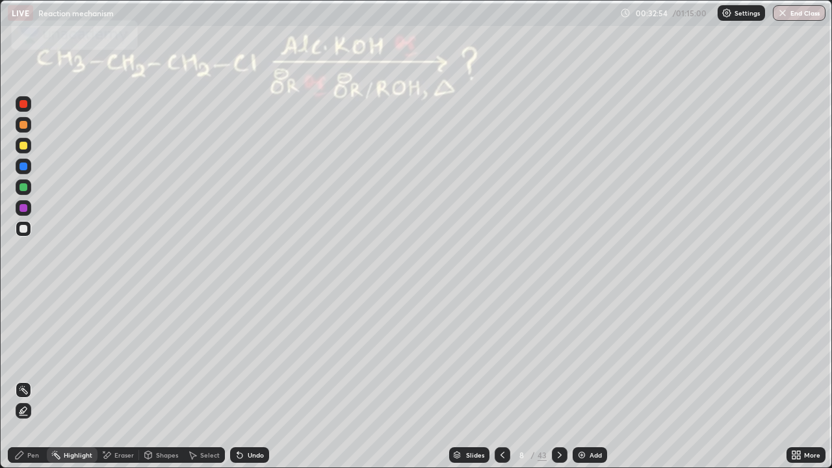
click at [36, 380] on div "Pen" at bounding box center [33, 455] width 12 height 6
click at [24, 166] on div at bounding box center [23, 166] width 8 height 8
click at [24, 229] on div at bounding box center [23, 229] width 8 height 8
click at [25, 164] on div at bounding box center [23, 166] width 8 height 8
click at [24, 229] on div at bounding box center [23, 229] width 8 height 8
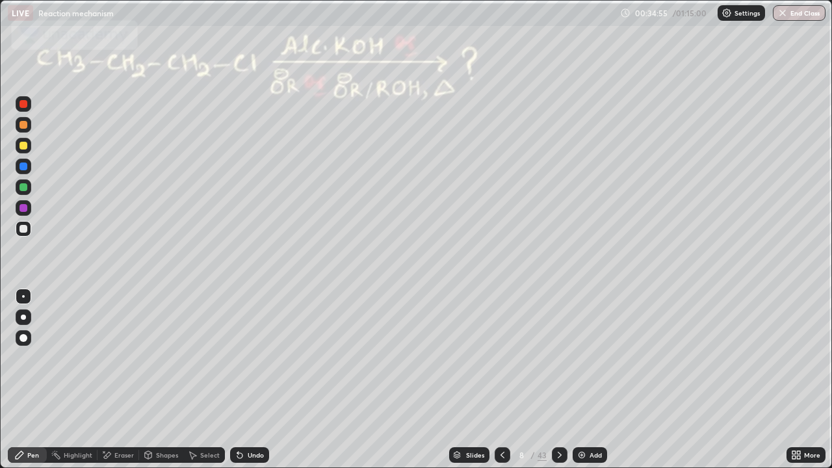
click at [24, 149] on div at bounding box center [23, 146] width 8 height 8
click at [115, 380] on div "Eraser" at bounding box center [123, 455] width 19 height 6
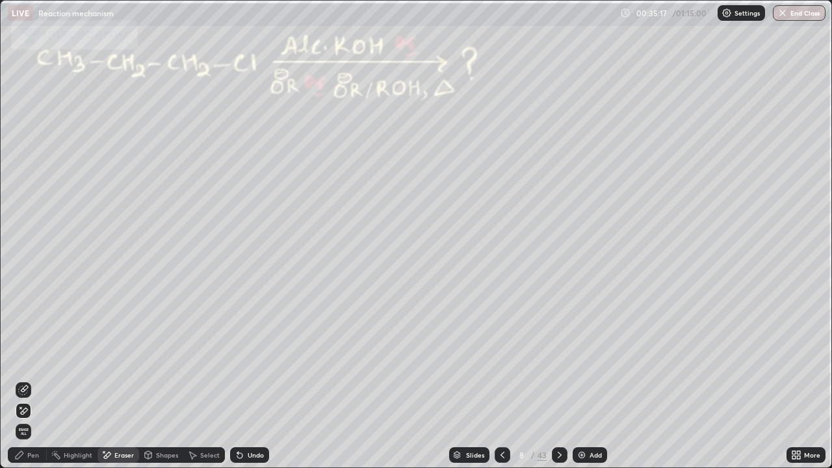
click at [25, 380] on div "Pen" at bounding box center [27, 455] width 39 height 16
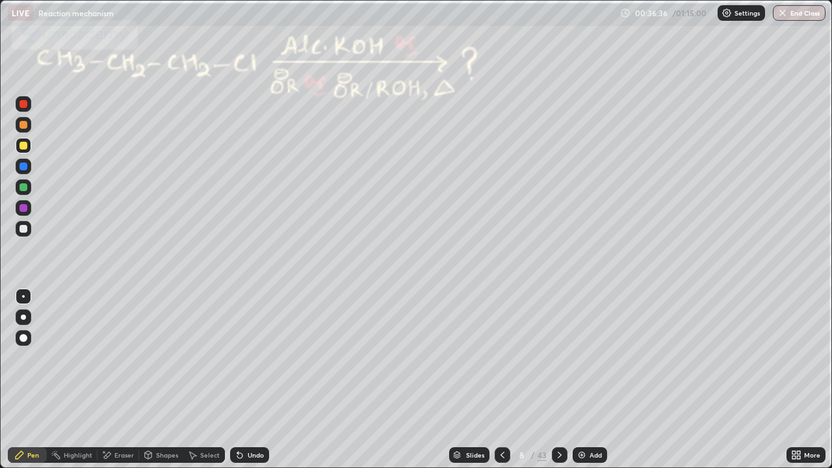
click at [24, 229] on div at bounding box center [23, 229] width 8 height 8
click at [559, 380] on icon at bounding box center [560, 455] width 4 height 6
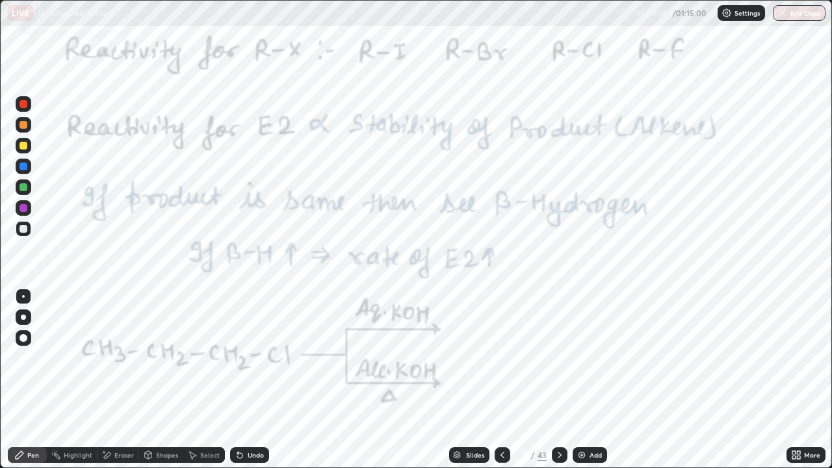
click at [25, 225] on div at bounding box center [23, 229] width 8 height 8
click at [502, 380] on icon at bounding box center [502, 455] width 10 height 10
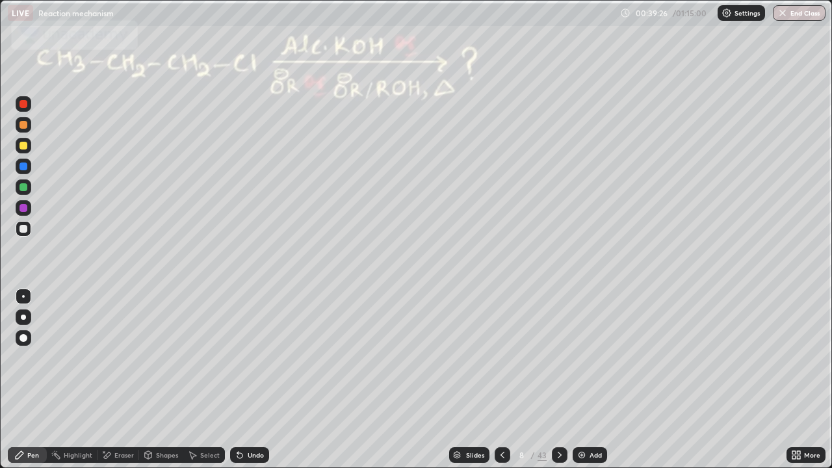
click at [558, 380] on icon at bounding box center [559, 455] width 10 height 10
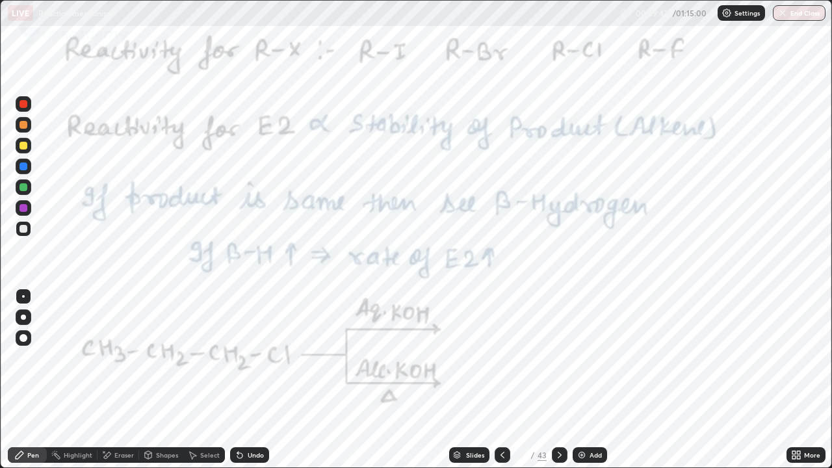
click at [23, 206] on div at bounding box center [23, 208] width 8 height 8
click at [22, 210] on div at bounding box center [23, 208] width 8 height 8
click at [23, 207] on div at bounding box center [23, 208] width 8 height 8
click at [24, 209] on div at bounding box center [23, 208] width 8 height 8
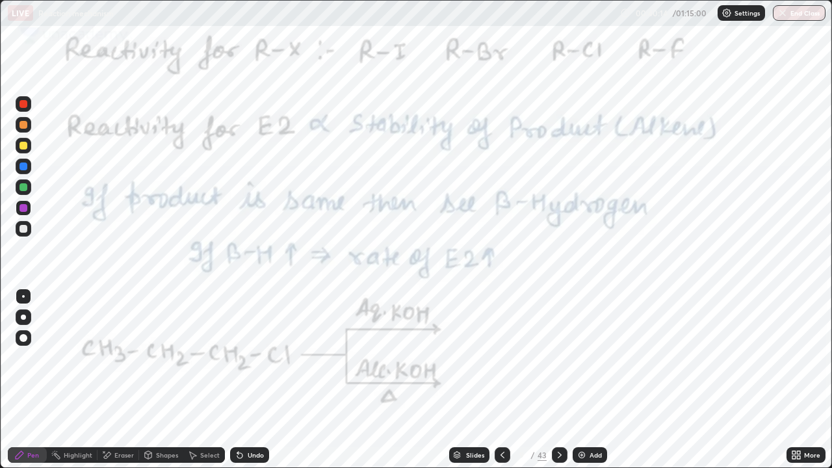
click at [558, 380] on icon at bounding box center [559, 455] width 10 height 10
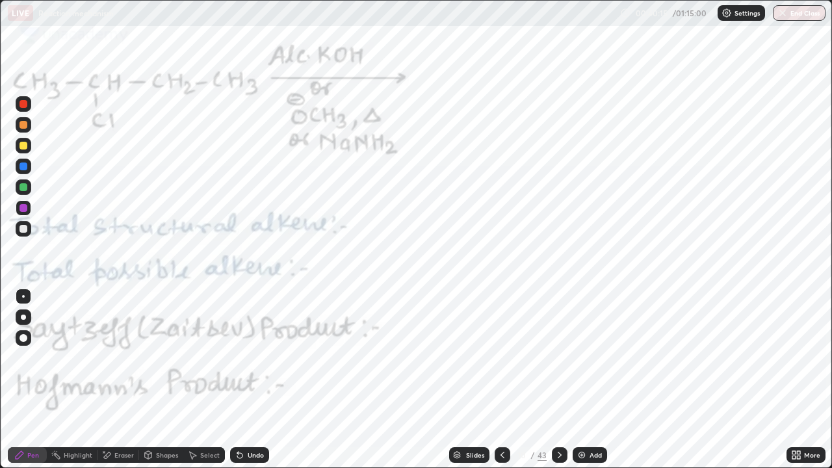
click at [500, 380] on icon at bounding box center [502, 455] width 10 height 10
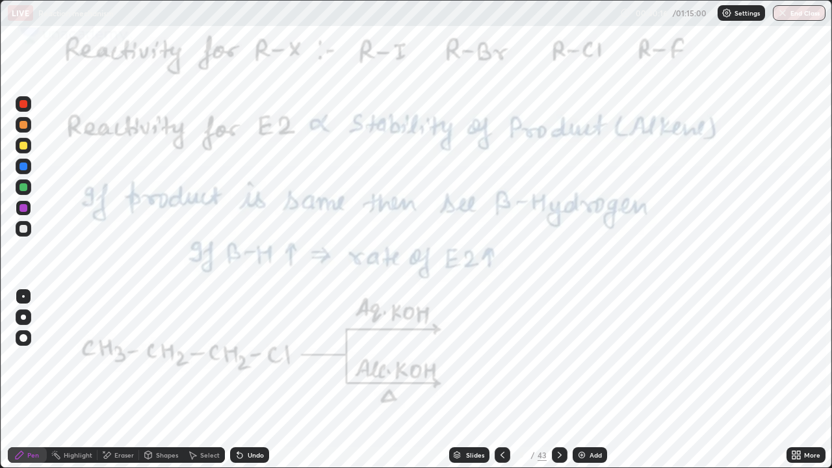
click at [500, 380] on icon at bounding box center [502, 455] width 4 height 6
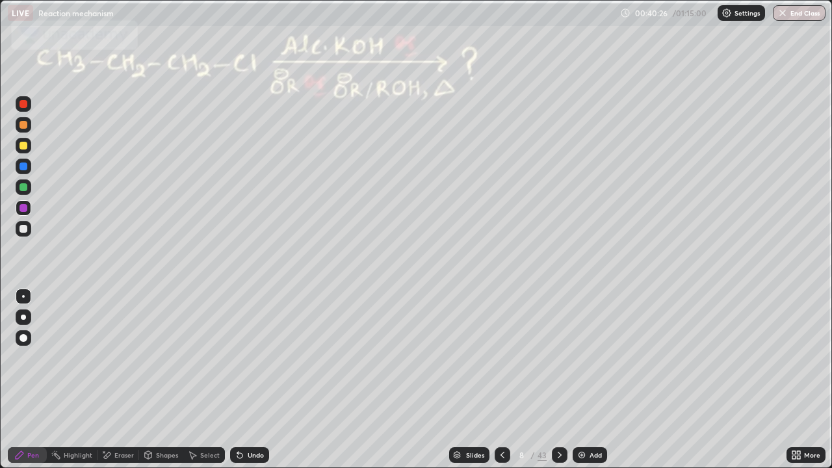
click at [554, 380] on div at bounding box center [560, 455] width 16 height 16
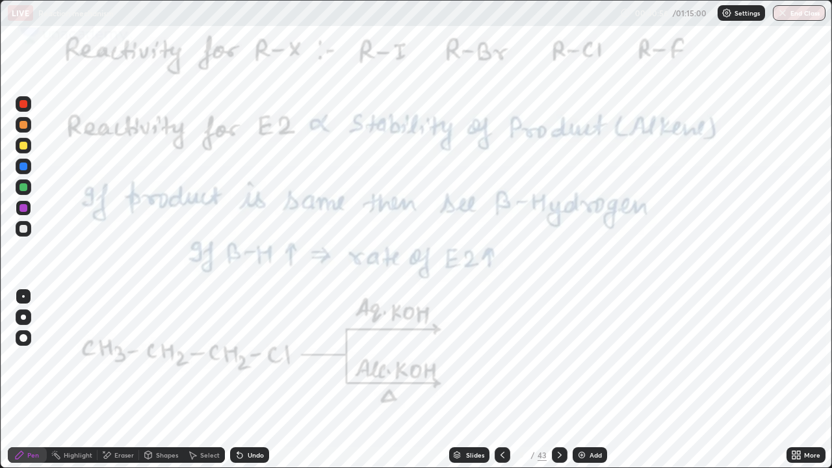
click at [495, 380] on div at bounding box center [503, 455] width 16 height 16
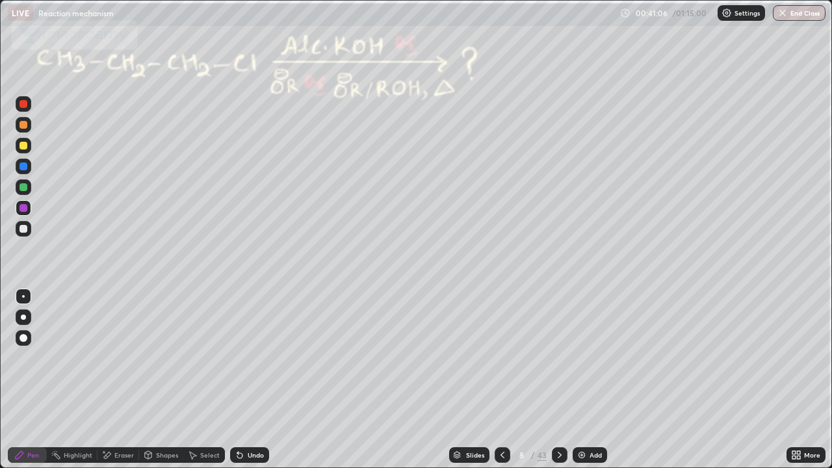
click at [560, 380] on icon at bounding box center [559, 455] width 10 height 10
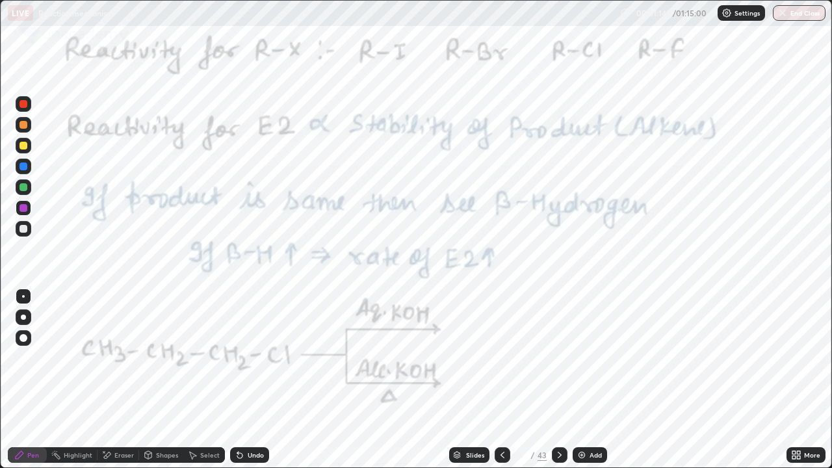
click at [21, 211] on div at bounding box center [23, 208] width 8 height 8
click at [23, 208] on div at bounding box center [23, 208] width 8 height 8
click at [24, 229] on div at bounding box center [23, 229] width 8 height 8
click at [26, 209] on div at bounding box center [23, 208] width 8 height 8
click at [26, 190] on div at bounding box center [23, 187] width 8 height 8
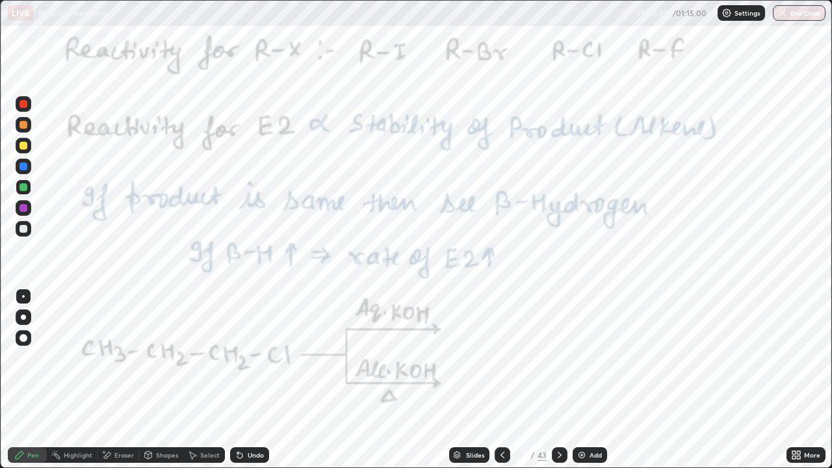
click at [501, 380] on icon at bounding box center [502, 455] width 10 height 10
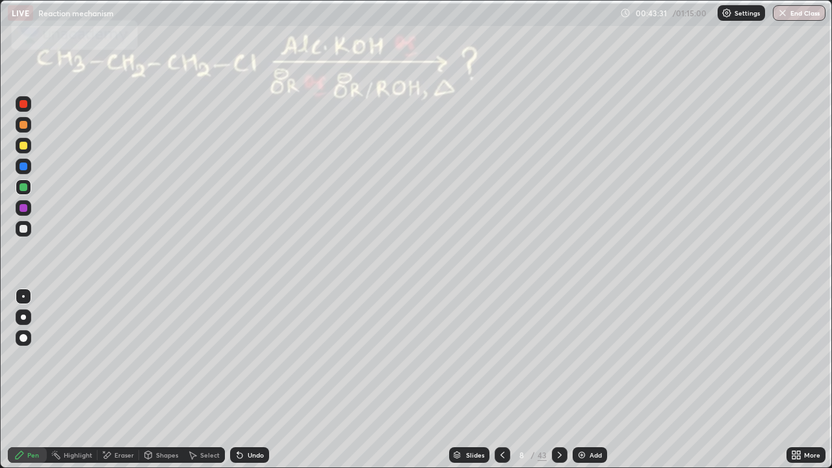
click at [556, 380] on icon at bounding box center [559, 455] width 10 height 10
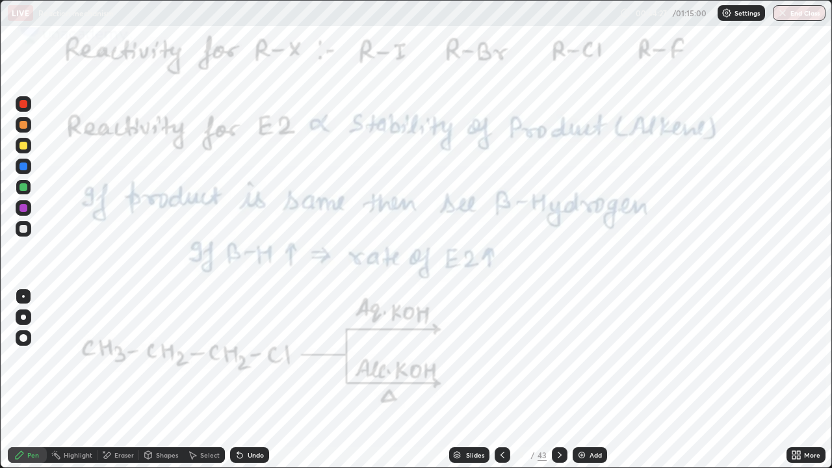
click at [500, 380] on icon at bounding box center [502, 455] width 10 height 10
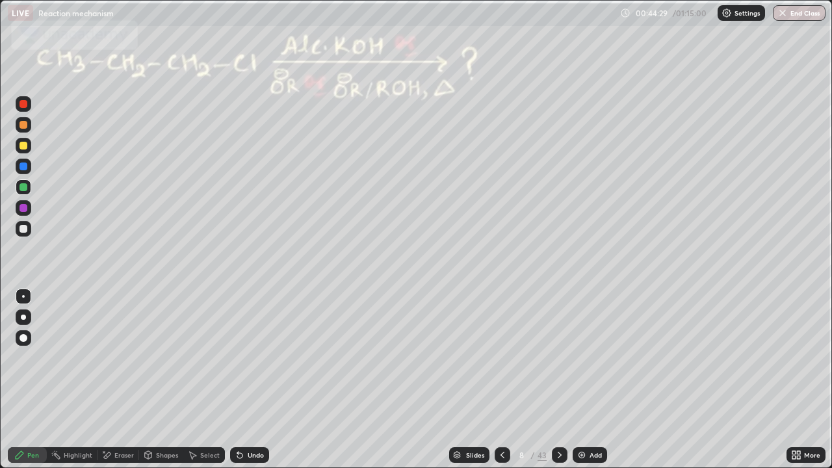
click at [24, 230] on div at bounding box center [23, 229] width 8 height 8
click at [558, 380] on icon at bounding box center [559, 455] width 10 height 10
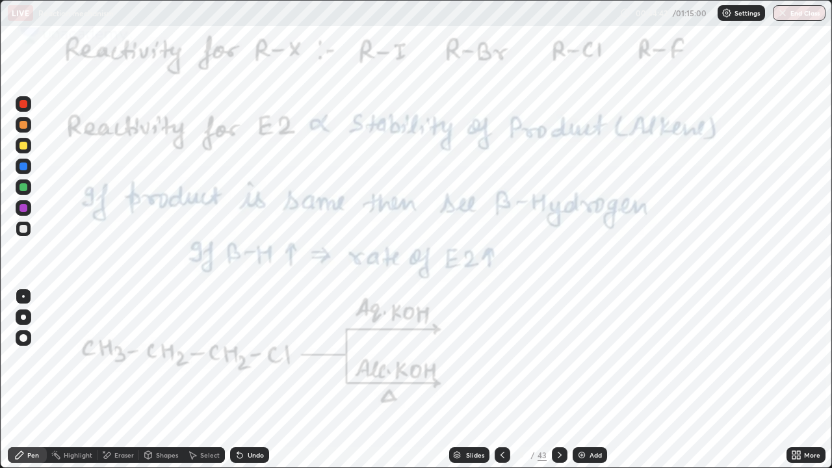
click at [558, 380] on icon at bounding box center [560, 455] width 4 height 6
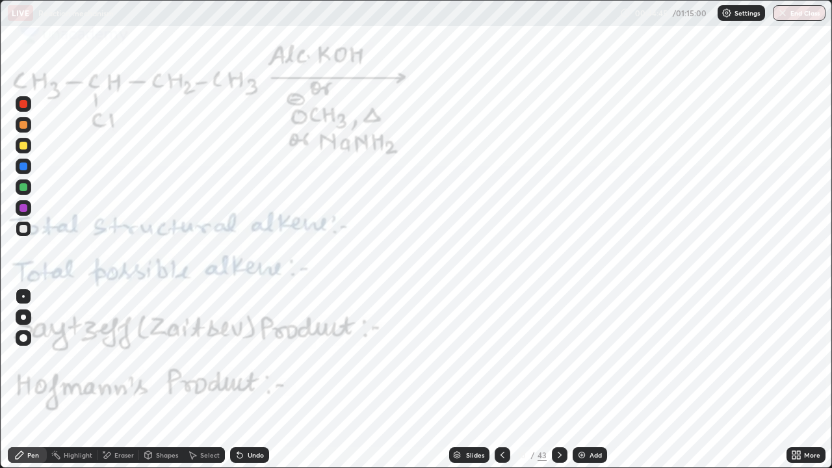
click at [25, 167] on div at bounding box center [23, 166] width 8 height 8
click at [25, 146] on div at bounding box center [23, 146] width 8 height 8
click at [27, 147] on div at bounding box center [23, 146] width 8 height 8
click at [24, 318] on div at bounding box center [23, 317] width 5 height 5
click at [34, 64] on div "Erase all" at bounding box center [23, 234] width 31 height 416
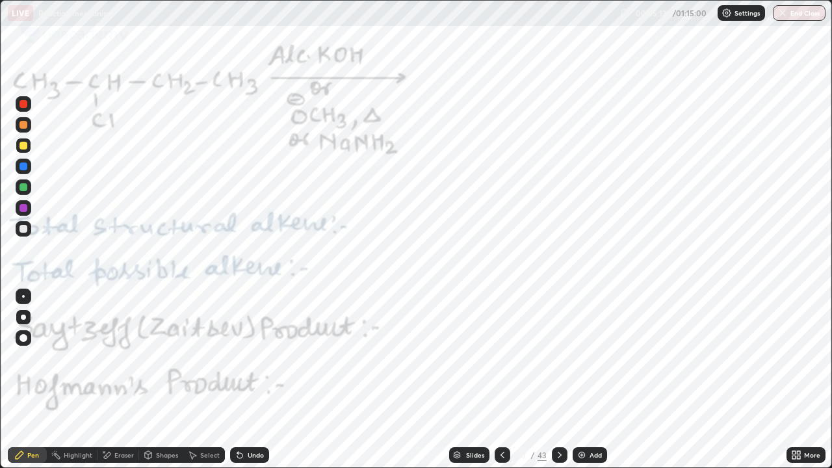
click at [500, 380] on icon at bounding box center [502, 455] width 10 height 10
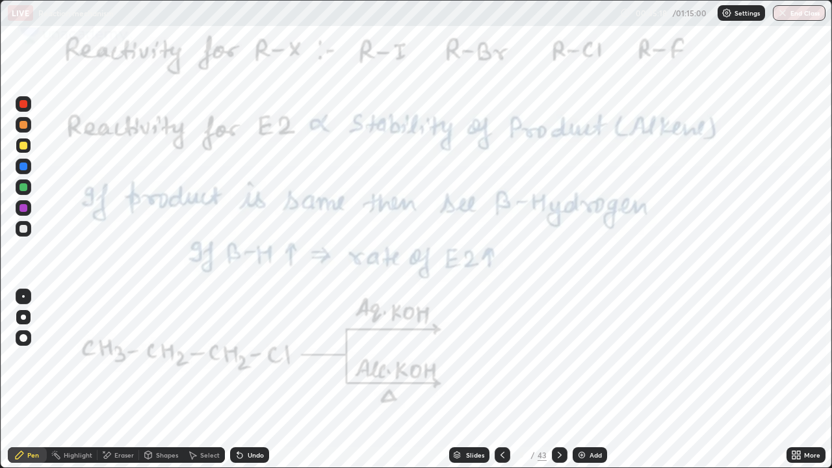
click at [556, 380] on icon at bounding box center [559, 455] width 10 height 10
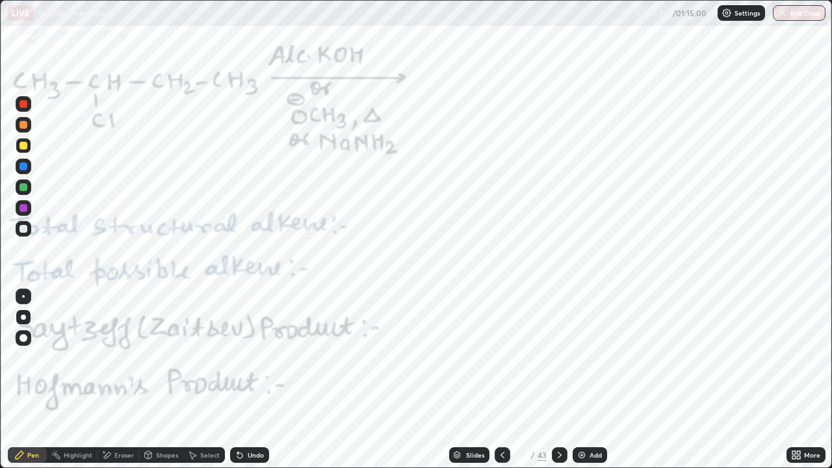
click at [26, 227] on div at bounding box center [23, 229] width 8 height 8
click at [23, 210] on div at bounding box center [23, 208] width 8 height 8
click at [23, 227] on div at bounding box center [23, 229] width 8 height 8
click at [24, 201] on div at bounding box center [24, 208] width 16 height 16
click at [25, 209] on div at bounding box center [23, 208] width 8 height 8
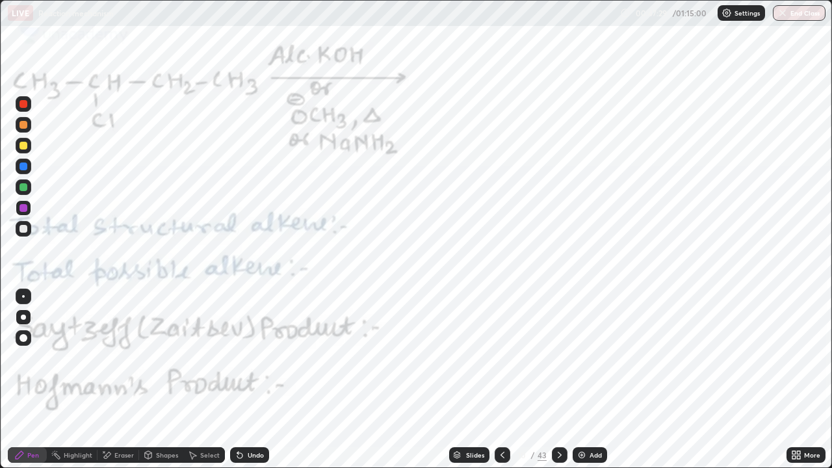
click at [25, 186] on div at bounding box center [23, 187] width 8 height 8
click at [267, 380] on div "Undo" at bounding box center [247, 455] width 44 height 26
click at [266, 380] on div "Undo" at bounding box center [249, 455] width 39 height 16
click at [266, 380] on div "Undo" at bounding box center [247, 455] width 44 height 26
click at [264, 380] on div "Undo" at bounding box center [247, 455] width 44 height 26
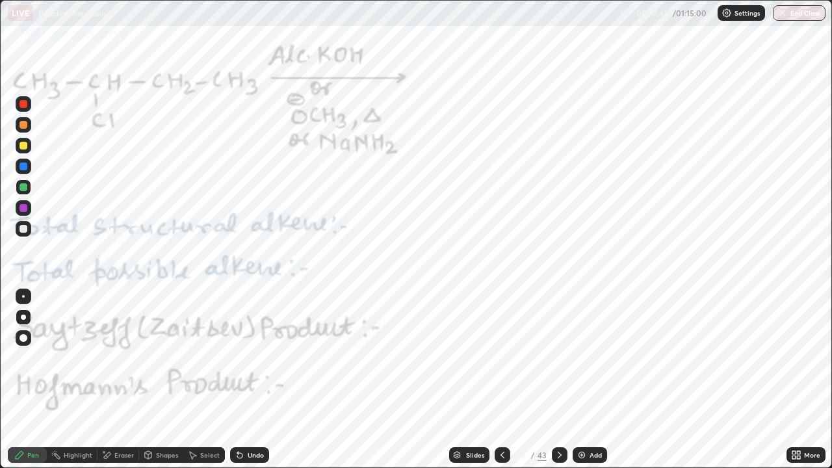
click at [250, 380] on div "Undo" at bounding box center [256, 455] width 16 height 6
click at [254, 380] on div "Undo" at bounding box center [256, 455] width 16 height 6
click at [257, 380] on div "Undo" at bounding box center [256, 455] width 16 height 6
click at [259, 380] on div "Undo" at bounding box center [256, 455] width 16 height 6
click at [27, 207] on div at bounding box center [23, 208] width 8 height 8
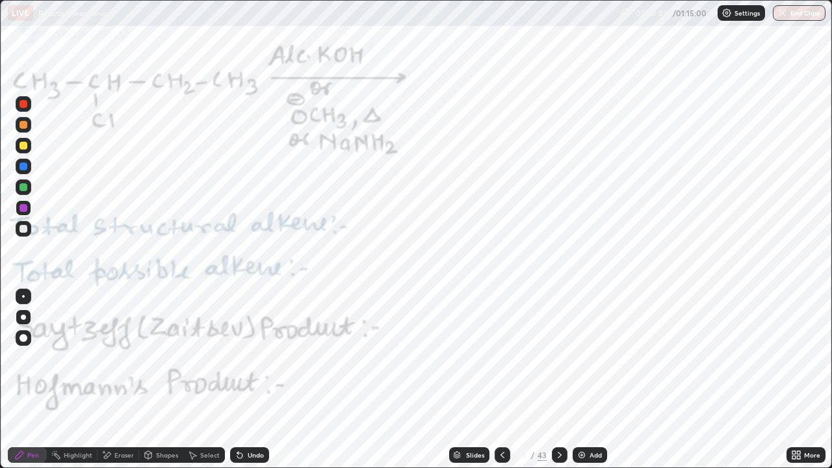
click at [258, 380] on div "Undo" at bounding box center [256, 455] width 16 height 6
click at [584, 380] on img at bounding box center [581, 455] width 10 height 10
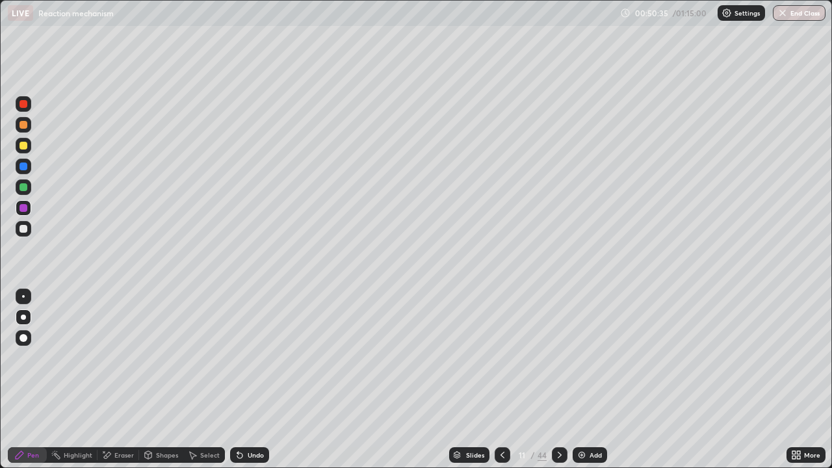
click at [24, 228] on div at bounding box center [23, 229] width 8 height 8
click at [497, 380] on icon at bounding box center [502, 455] width 10 height 10
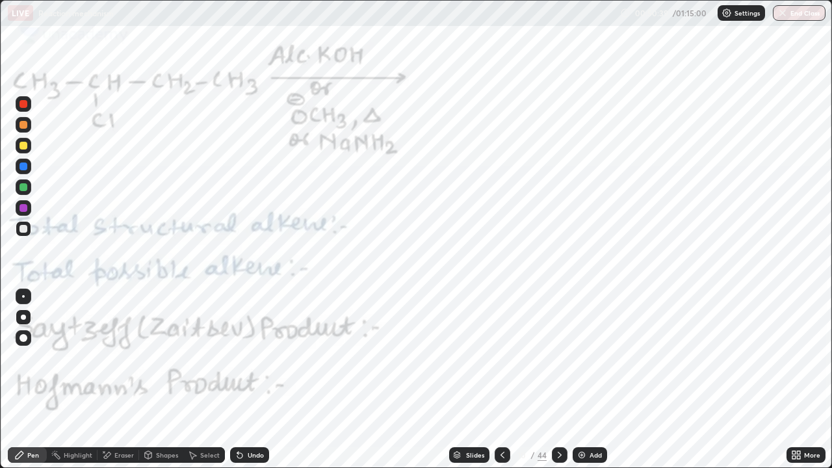
click at [554, 380] on icon at bounding box center [559, 455] width 10 height 10
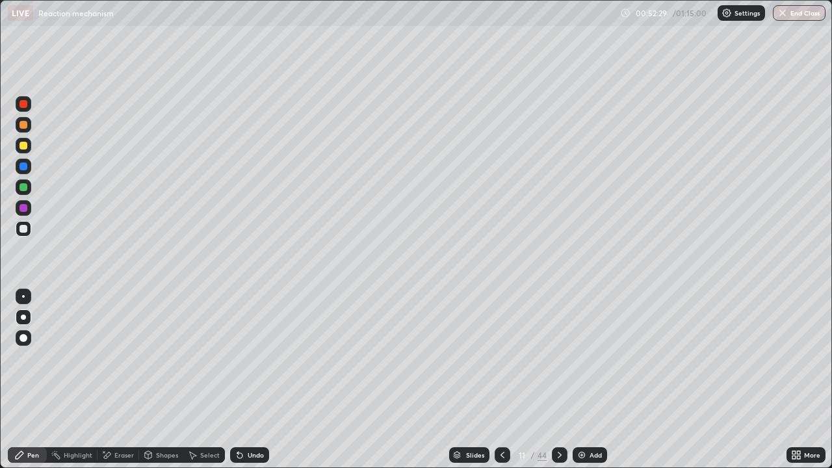
click at [502, 380] on div at bounding box center [503, 455] width 16 height 16
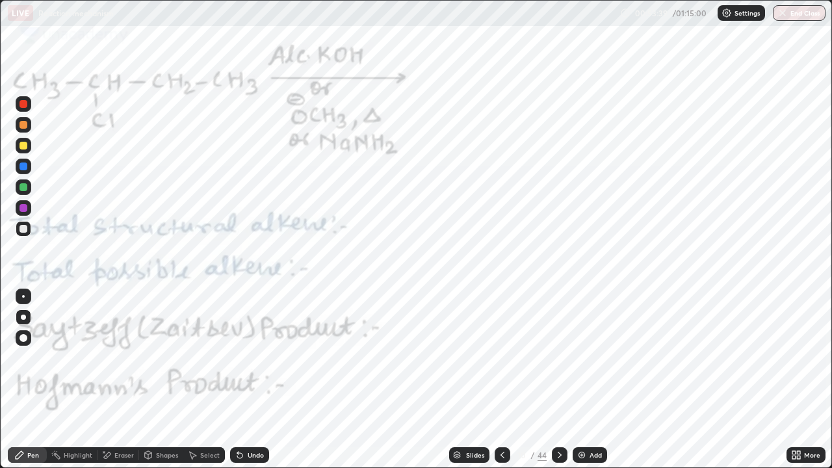
click at [558, 380] on icon at bounding box center [560, 455] width 4 height 6
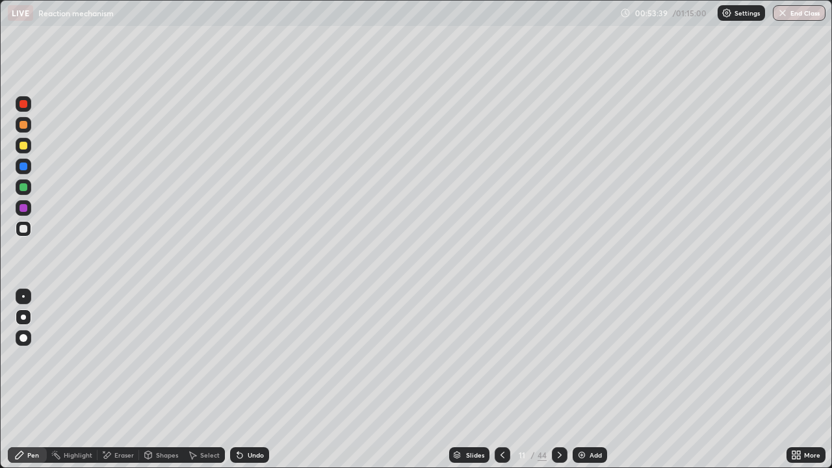
click at [557, 380] on icon at bounding box center [559, 455] width 10 height 10
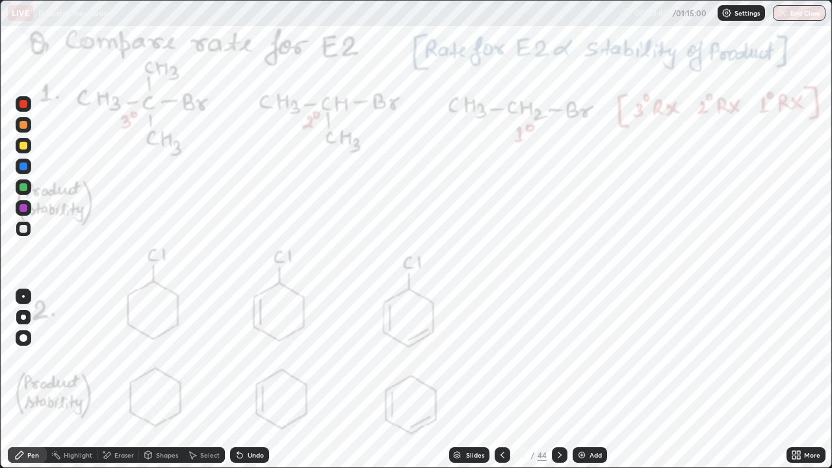
click at [501, 380] on icon at bounding box center [502, 455] width 10 height 10
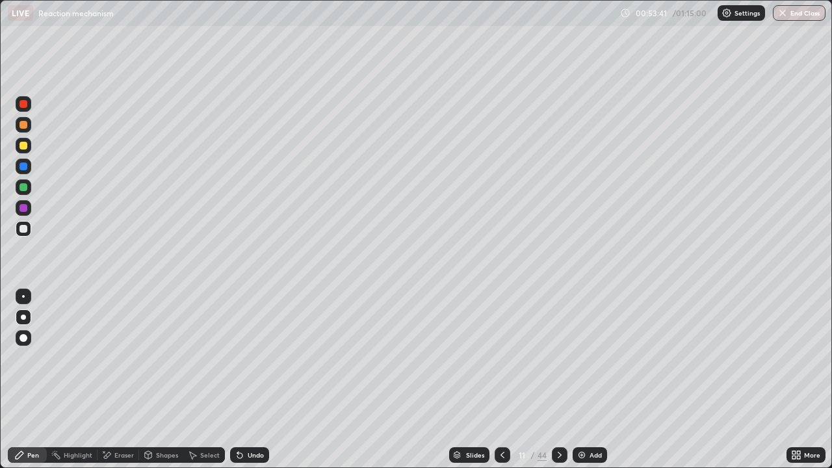
click at [505, 380] on div at bounding box center [503, 455] width 16 height 26
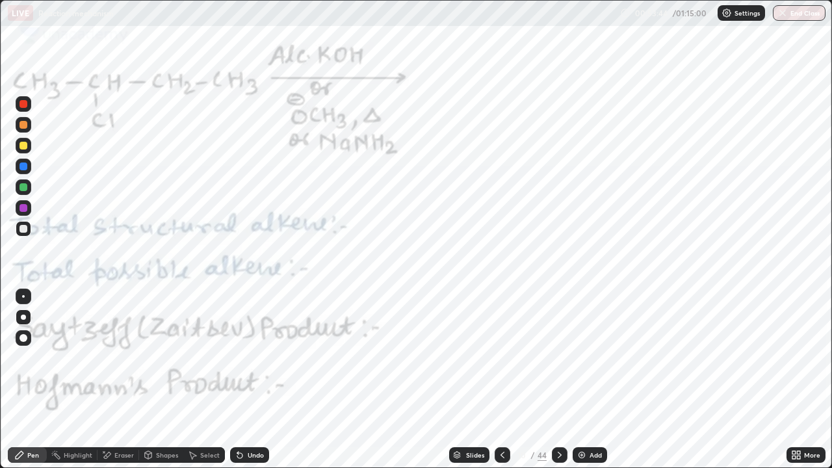
click at [558, 380] on icon at bounding box center [559, 455] width 10 height 10
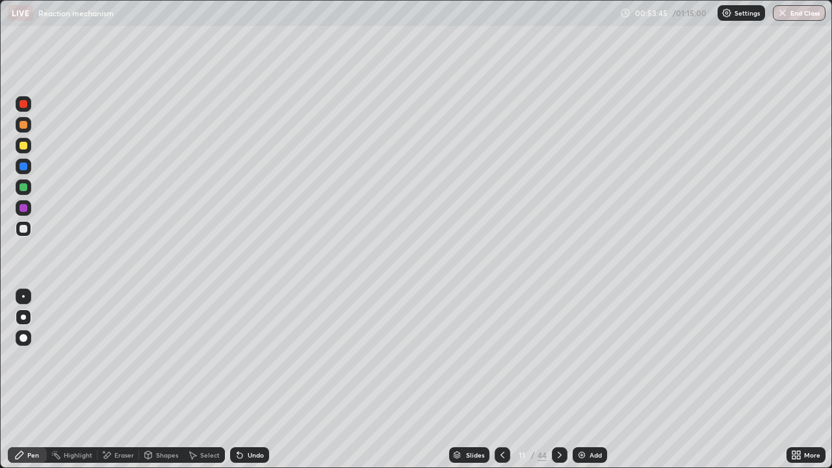
click at [558, 380] on icon at bounding box center [559, 455] width 10 height 10
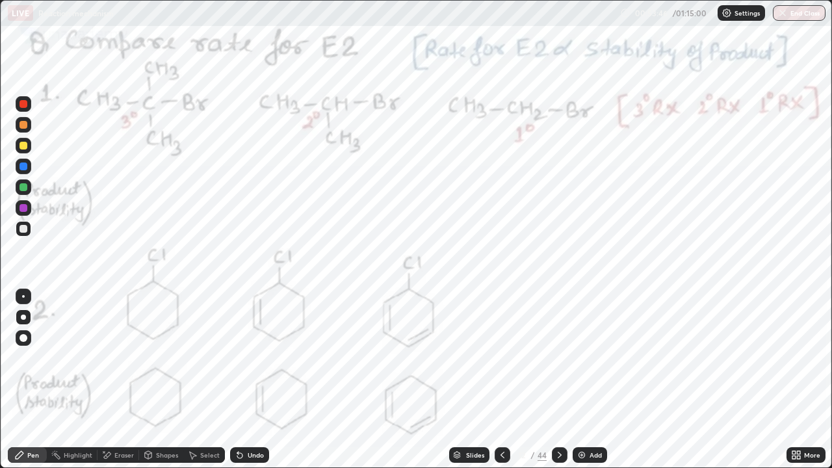
click at [25, 188] on div at bounding box center [23, 187] width 8 height 8
click at [21, 167] on div at bounding box center [23, 166] width 8 height 8
click at [23, 168] on div at bounding box center [23, 166] width 8 height 8
click at [23, 296] on div at bounding box center [23, 296] width 3 height 3
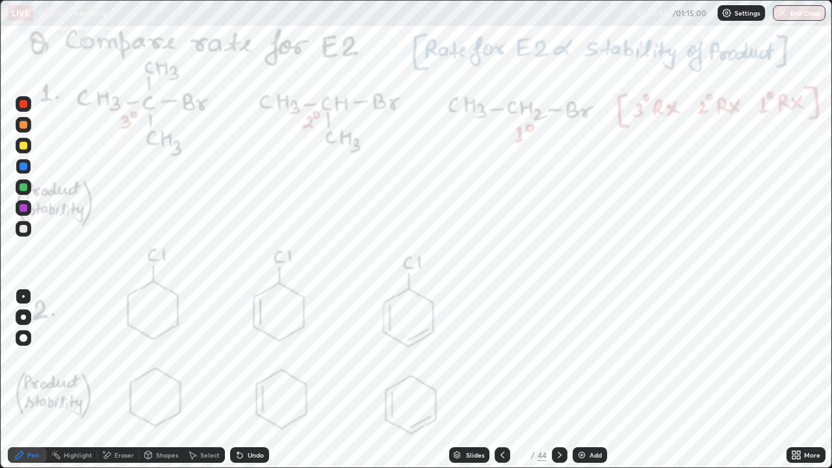
click at [117, 380] on div "Eraser" at bounding box center [123, 455] width 19 height 6
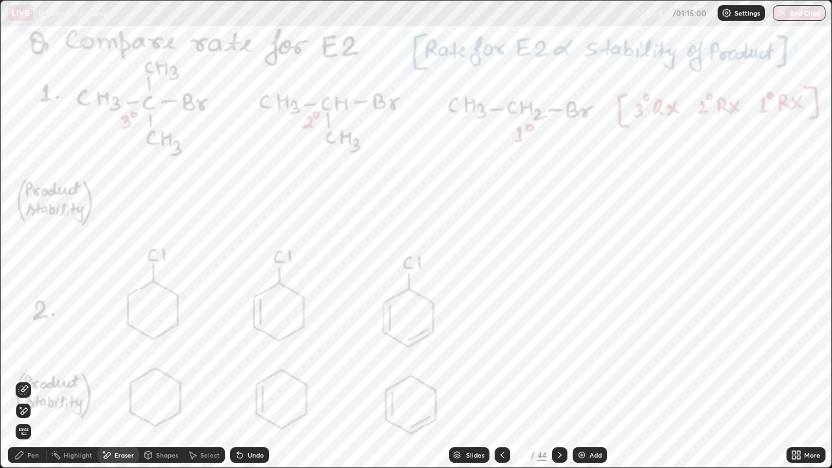
click at [33, 380] on div "Pen" at bounding box center [33, 455] width 12 height 6
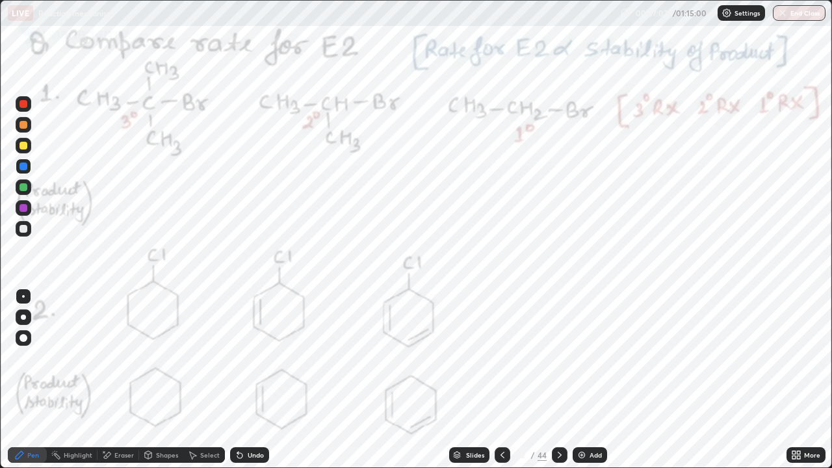
click at [560, 380] on icon at bounding box center [559, 455] width 10 height 10
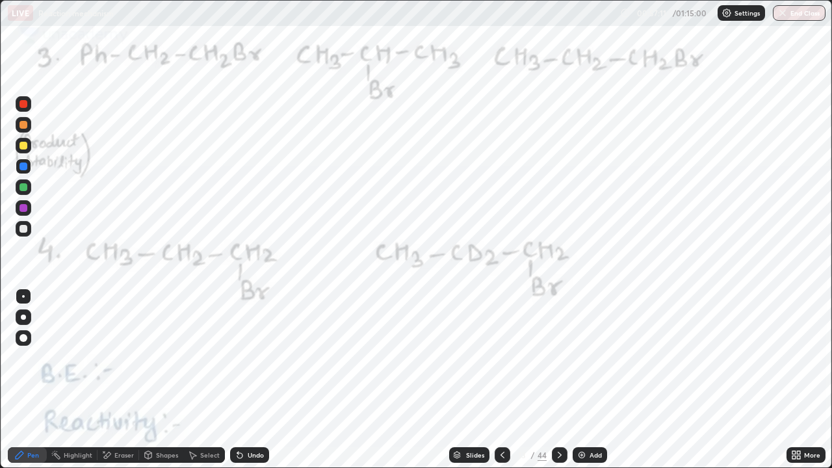
click at [26, 188] on div at bounding box center [23, 187] width 8 height 8
click at [25, 190] on div at bounding box center [23, 187] width 8 height 8
click at [21, 190] on div at bounding box center [23, 187] width 8 height 8
click at [29, 191] on div at bounding box center [24, 187] width 16 height 16
click at [27, 168] on div at bounding box center [23, 166] width 8 height 8
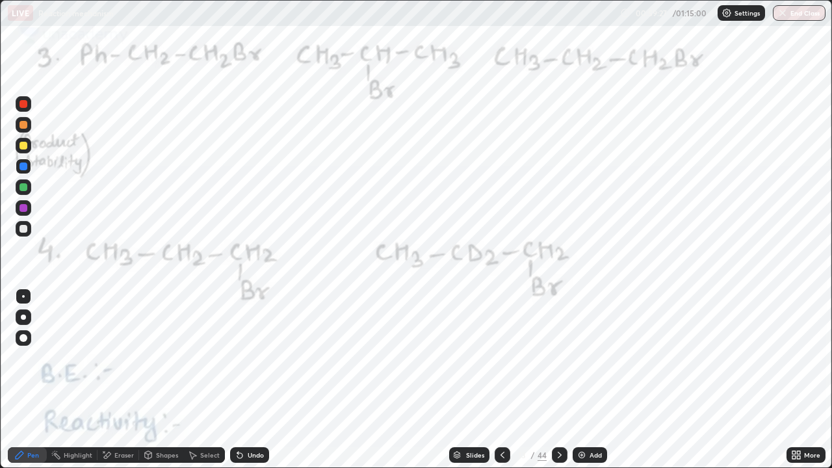
click at [802, 17] on button "End Class" at bounding box center [799, 13] width 53 height 16
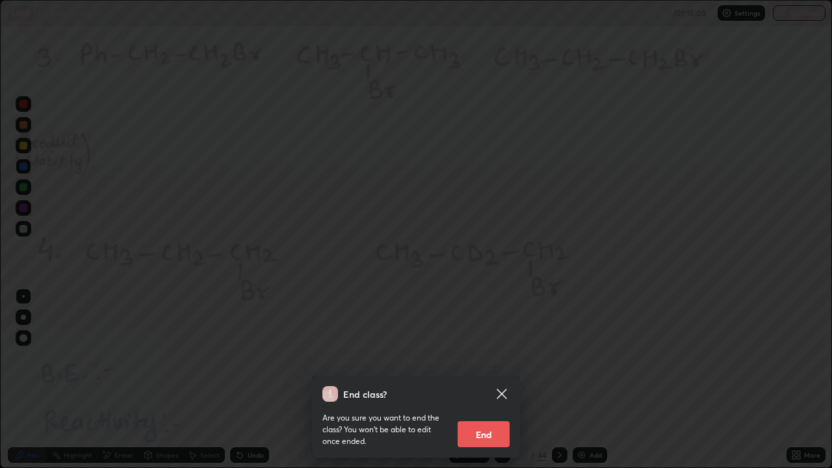
click at [480, 380] on button "End" at bounding box center [483, 434] width 52 height 26
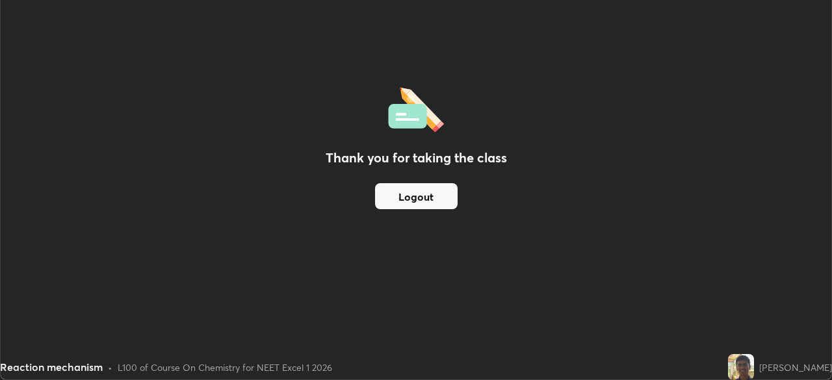
scroll to position [64605, 64154]
